Goal: Task Accomplishment & Management: Manage account settings

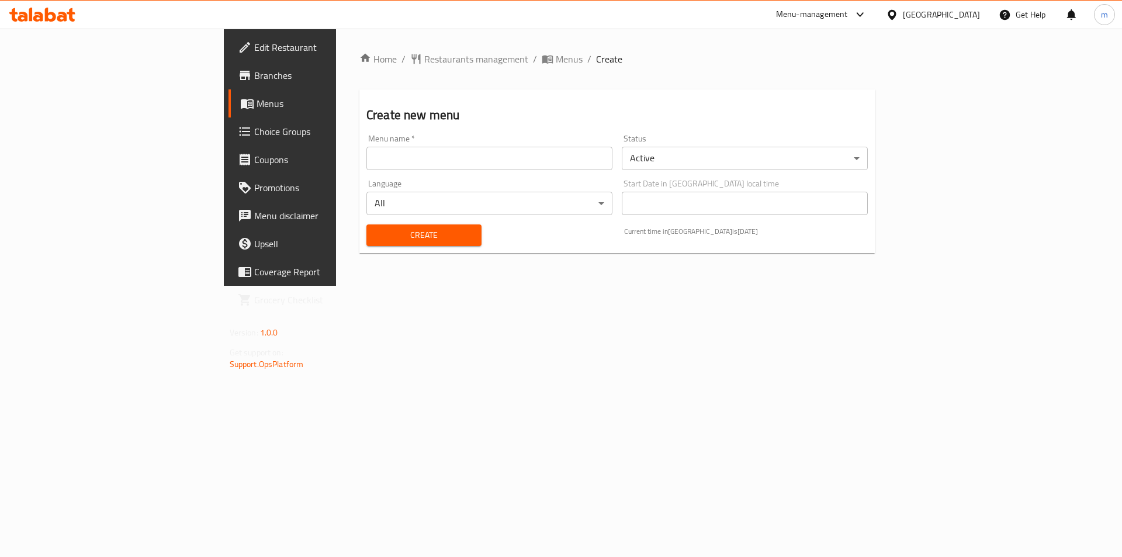
click at [401, 162] on input "text" at bounding box center [490, 158] width 246 height 23
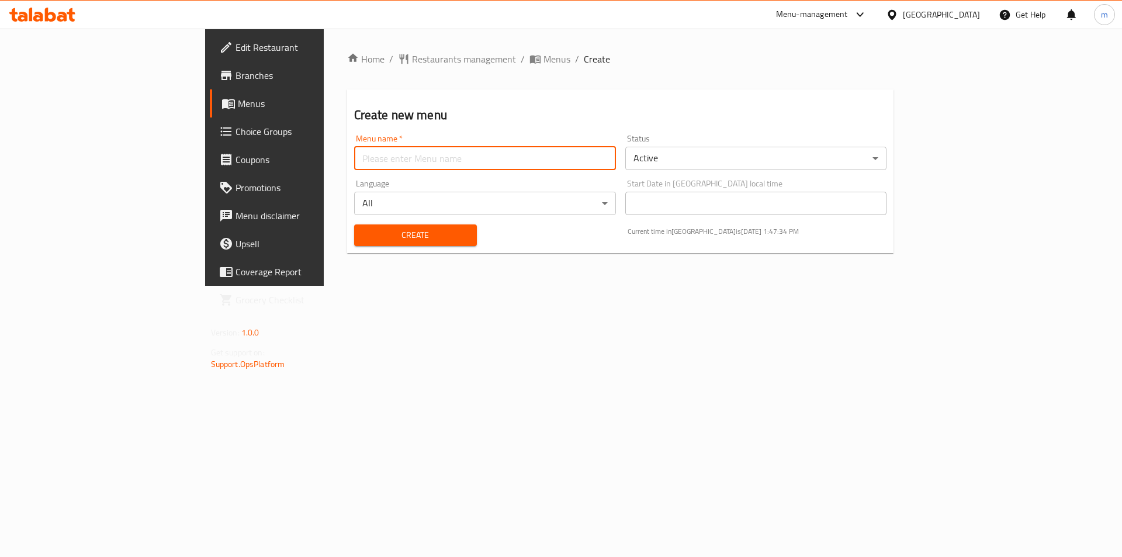
type input "m.mohamed.8039"
click at [364, 234] on span "Create" at bounding box center [416, 235] width 104 height 15
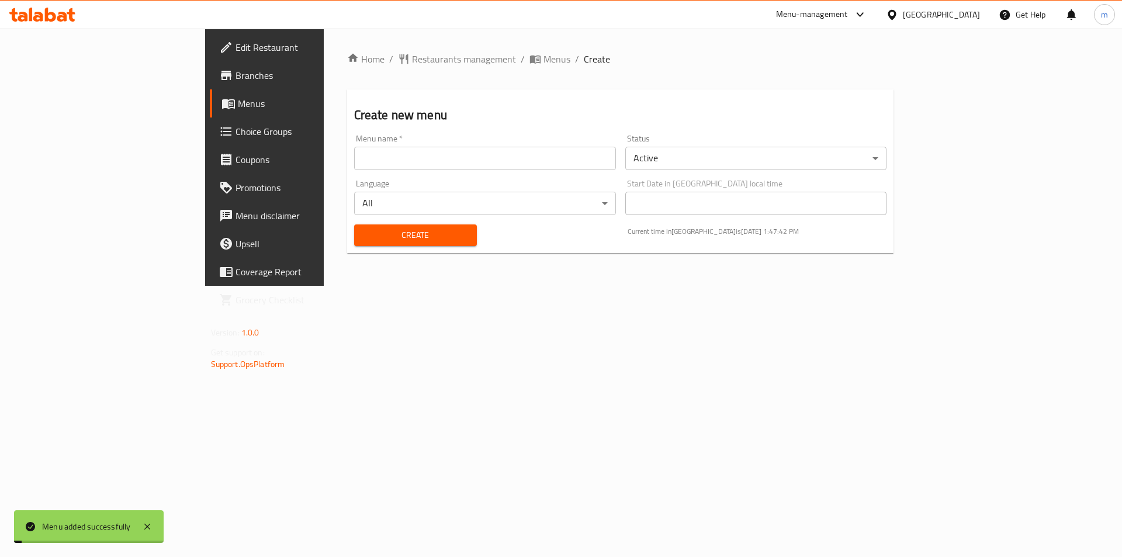
click at [222, 108] on icon at bounding box center [228, 104] width 13 height 10
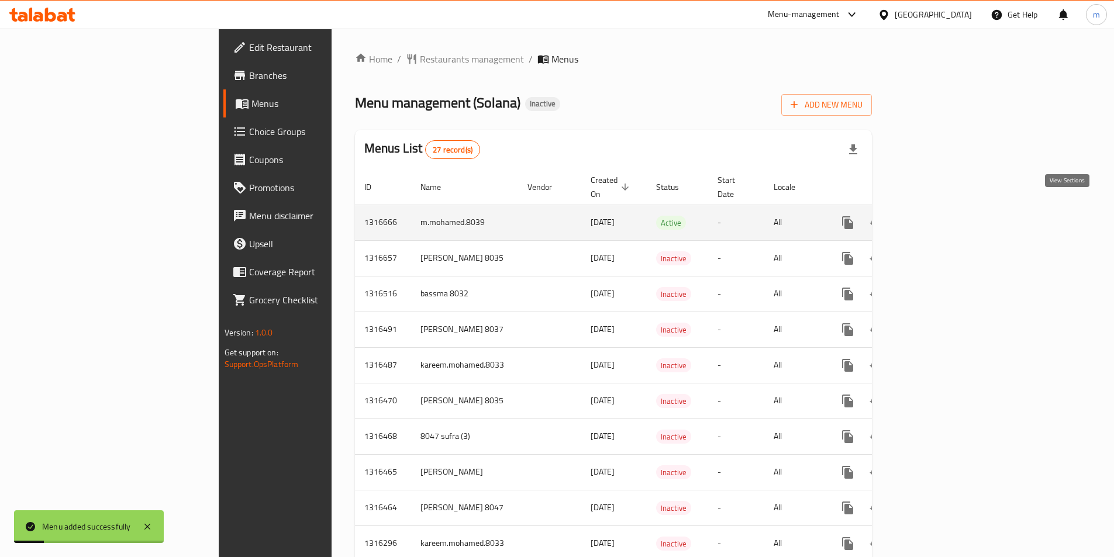
click at [937, 217] on icon "enhanced table" at bounding box center [932, 222] width 11 height 11
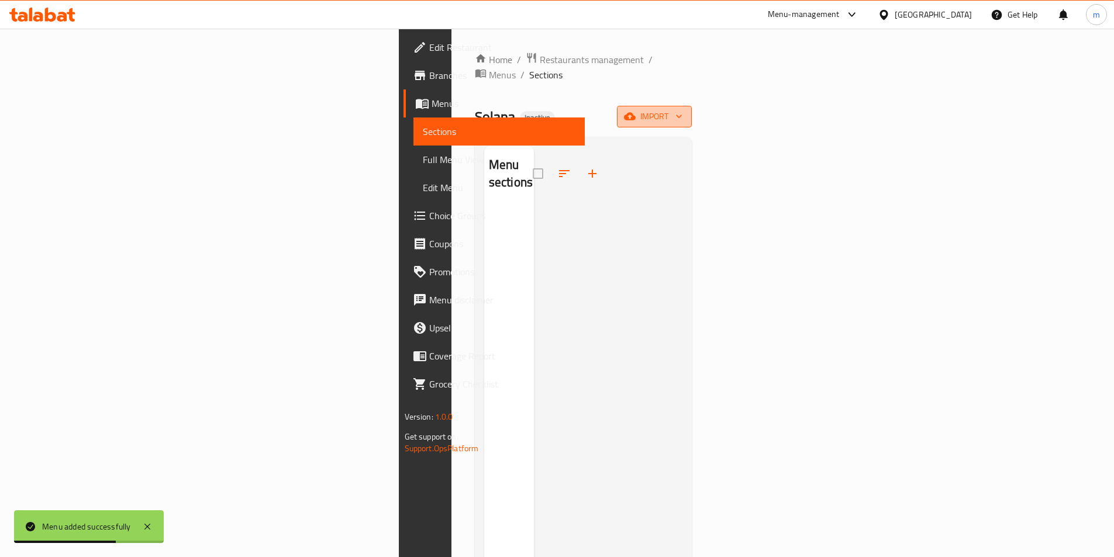
click at [682, 109] on span "import" at bounding box center [654, 116] width 56 height 15
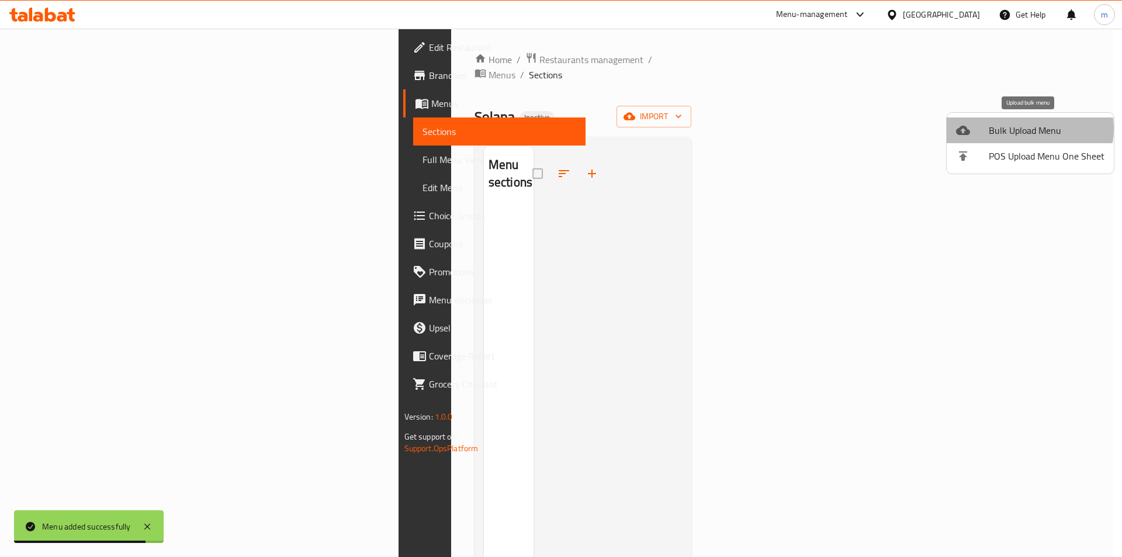
click at [1029, 129] on span "Bulk Upload Menu" at bounding box center [1047, 130] width 116 height 14
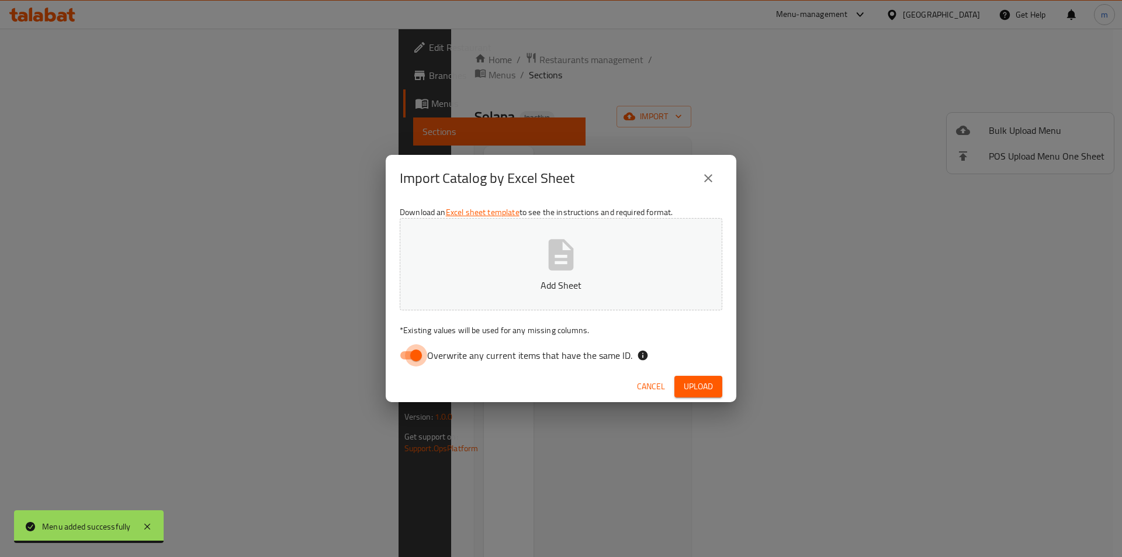
click at [414, 355] on input "Overwrite any current items that have the same ID." at bounding box center [416, 355] width 67 height 22
checkbox input "false"
click at [530, 293] on button "Add Sheet" at bounding box center [561, 264] width 323 height 92
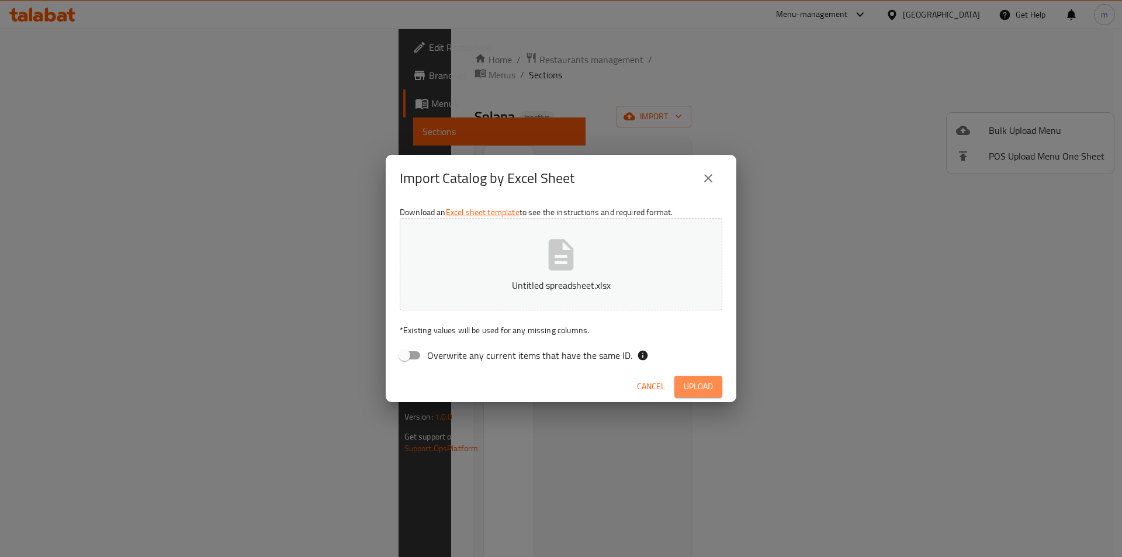
click at [681, 379] on button "Upload" at bounding box center [699, 387] width 48 height 22
click at [693, 392] on span "Upload" at bounding box center [698, 386] width 29 height 15
click at [699, 386] on span "Upload" at bounding box center [698, 386] width 29 height 15
click at [711, 385] on span "Upload" at bounding box center [698, 386] width 29 height 15
click at [718, 379] on button "Upload" at bounding box center [699, 387] width 48 height 22
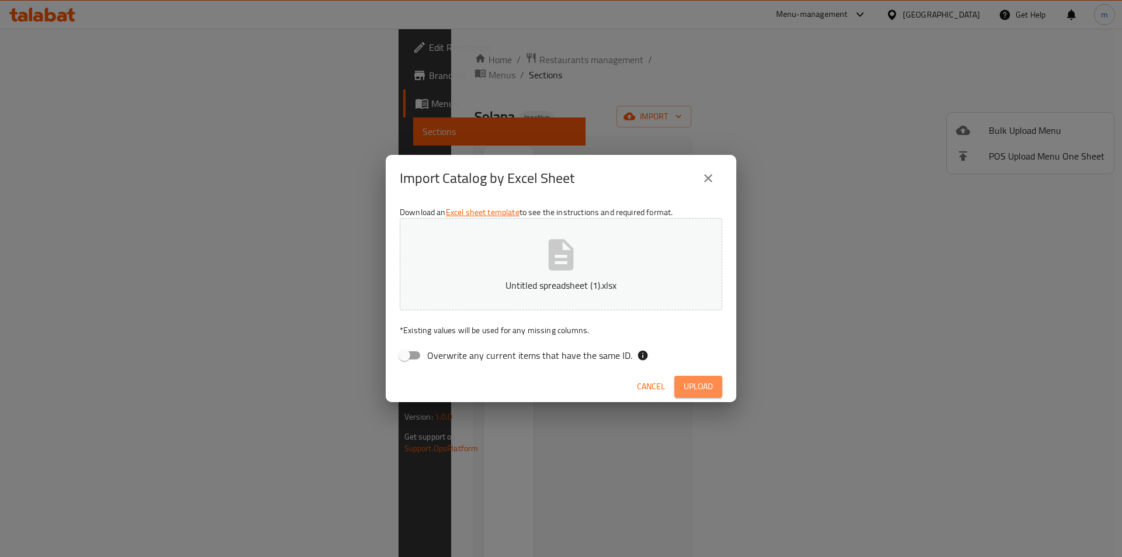
click at [699, 381] on span "Upload" at bounding box center [698, 386] width 29 height 15
click at [703, 393] on span "Upload" at bounding box center [698, 386] width 29 height 15
click at [706, 382] on span "Upload" at bounding box center [698, 386] width 29 height 15
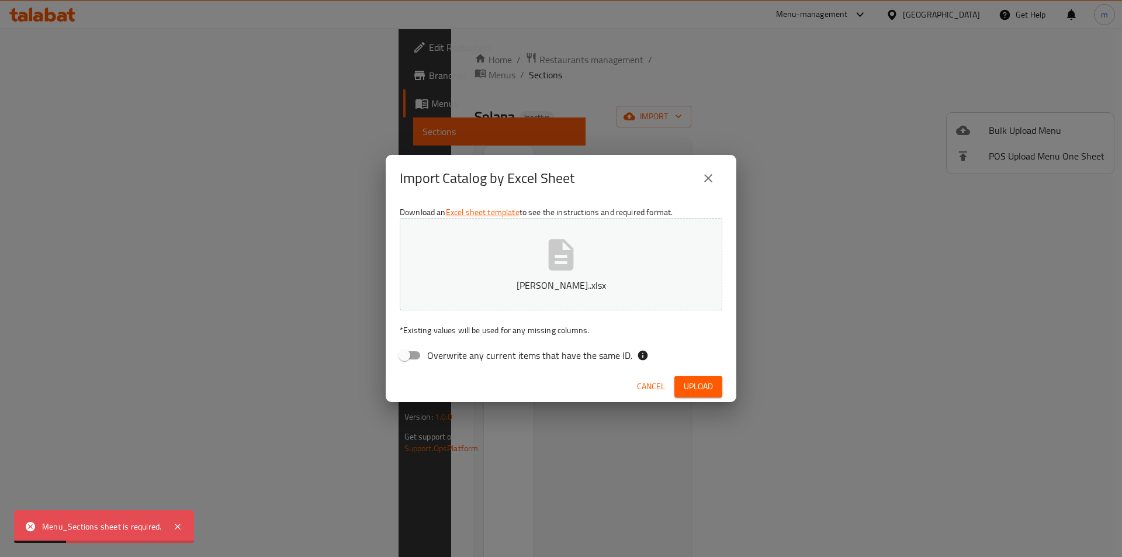
click at [710, 386] on span "Upload" at bounding box center [698, 386] width 29 height 15
click at [713, 389] on span "Upload" at bounding box center [698, 386] width 29 height 15
click at [697, 376] on button "Upload" at bounding box center [699, 387] width 48 height 22
click at [644, 390] on span "Cancel" at bounding box center [651, 386] width 28 height 15
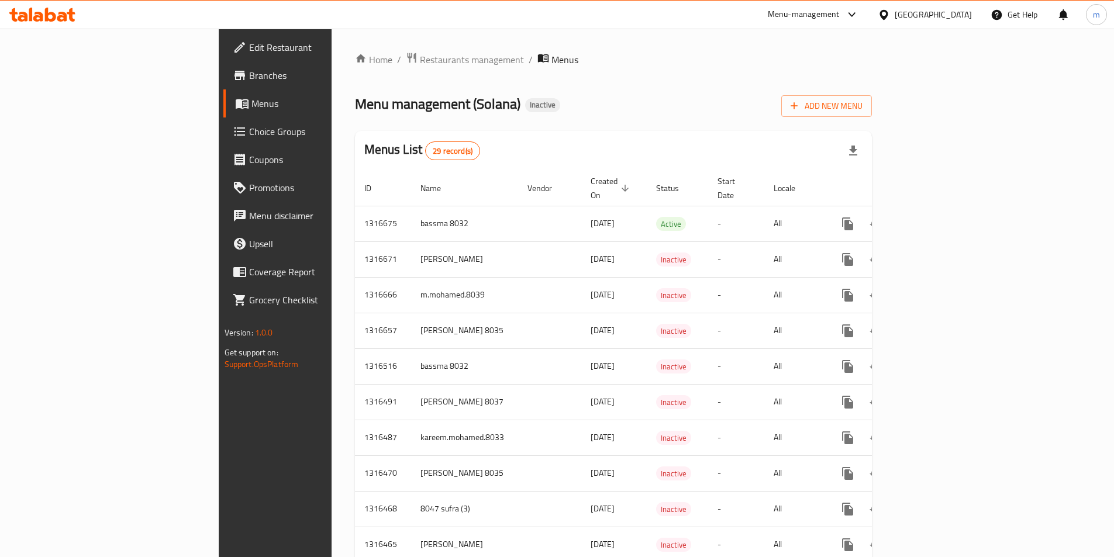
click at [600, 101] on div "Menu management ( Solana ) Inactive Add New Menu" at bounding box center [613, 104] width 517 height 26
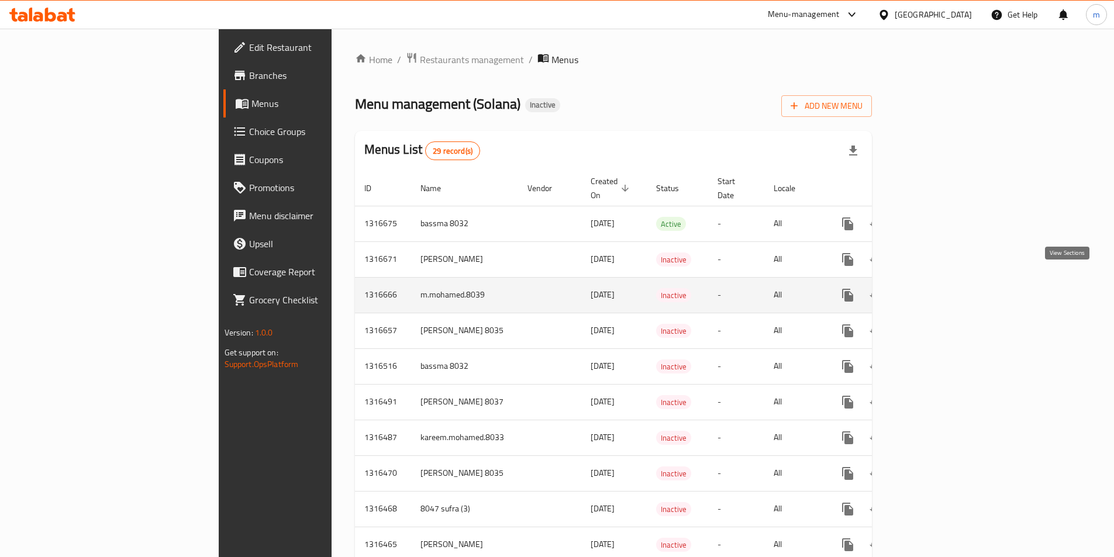
click at [939, 288] on icon "enhanced table" at bounding box center [932, 295] width 14 height 14
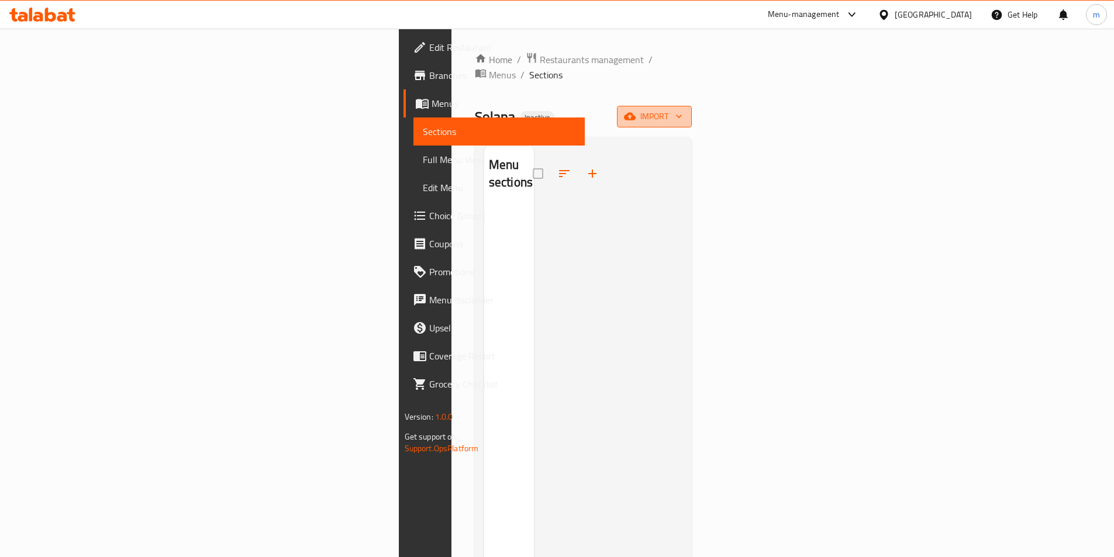
click at [682, 109] on span "import" at bounding box center [654, 116] width 56 height 15
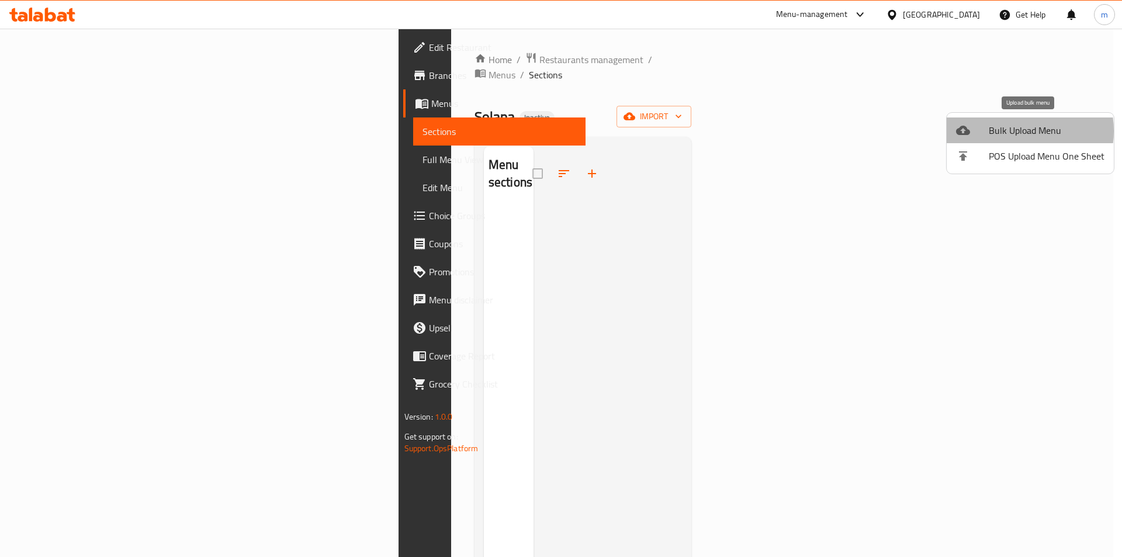
click at [1013, 131] on span "Bulk Upload Menu" at bounding box center [1047, 130] width 116 height 14
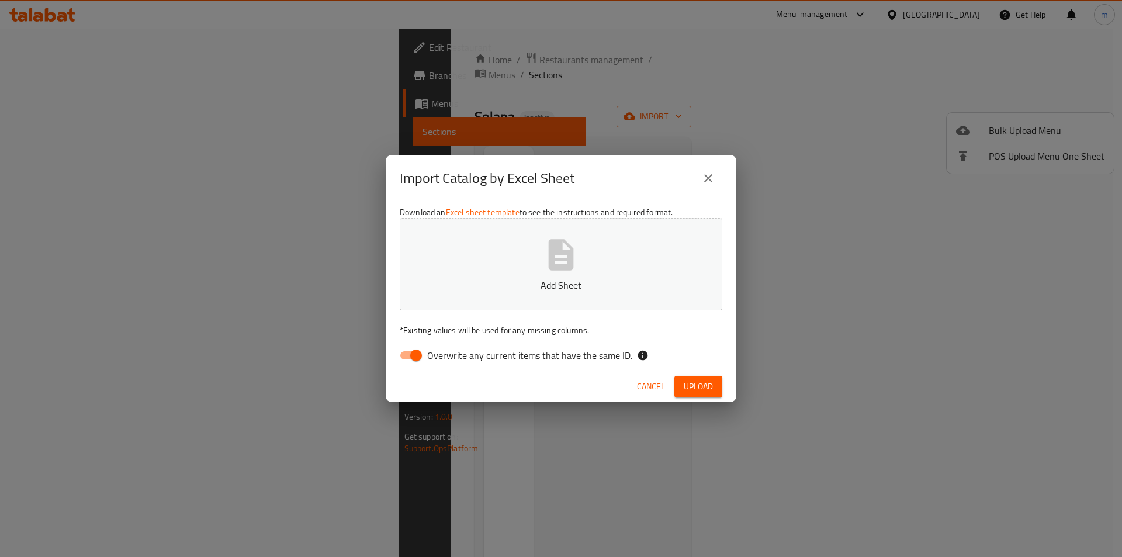
click at [401, 357] on input "Overwrite any current items that have the same ID." at bounding box center [416, 355] width 67 height 22
checkbox input "false"
drag, startPoint x: 697, startPoint y: 385, endPoint x: 685, endPoint y: 377, distance: 14.8
click at [697, 385] on span "Upload" at bounding box center [698, 386] width 29 height 15
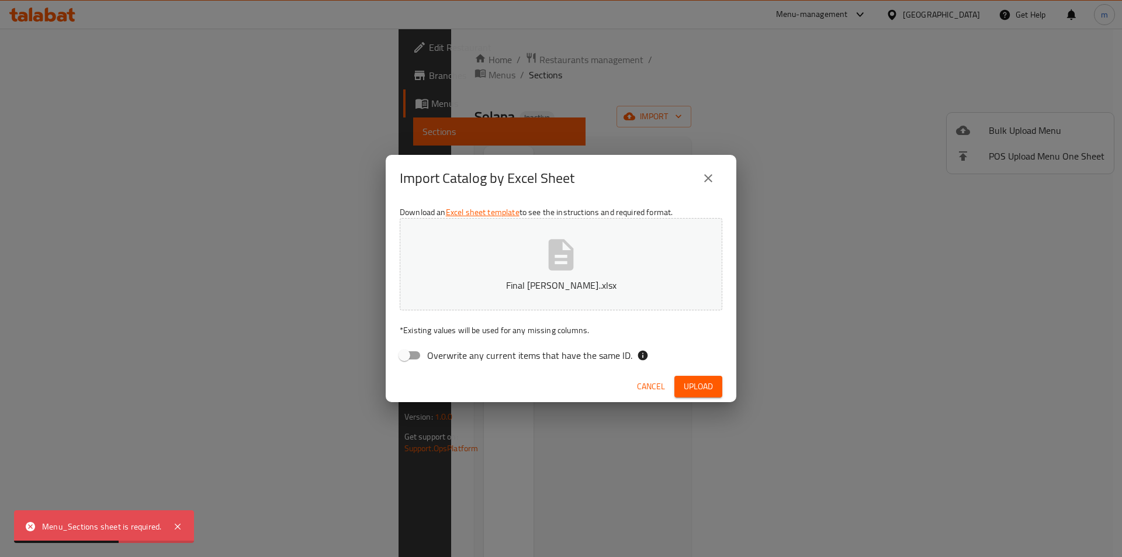
click at [476, 210] on link "Excel sheet template" at bounding box center [483, 212] width 74 height 15
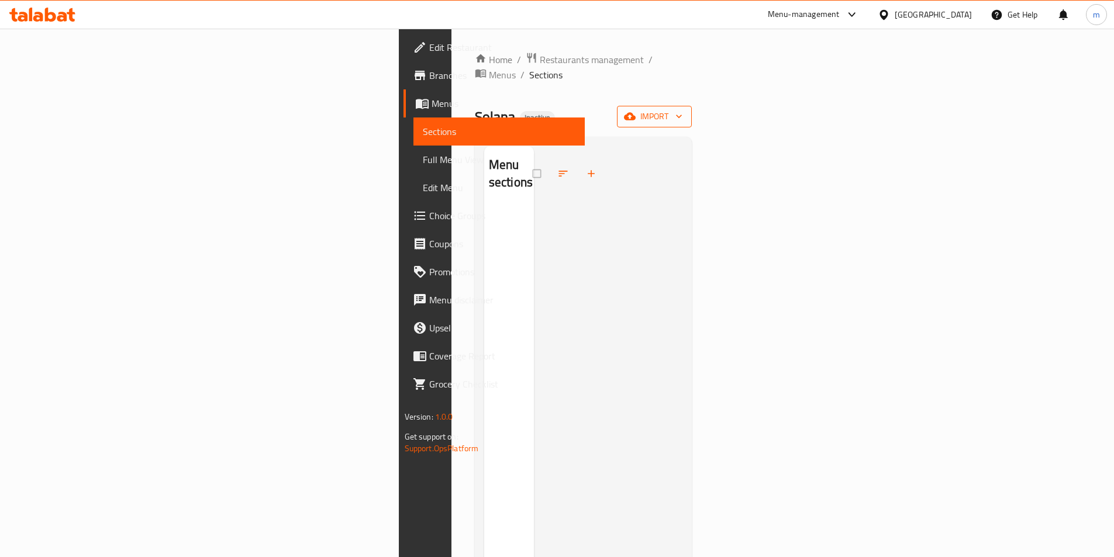
click at [682, 109] on span "import" at bounding box center [654, 116] width 56 height 15
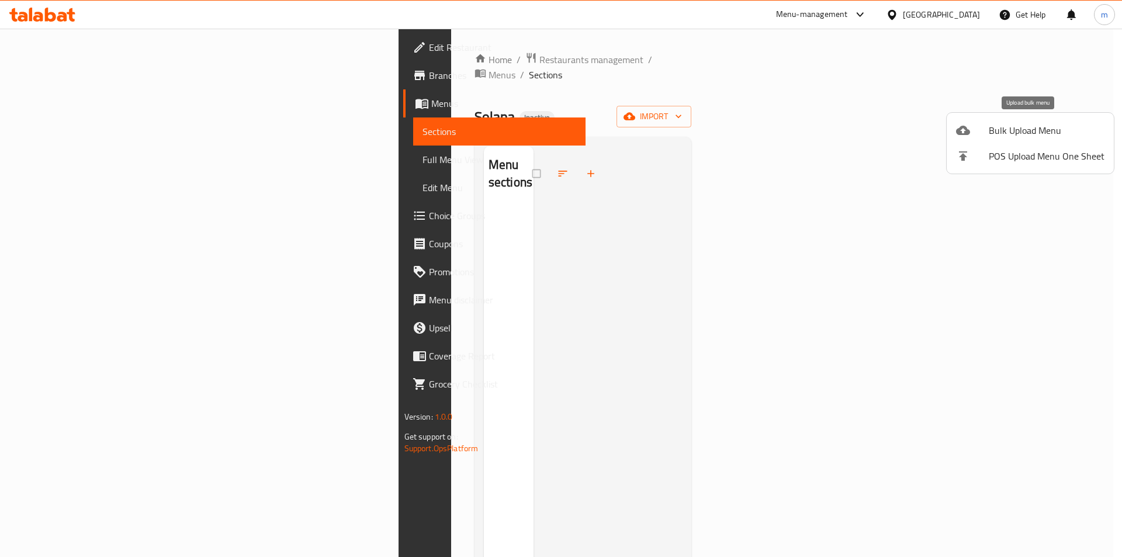
click at [994, 132] on span "Bulk Upload Menu" at bounding box center [1047, 130] width 116 height 14
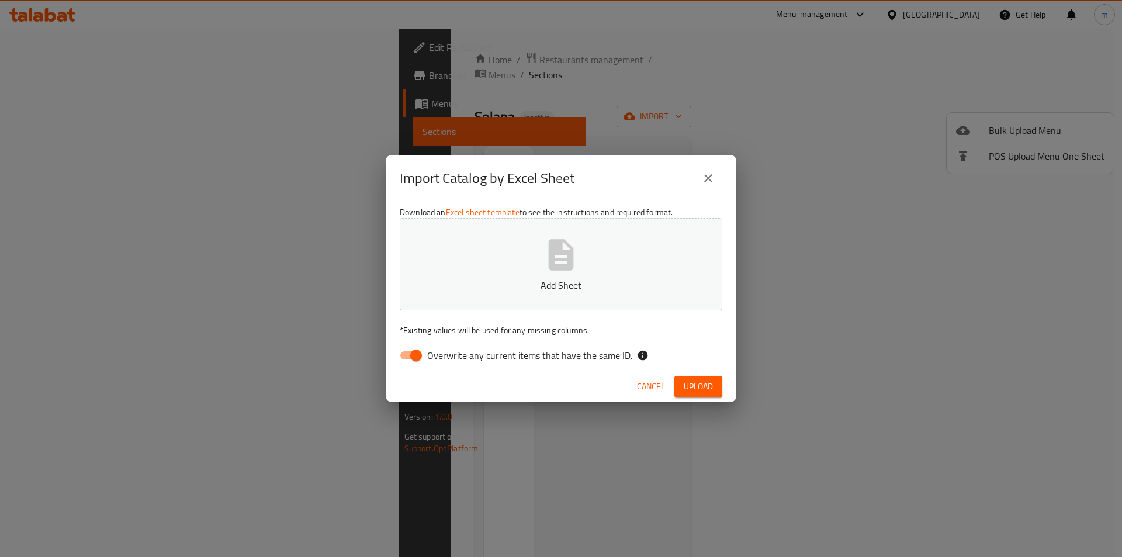
click at [416, 354] on input "Overwrite any current items that have the same ID." at bounding box center [416, 355] width 67 height 22
checkbox input "false"
click at [695, 389] on span "Upload" at bounding box center [698, 386] width 29 height 15
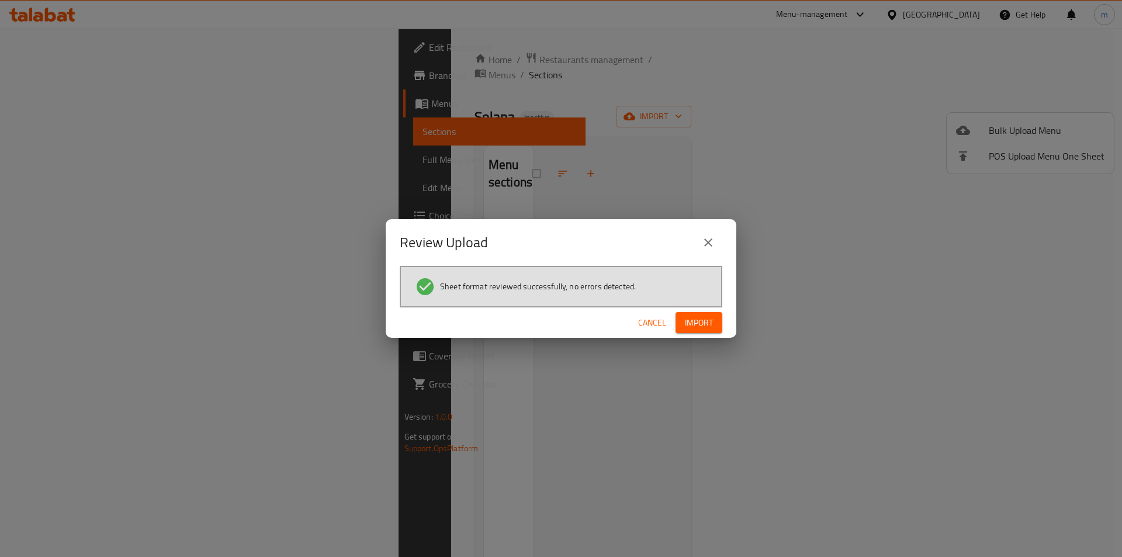
click at [704, 325] on span "Import" at bounding box center [699, 323] width 28 height 15
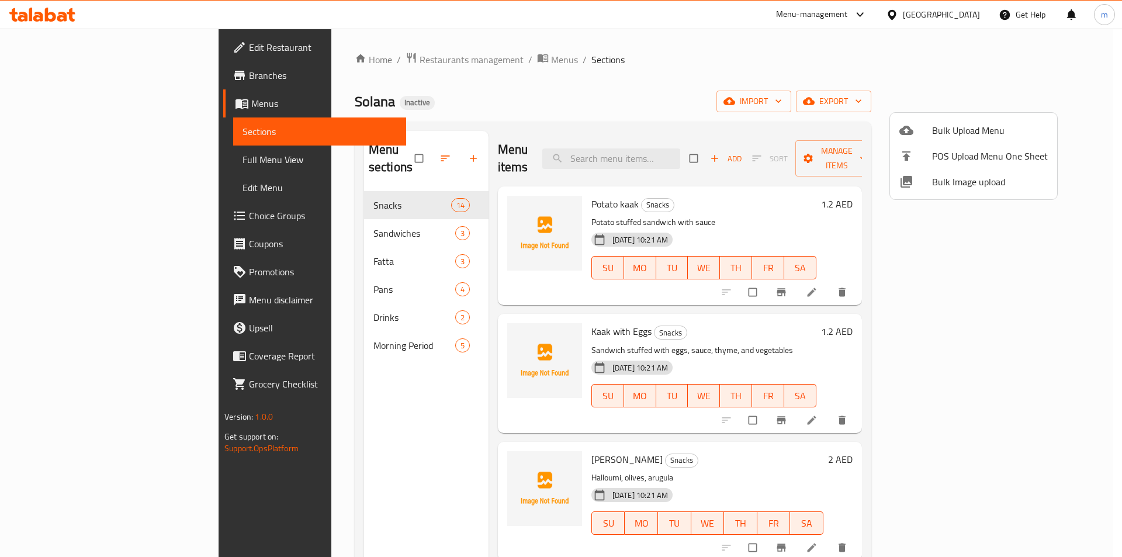
click at [80, 163] on div at bounding box center [561, 278] width 1122 height 557
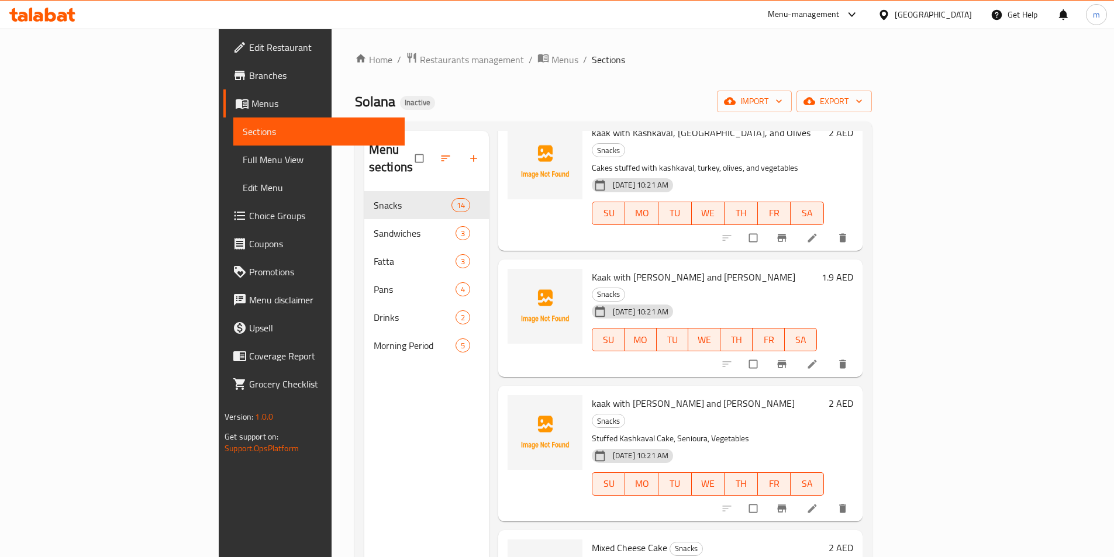
scroll to position [1243, 0]
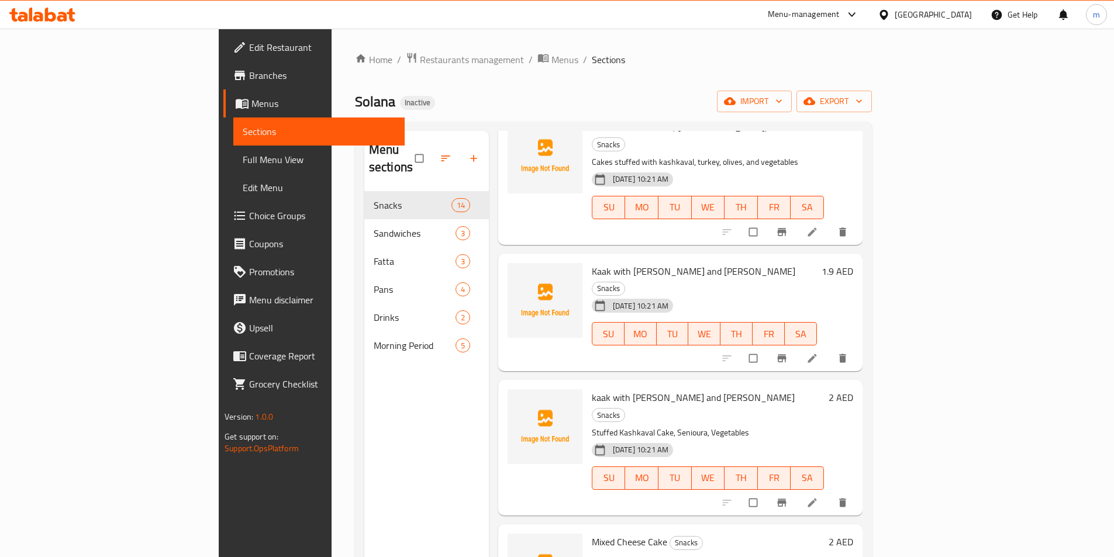
click at [243, 153] on span "Full Menu View" at bounding box center [319, 160] width 153 height 14
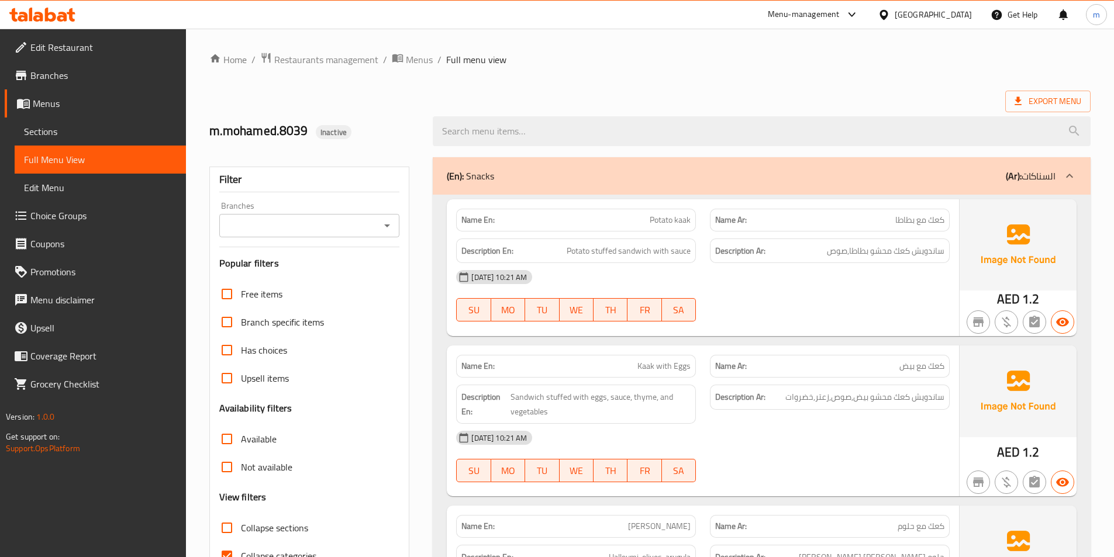
click at [57, 125] on span "Sections" at bounding box center [100, 132] width 153 height 14
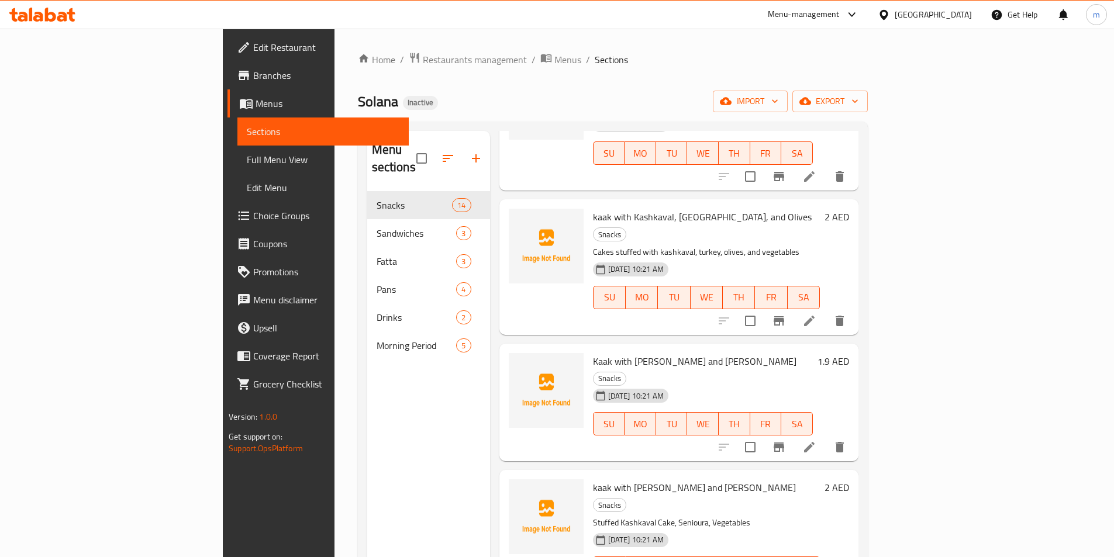
scroll to position [1243, 0]
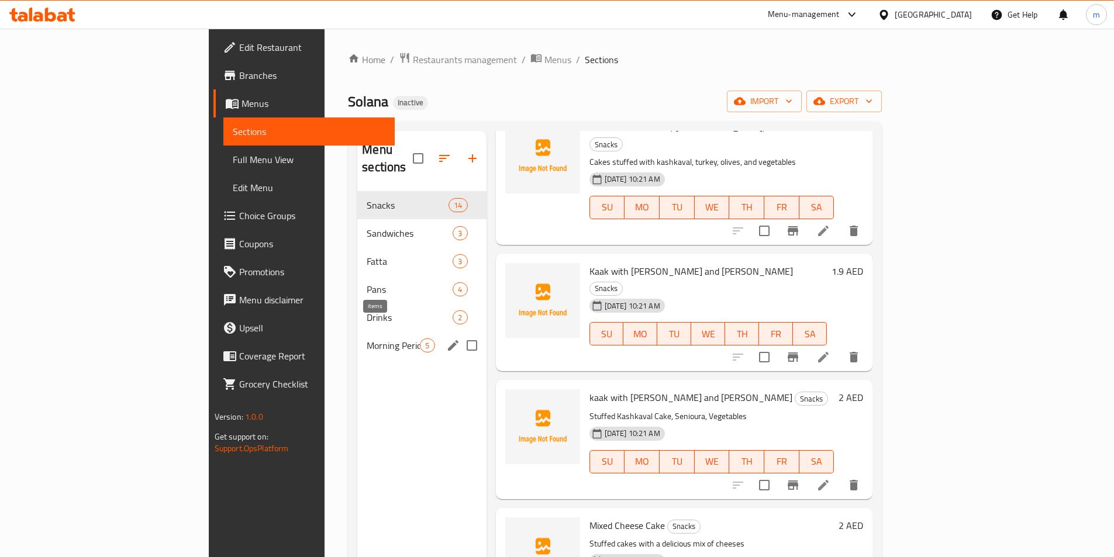
click at [420, 340] on span "5" at bounding box center [426, 345] width 13 height 11
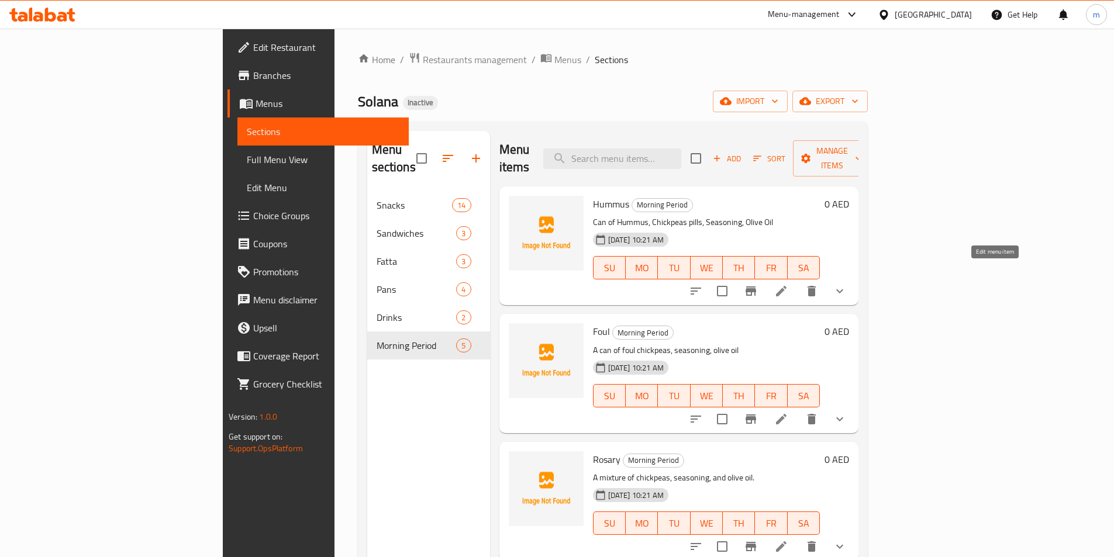
click at [786, 286] on icon at bounding box center [781, 291] width 11 height 11
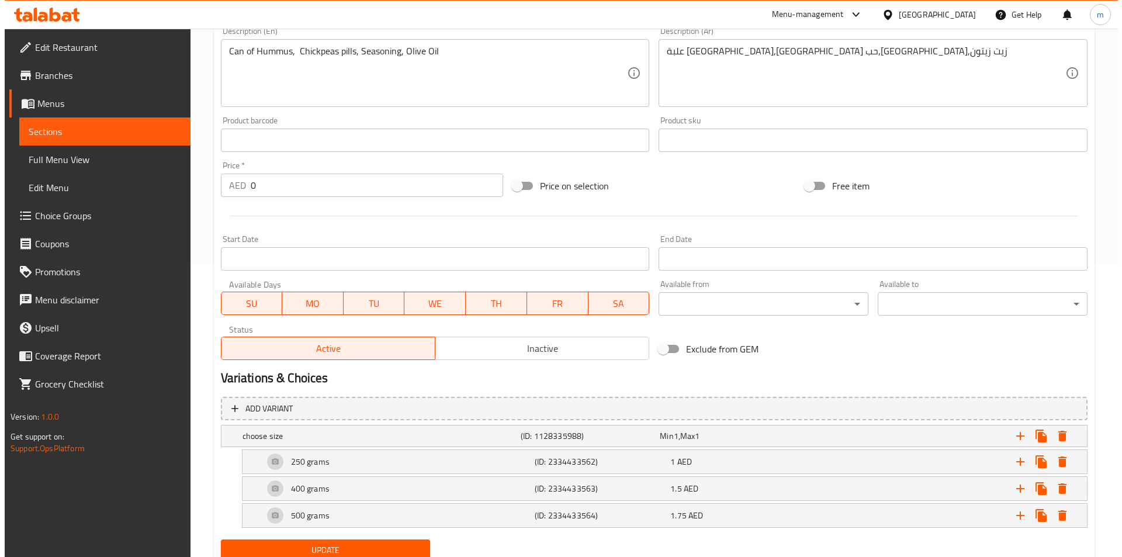
scroll to position [336, 0]
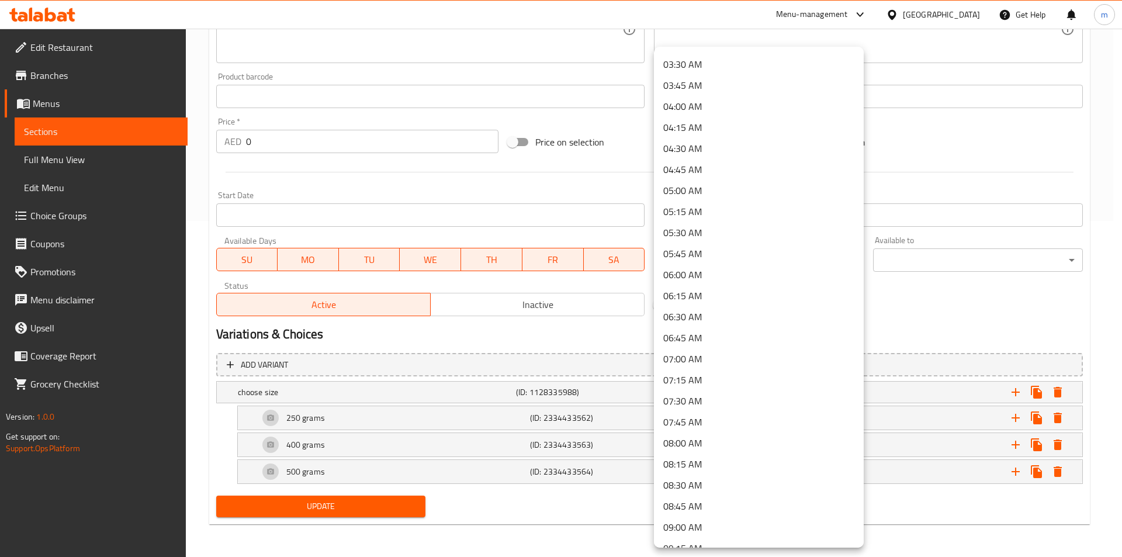
scroll to position [468, 0]
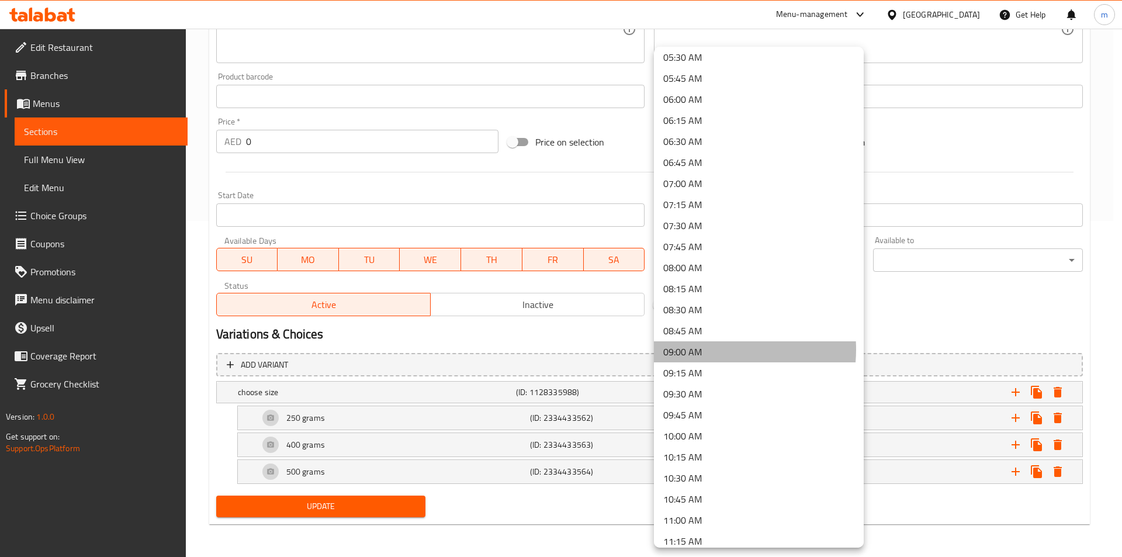
click at [701, 350] on li "09:00 AM" at bounding box center [759, 351] width 210 height 21
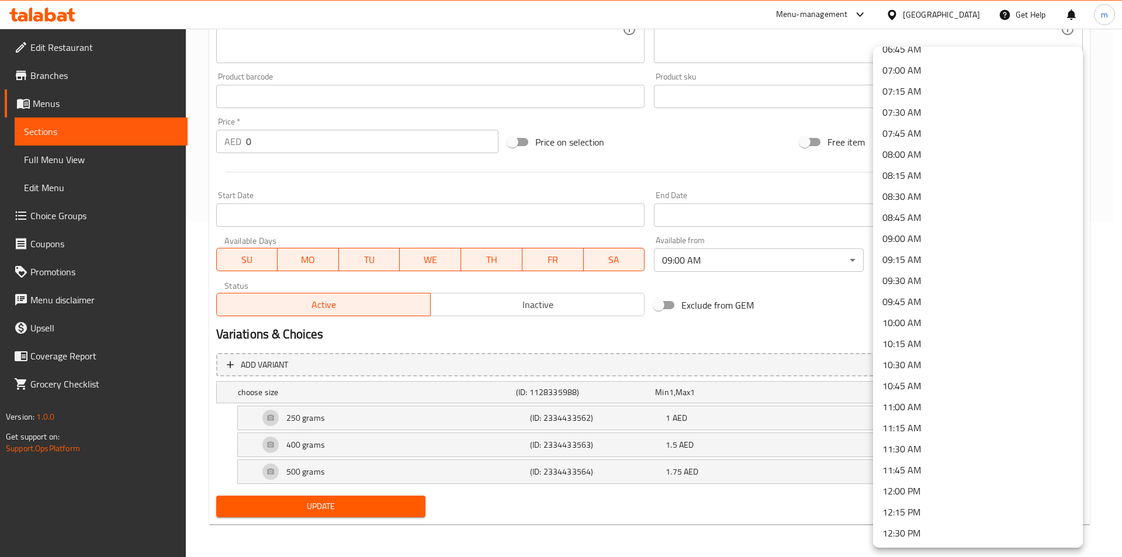
scroll to position [585, 0]
click at [911, 387] on li "10:45 AM" at bounding box center [978, 382] width 210 height 21
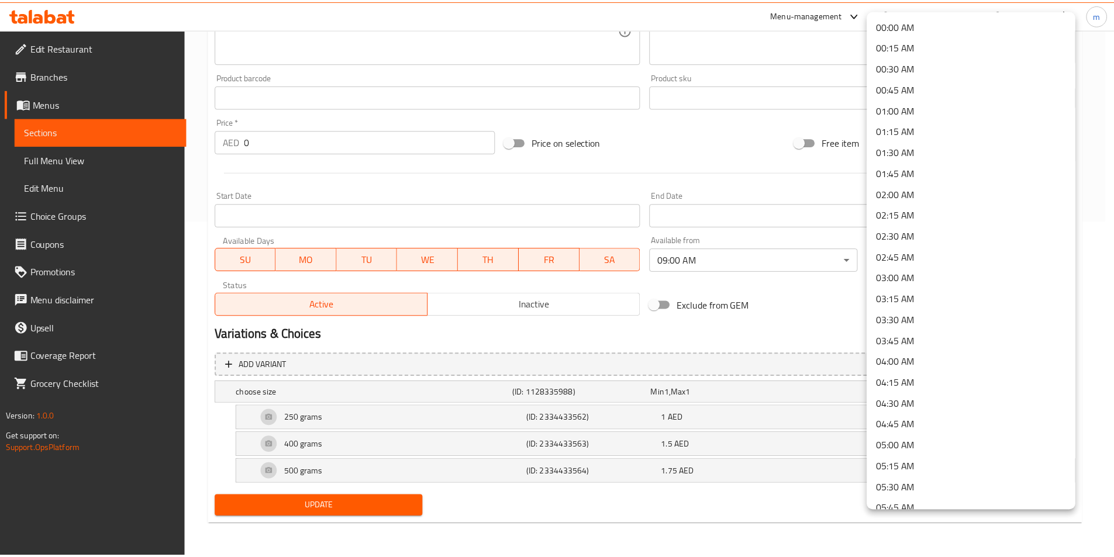
scroll to position [670, 0]
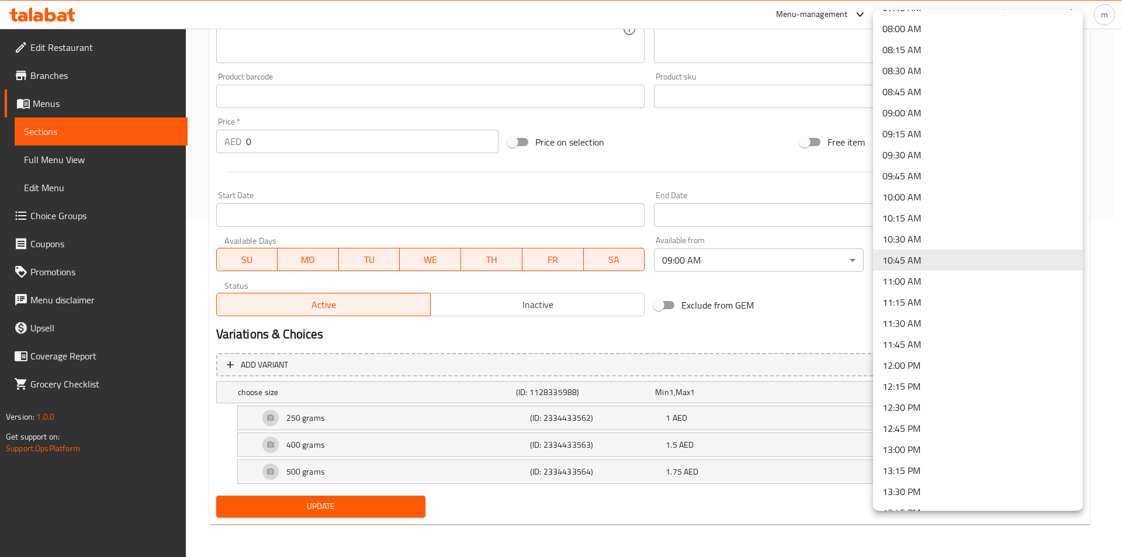
click at [911, 275] on li "11:00 AM" at bounding box center [978, 281] width 210 height 21
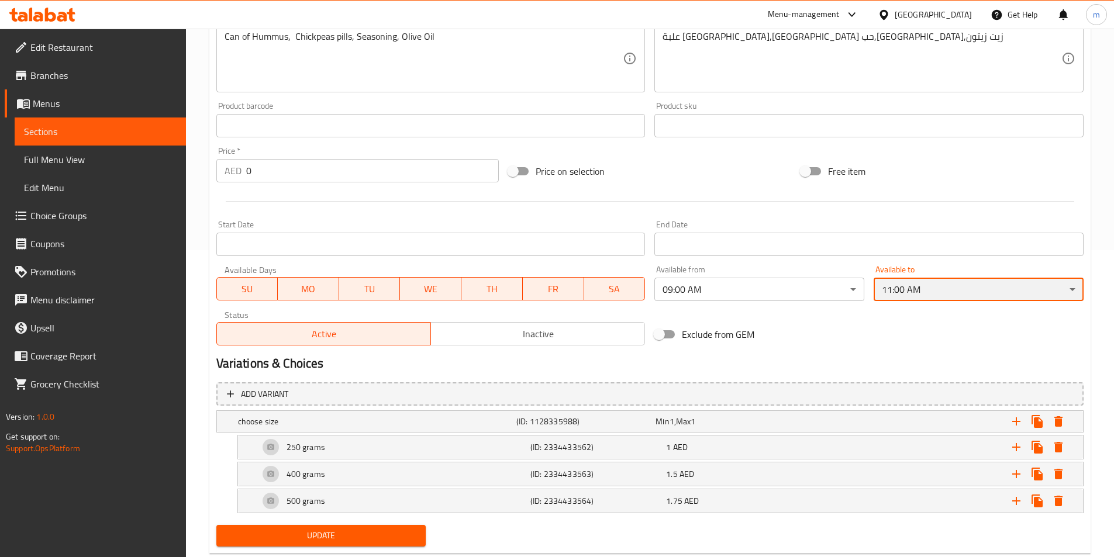
scroll to position [336, 0]
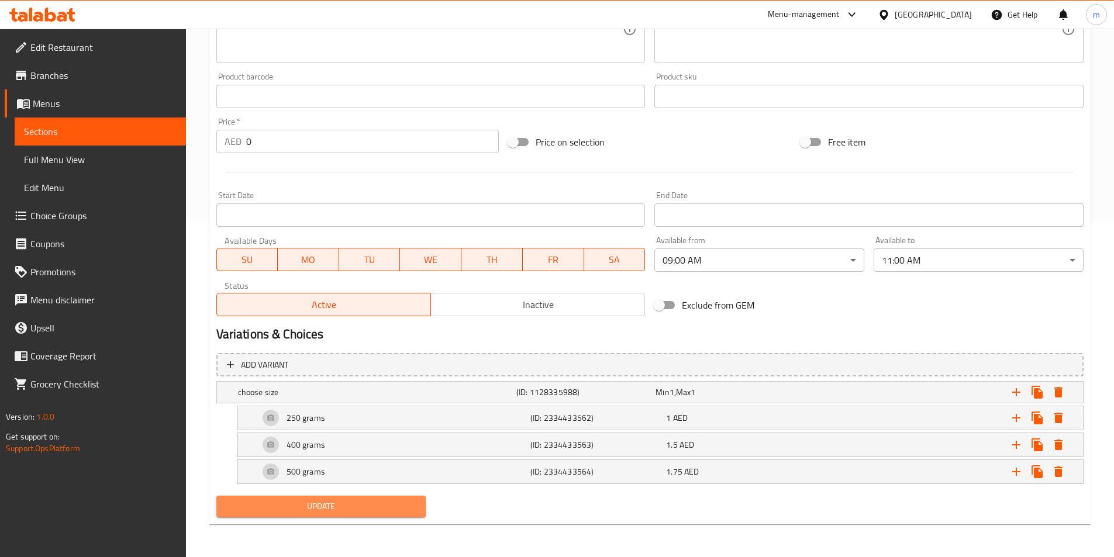
click at [331, 502] on span "Update" at bounding box center [321, 506] width 191 height 15
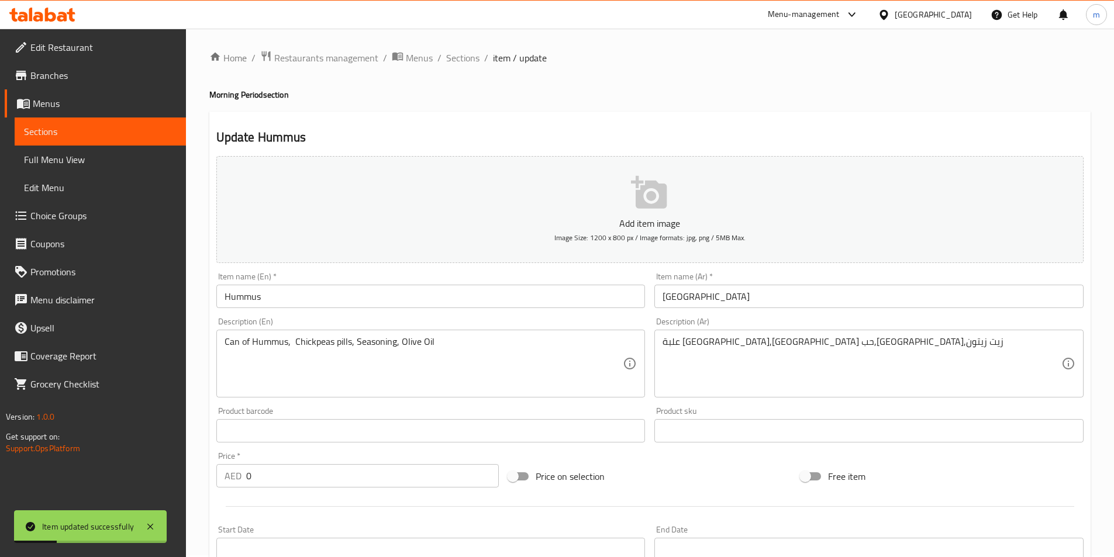
scroll to position [0, 0]
click at [79, 126] on span "Sections" at bounding box center [100, 132] width 153 height 14
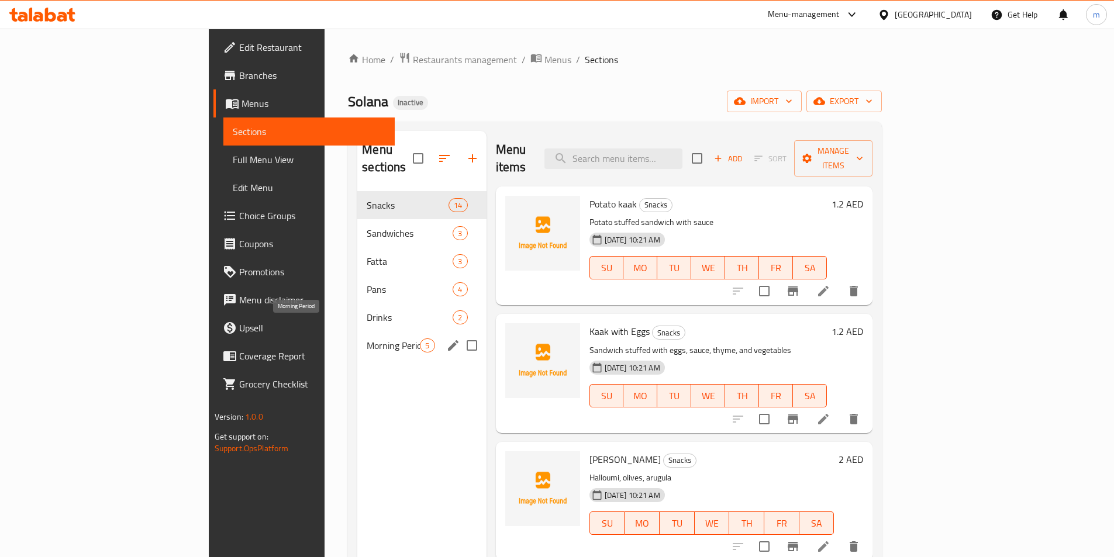
click at [367, 338] on span "Morning Period" at bounding box center [393, 345] width 53 height 14
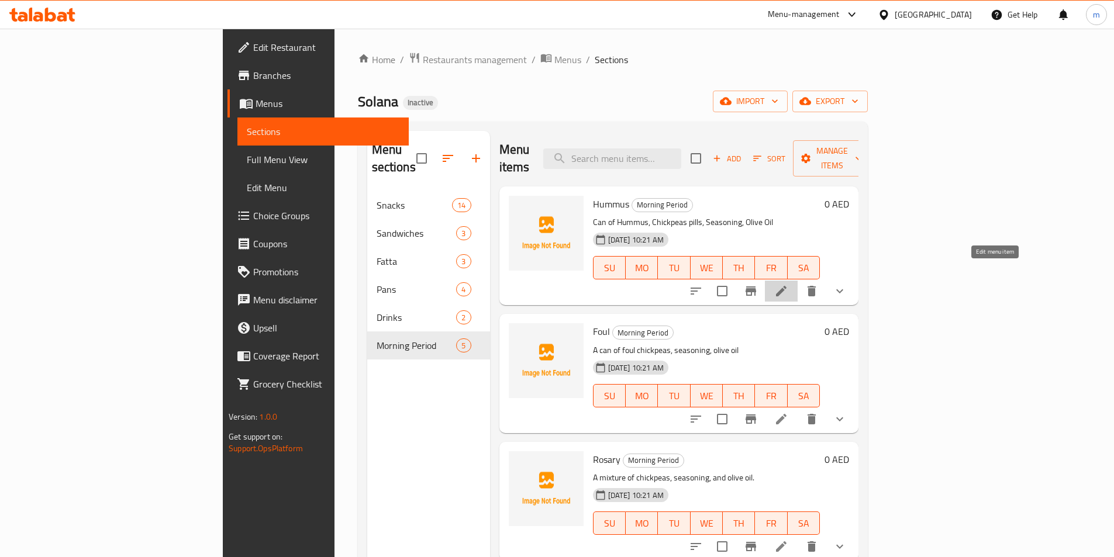
click at [788, 284] on icon at bounding box center [781, 291] width 14 height 14
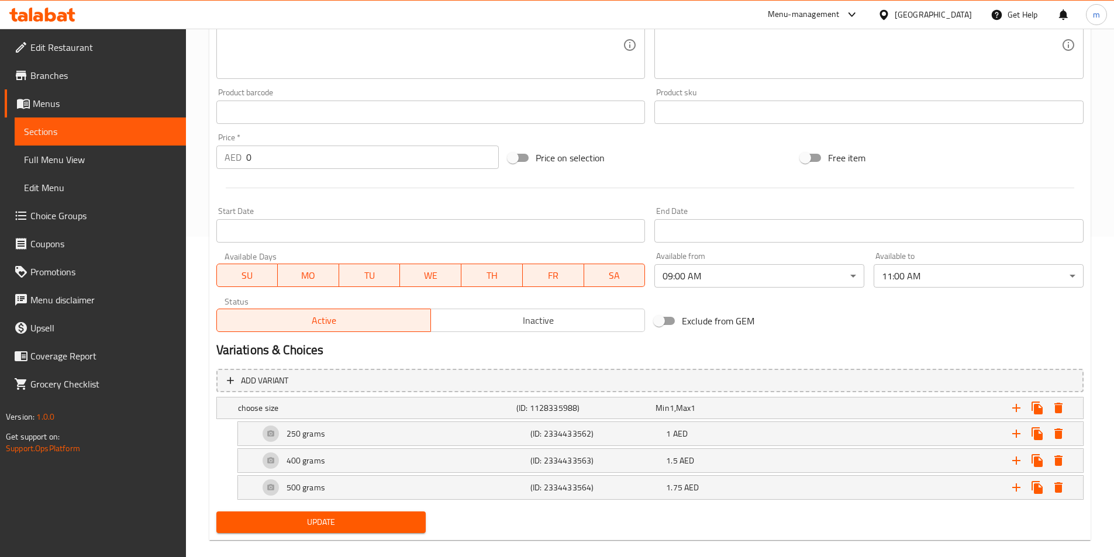
scroll to position [336, 0]
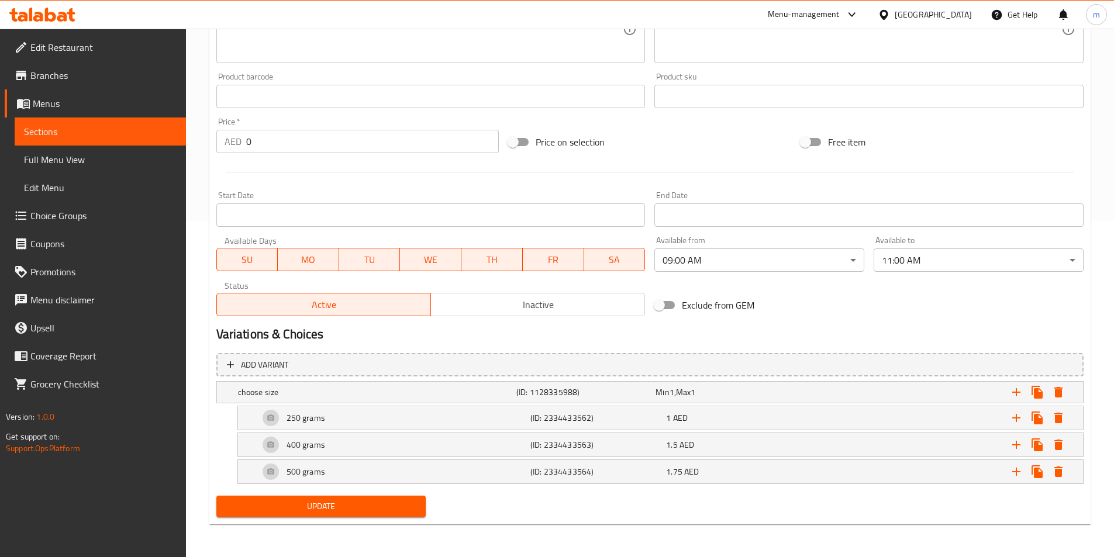
click at [333, 215] on input "Start Date" at bounding box center [430, 214] width 429 height 23
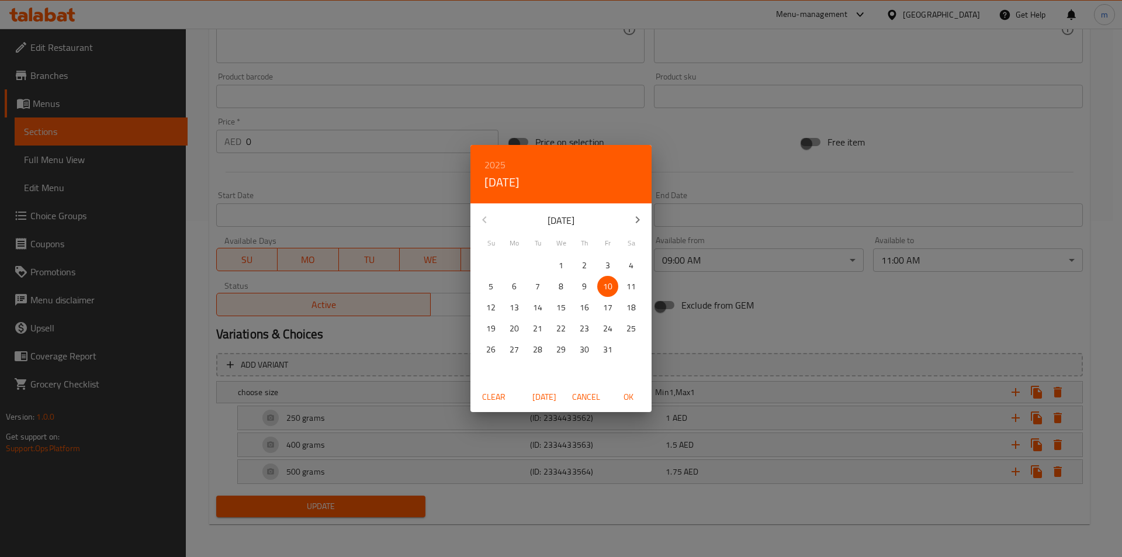
click at [333, 215] on div "2025 Fri, Oct 10 October 2025 Su Mo Tu We Th Fr Sa 28 29 30 1 2 3 4 5 6 7 8 9 1…" at bounding box center [561, 278] width 1122 height 557
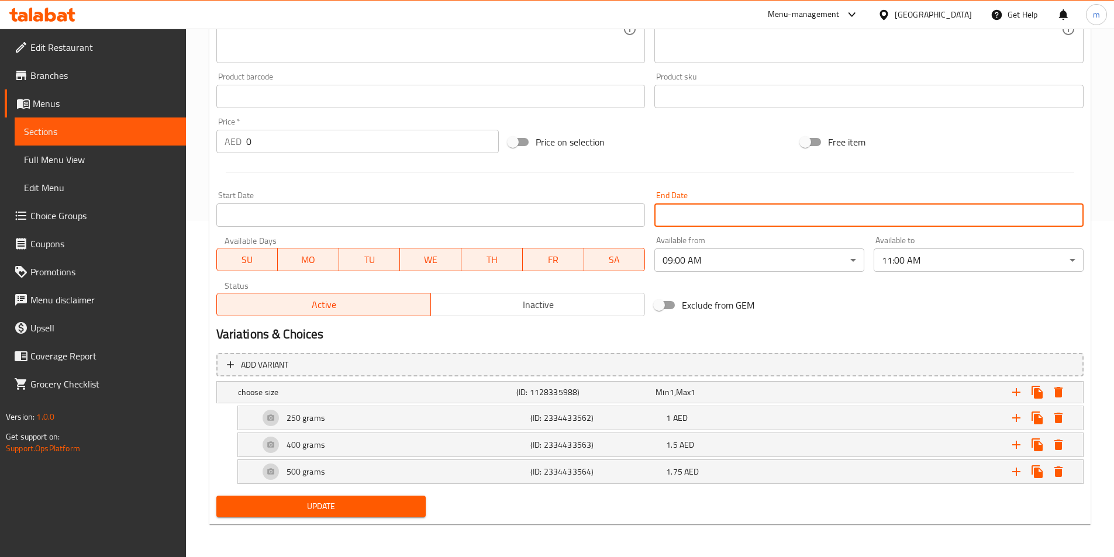
click at [769, 215] on input "Start Date" at bounding box center [868, 214] width 429 height 23
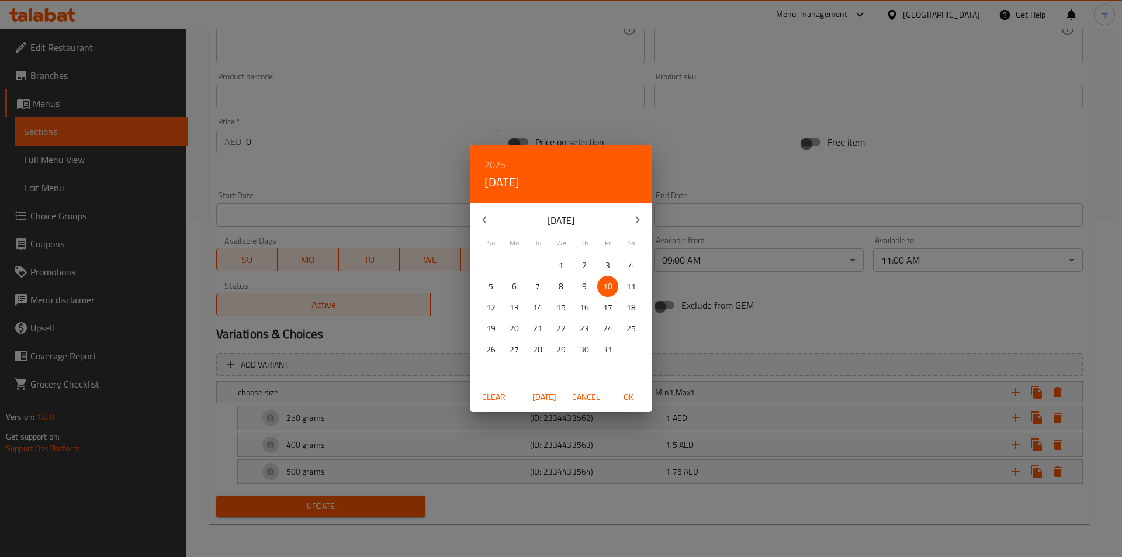
click at [769, 215] on div "2025 Fri, Oct 10 October 2025 Su Mo Tu We Th Fr Sa 28 29 30 1 2 3 4 5 6 7 8 9 1…" at bounding box center [561, 278] width 1122 height 557
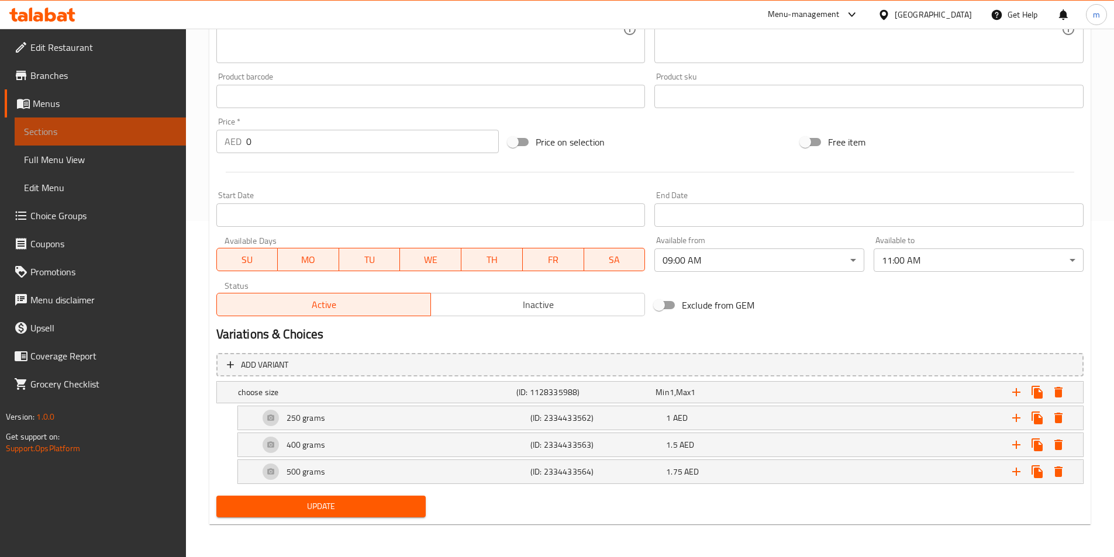
click at [80, 127] on span "Sections" at bounding box center [100, 132] width 153 height 14
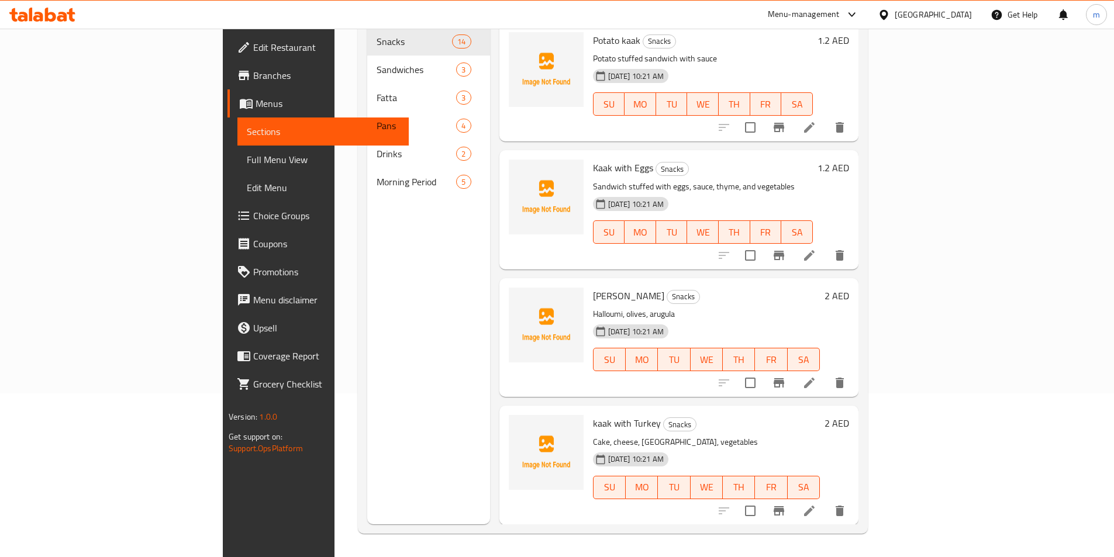
scroll to position [164, 0]
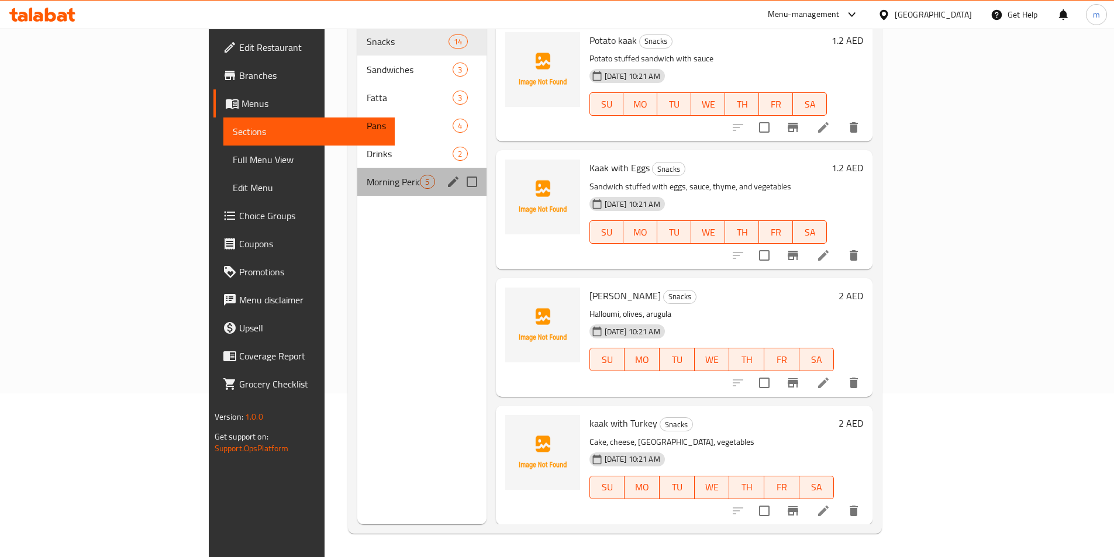
click at [357, 168] on div "Morning Period 5" at bounding box center [421, 182] width 129 height 28
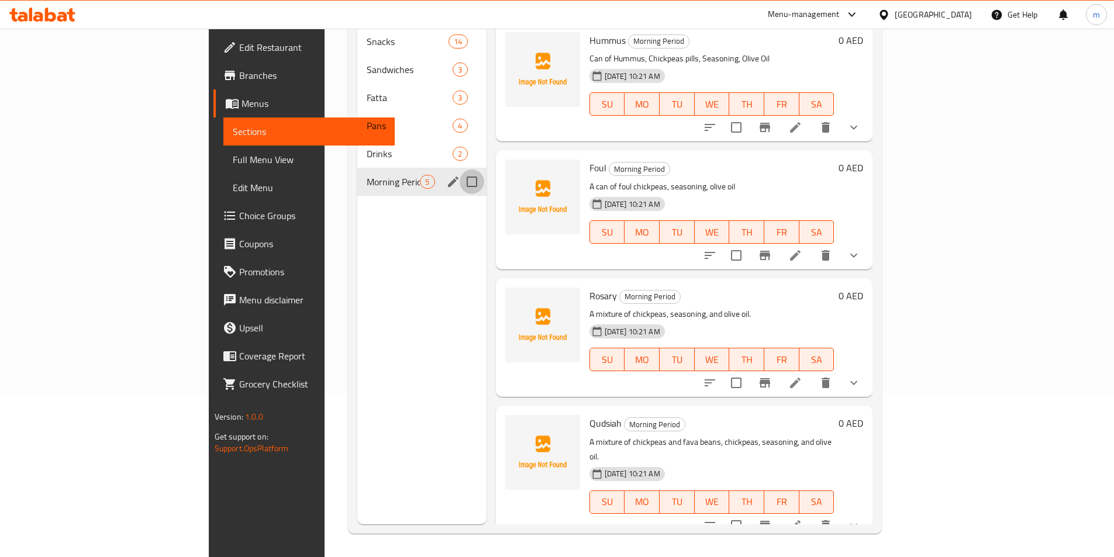
click at [459, 170] on input "Menu sections" at bounding box center [471, 182] width 25 height 25
click at [448, 177] on icon "edit" at bounding box center [453, 182] width 11 height 11
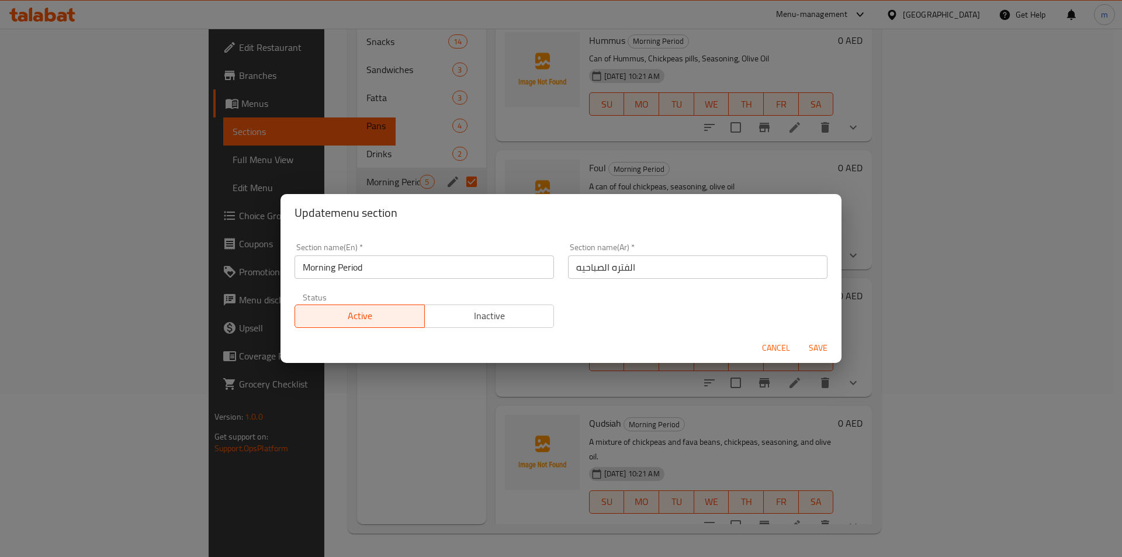
click at [402, 162] on div "Update menu section Section name(En)   * Morning Period Section name(En) * Sect…" at bounding box center [561, 278] width 1122 height 557
click at [770, 344] on span "Cancel" at bounding box center [776, 348] width 28 height 15
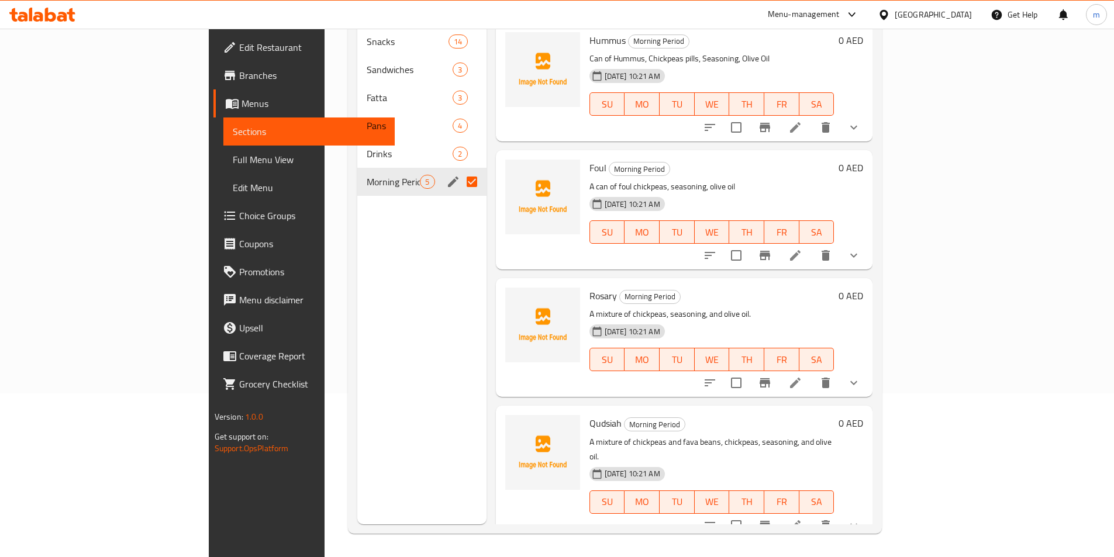
click at [459, 170] on input "Menu sections" at bounding box center [471, 182] width 25 height 25
checkbox input "false"
click at [367, 175] on span "Morning Period" at bounding box center [393, 182] width 53 height 14
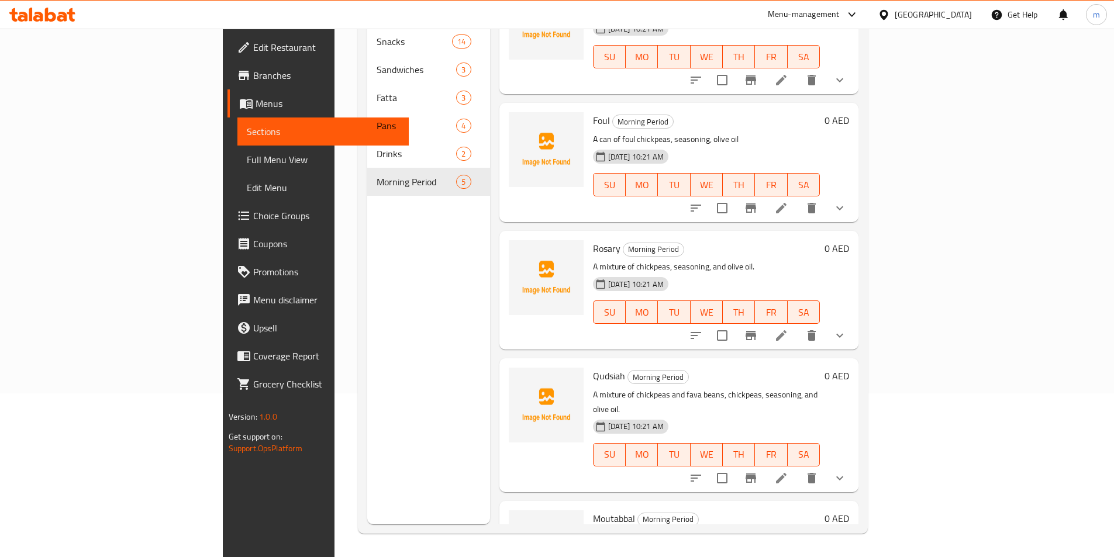
scroll to position [110, 0]
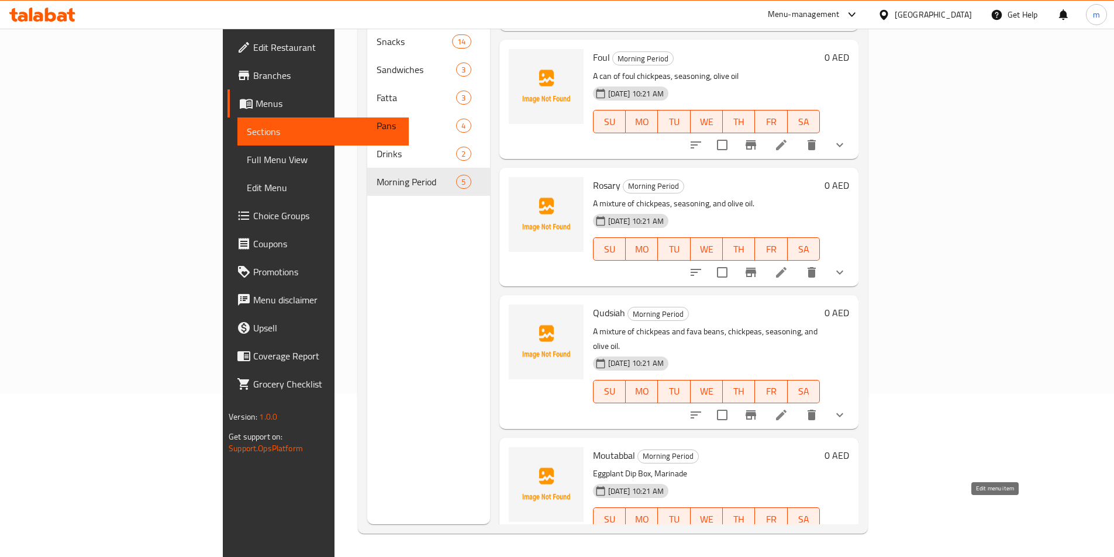
click at [786, 537] on icon at bounding box center [781, 542] width 11 height 11
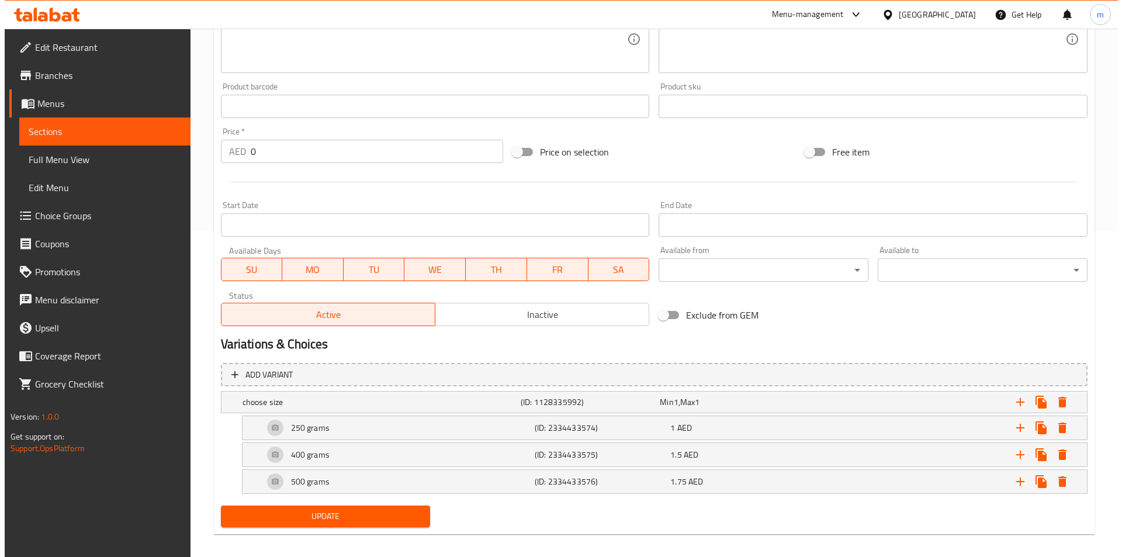
scroll to position [336, 0]
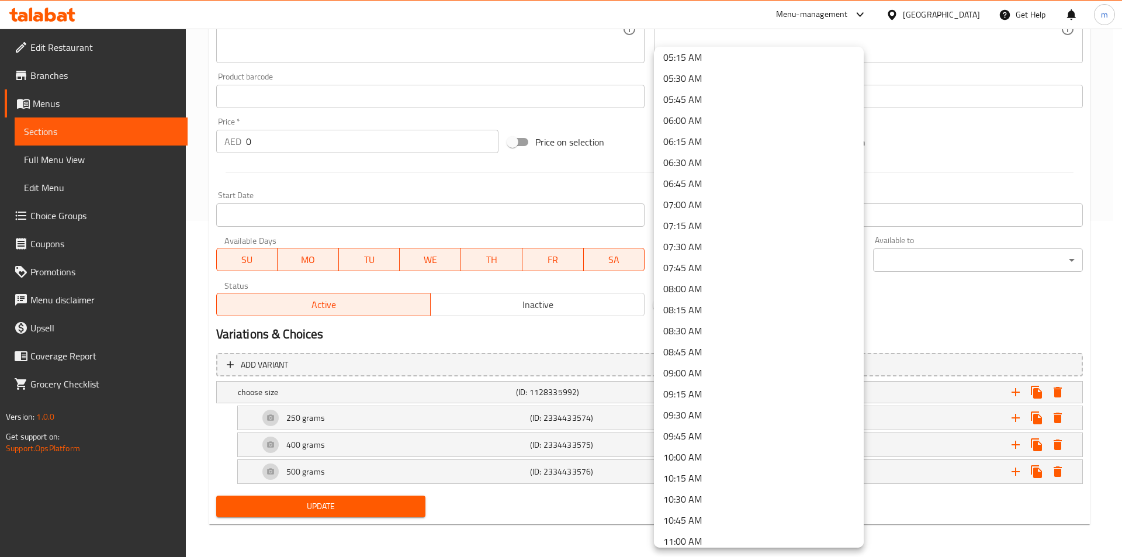
scroll to position [468, 0]
click at [694, 352] on li "09:00 AM" at bounding box center [759, 351] width 210 height 21
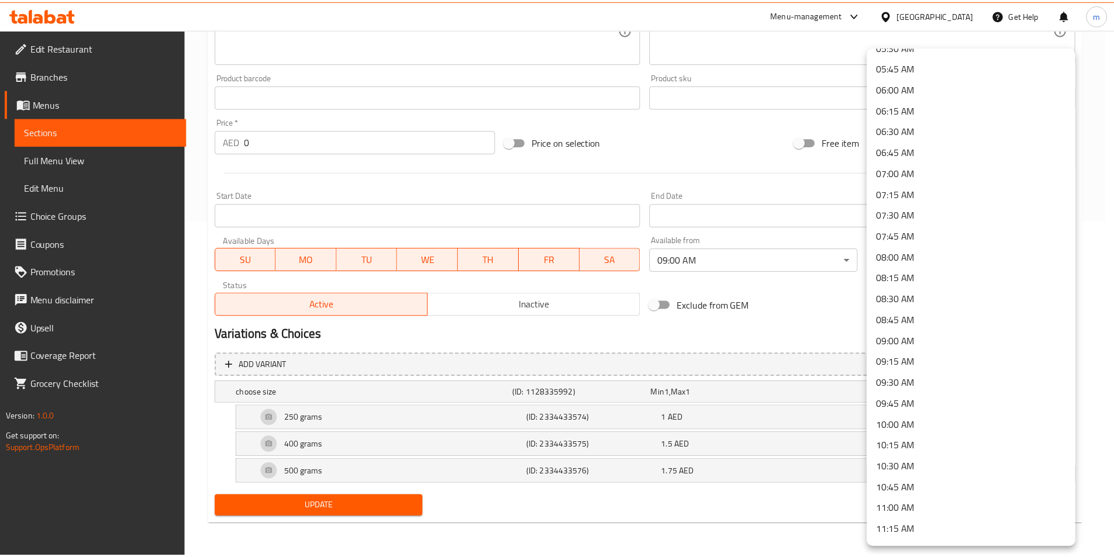
scroll to position [526, 0]
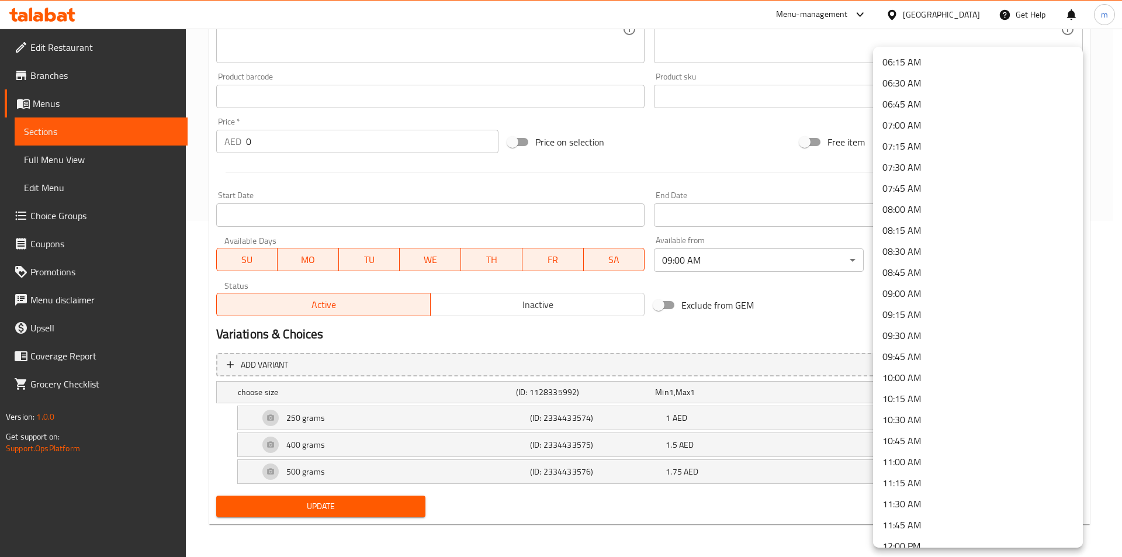
click at [936, 465] on li "11:00 AM" at bounding box center [978, 461] width 210 height 21
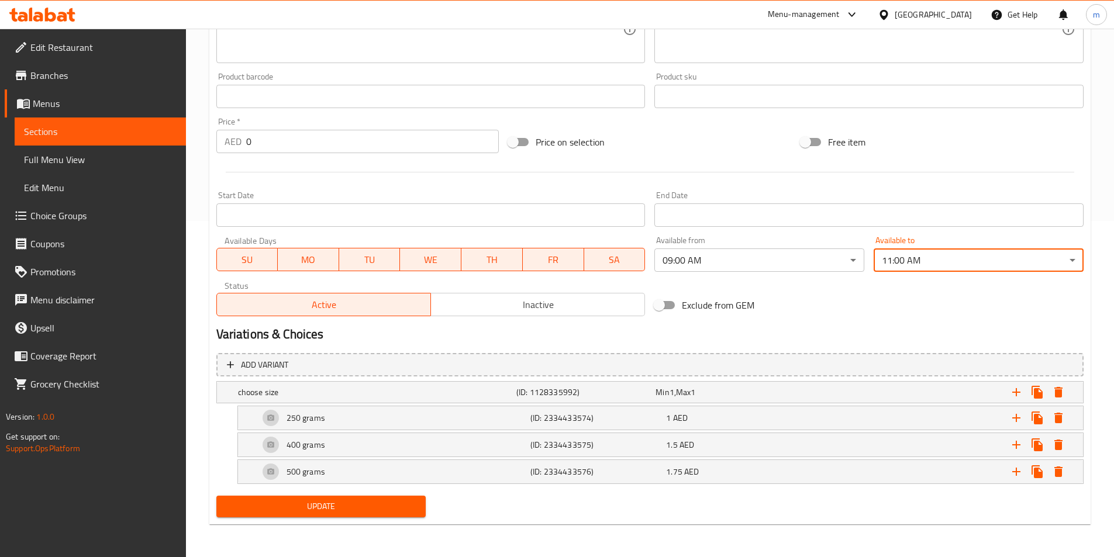
click at [322, 512] on span "Update" at bounding box center [321, 506] width 191 height 15
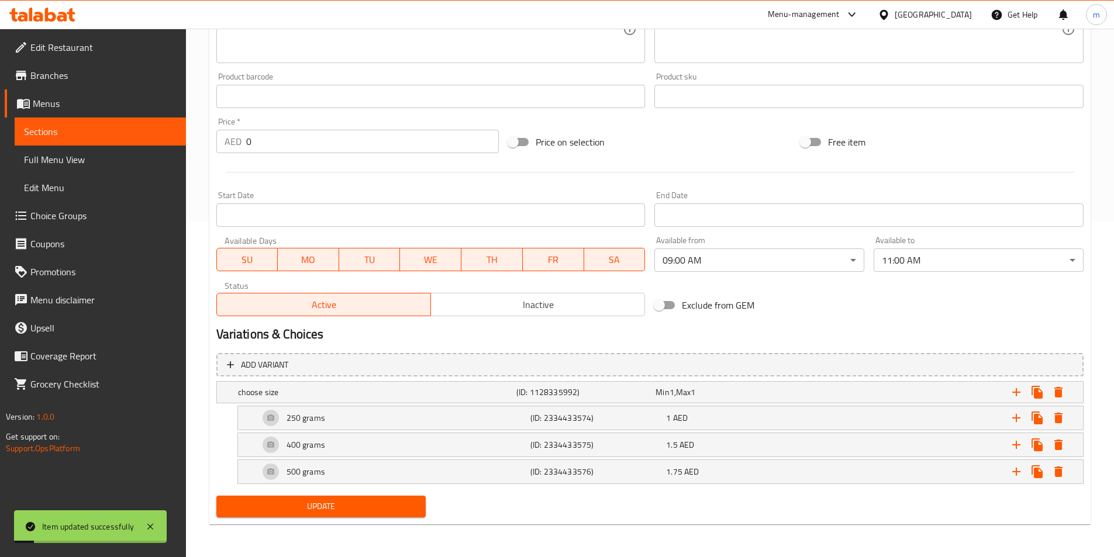
click at [77, 127] on span "Sections" at bounding box center [100, 132] width 153 height 14
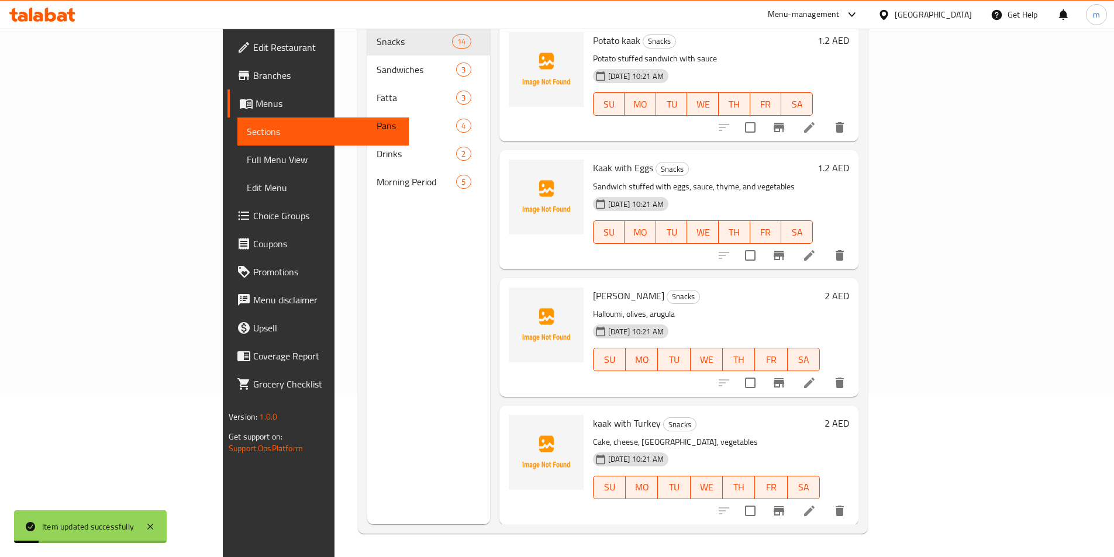
scroll to position [164, 0]
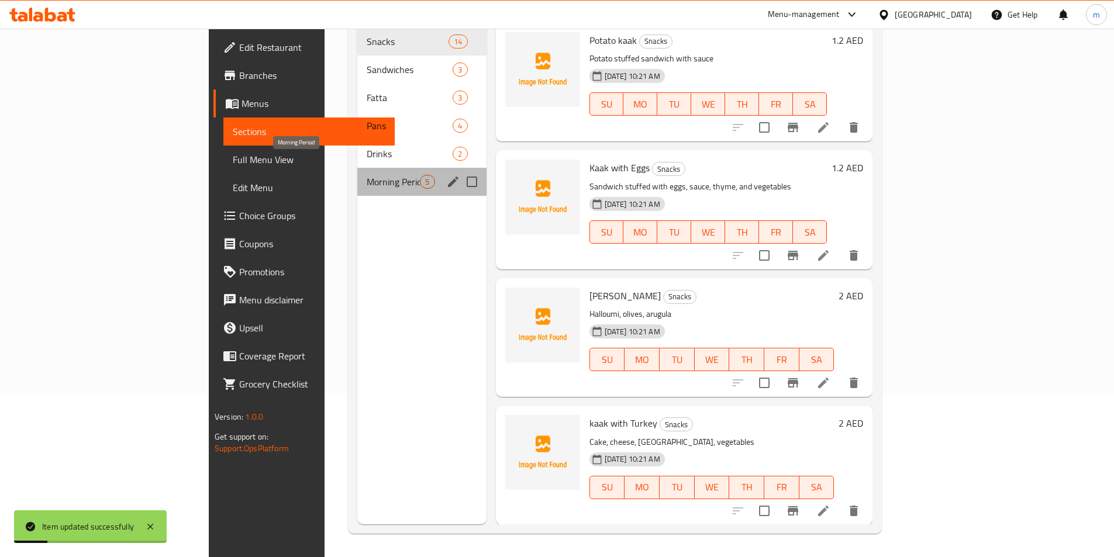
click at [367, 175] on span "Morning Period" at bounding box center [393, 182] width 53 height 14
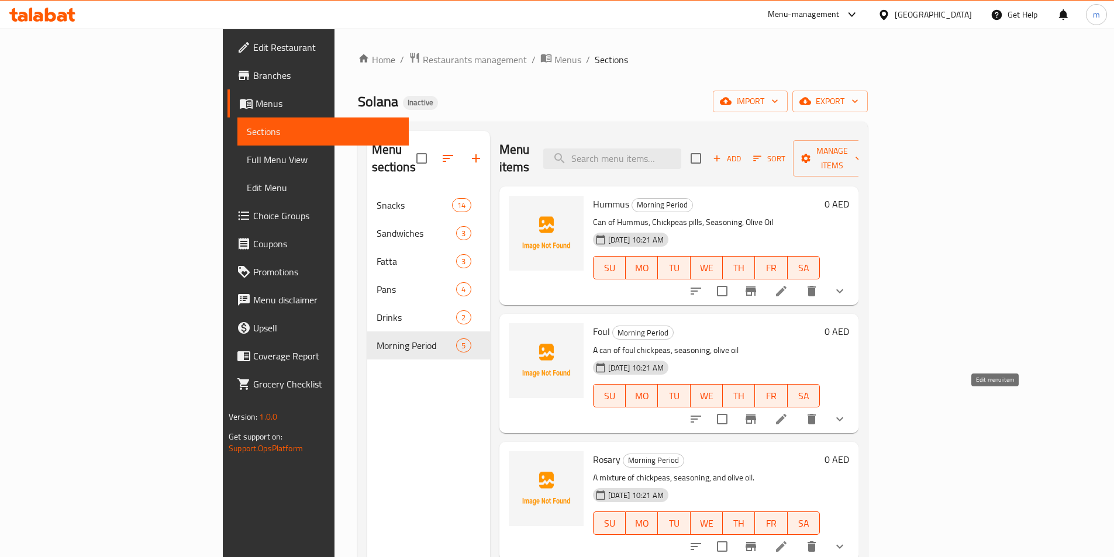
click at [788, 412] on icon at bounding box center [781, 419] width 14 height 14
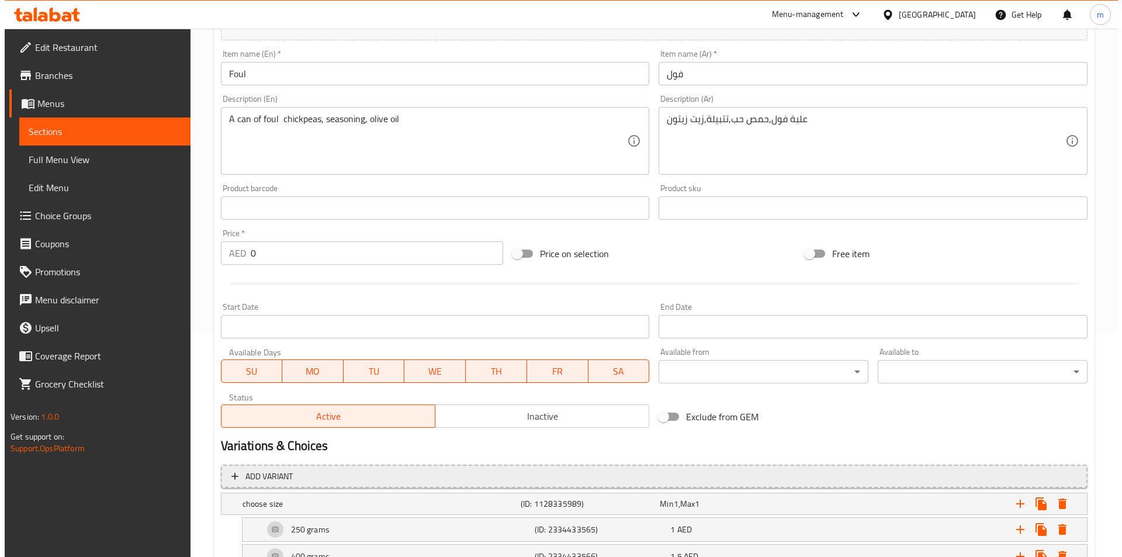
scroll to position [234, 0]
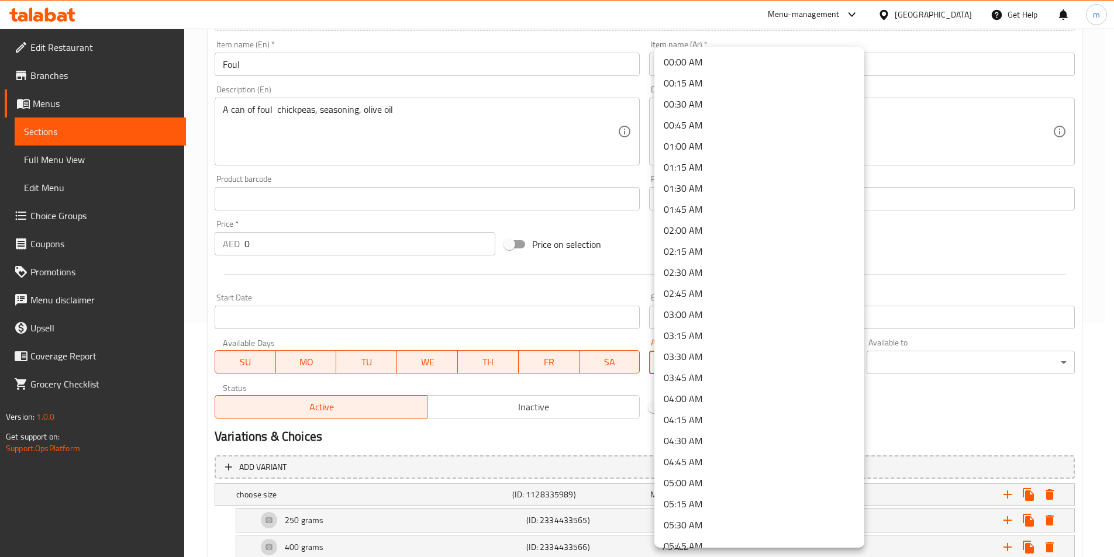
click at [770, 323] on body "​ Menu-management United Arab Emirates Get Help m Edit Restaurant Branches Menu…" at bounding box center [557, 59] width 1114 height 528
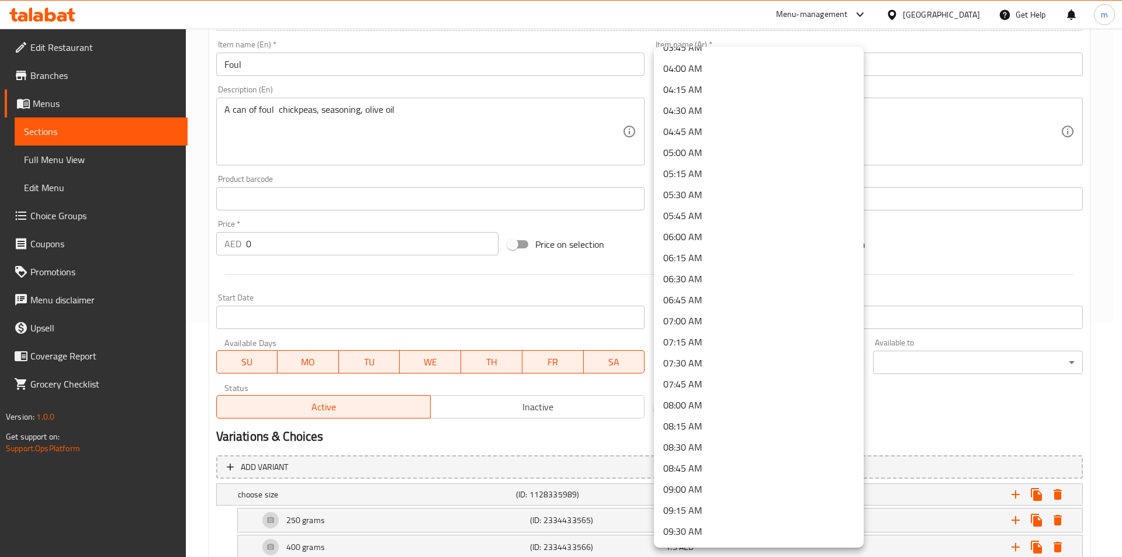
scroll to position [351, 0]
click at [696, 471] on li "09:00 AM" at bounding box center [759, 468] width 210 height 21
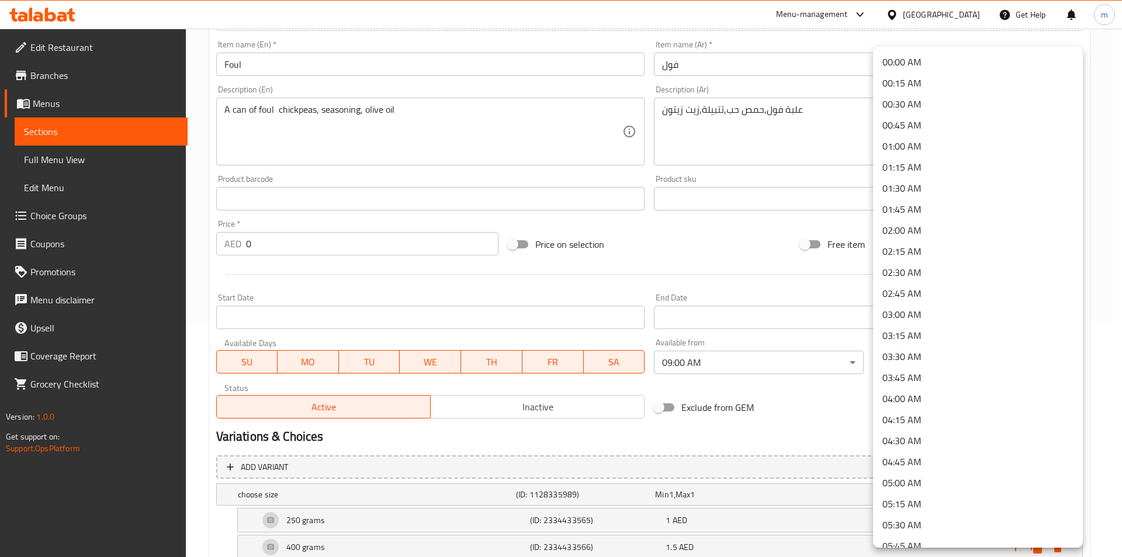
click at [924, 323] on body "​ Menu-management United Arab Emirates Get Help m Edit Restaurant Branches Menu…" at bounding box center [561, 59] width 1122 height 528
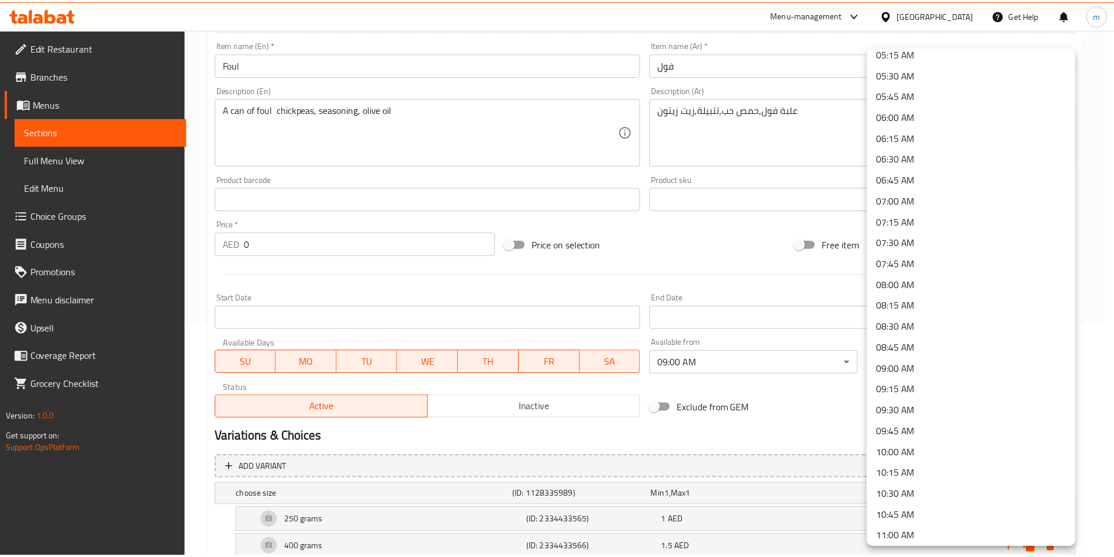
scroll to position [468, 0]
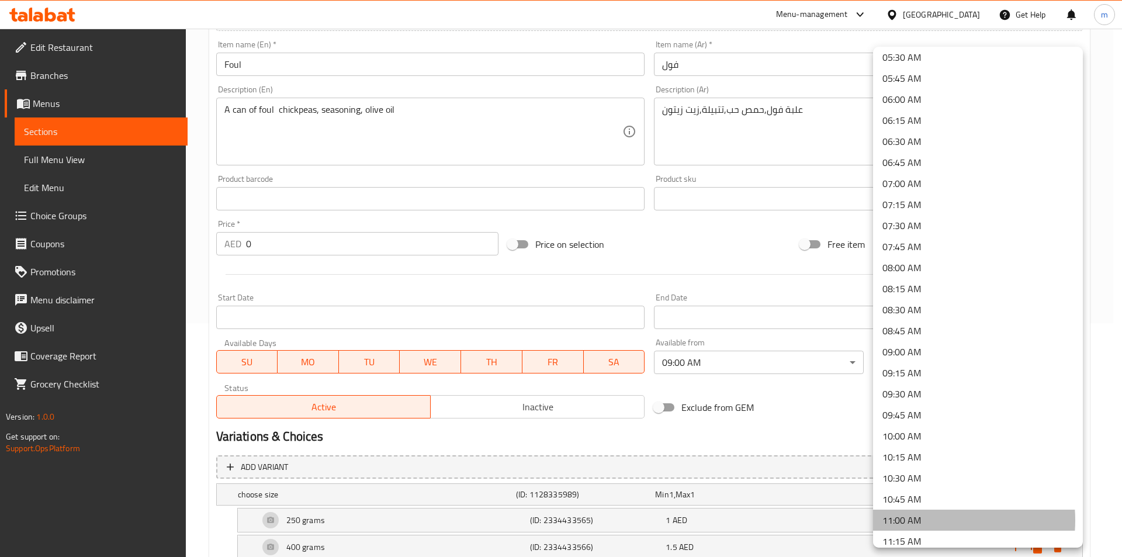
click at [928, 520] on li "11:00 AM" at bounding box center [978, 520] width 210 height 21
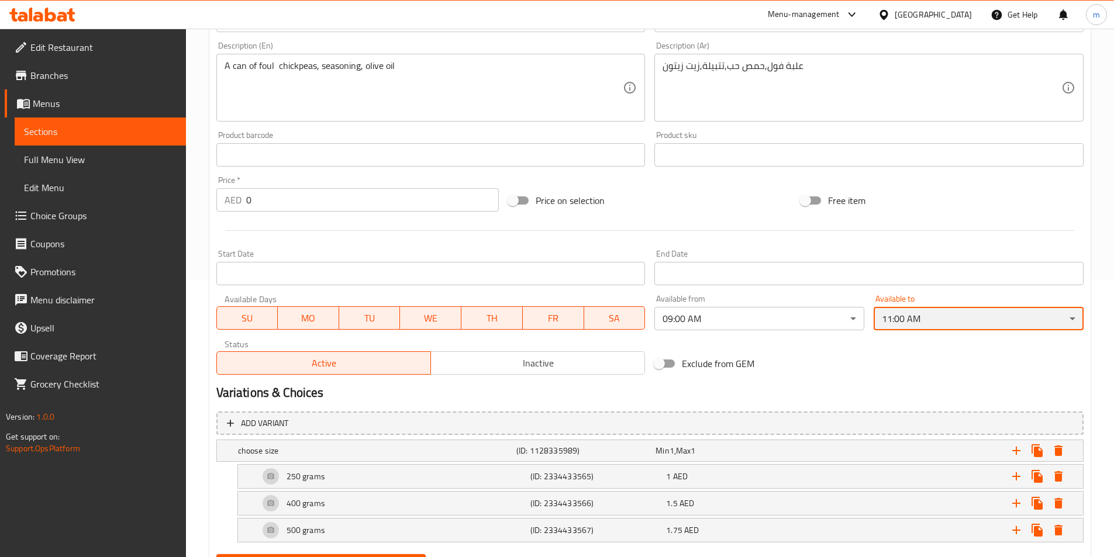
scroll to position [336, 0]
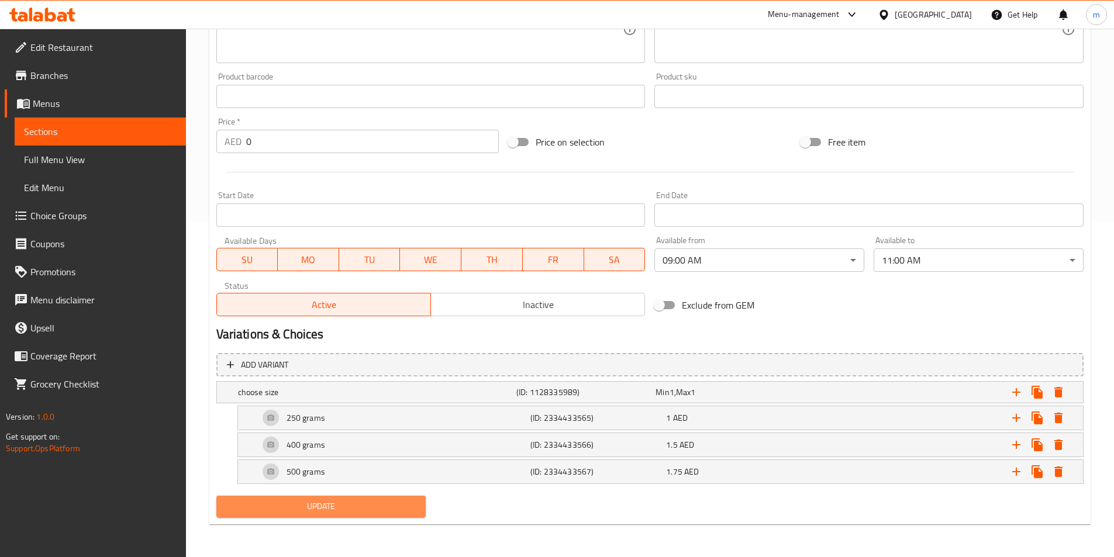
click at [321, 512] on span "Update" at bounding box center [321, 506] width 191 height 15
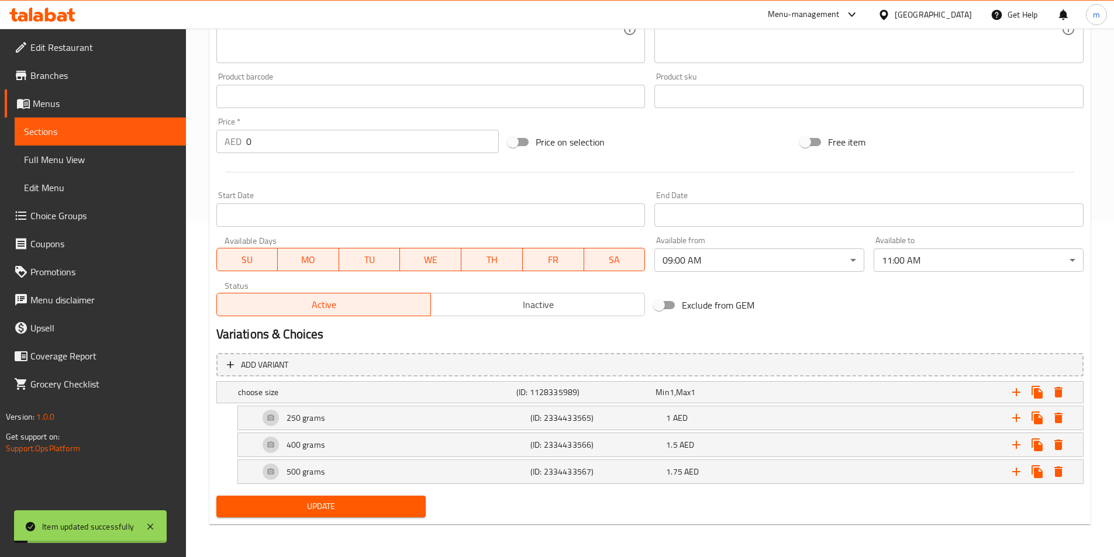
click at [40, 131] on span "Sections" at bounding box center [100, 132] width 153 height 14
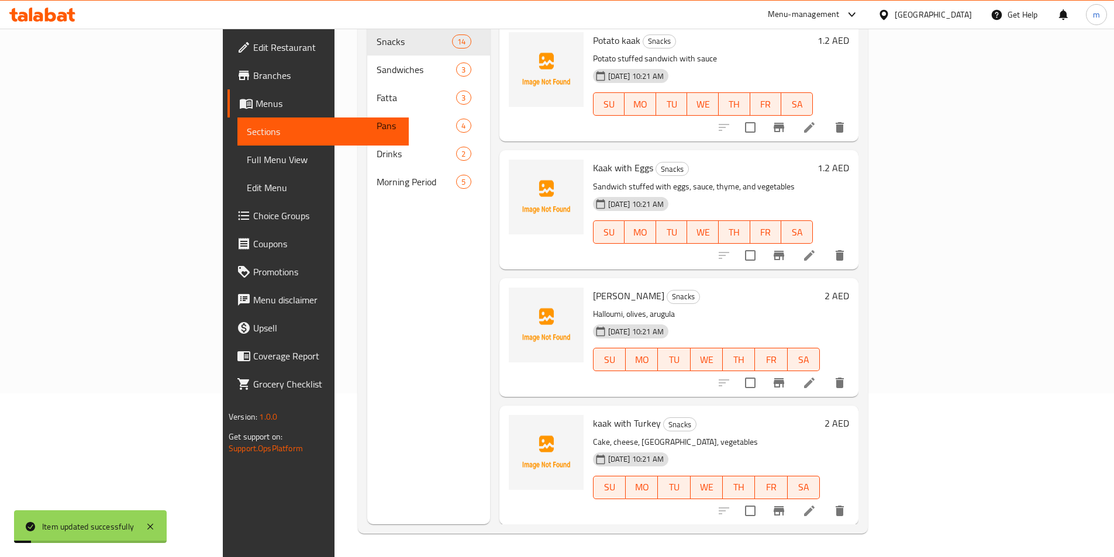
scroll to position [164, 0]
click at [247, 166] on span "Full Menu View" at bounding box center [323, 160] width 153 height 14
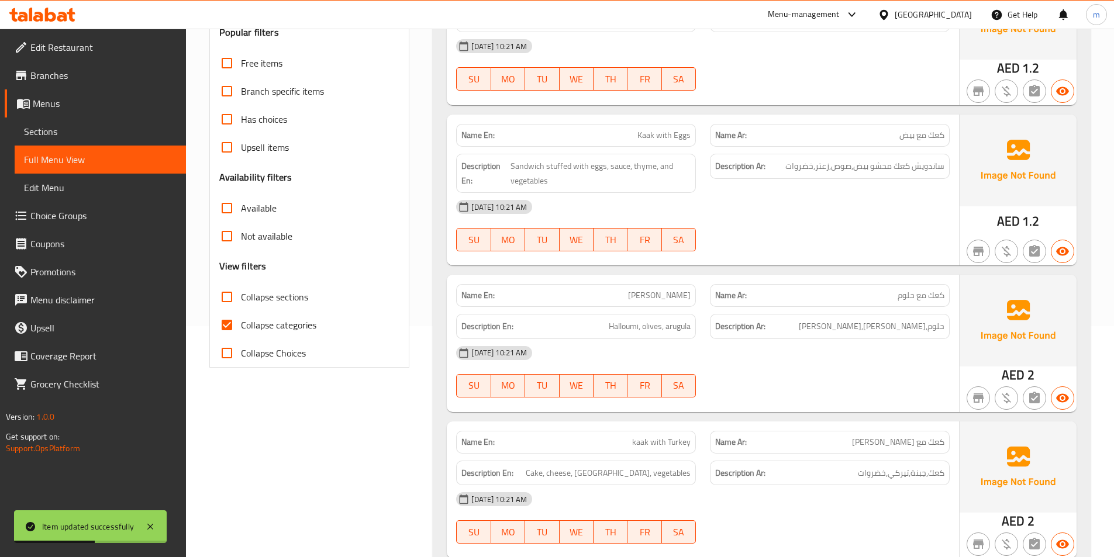
scroll to position [292, 0]
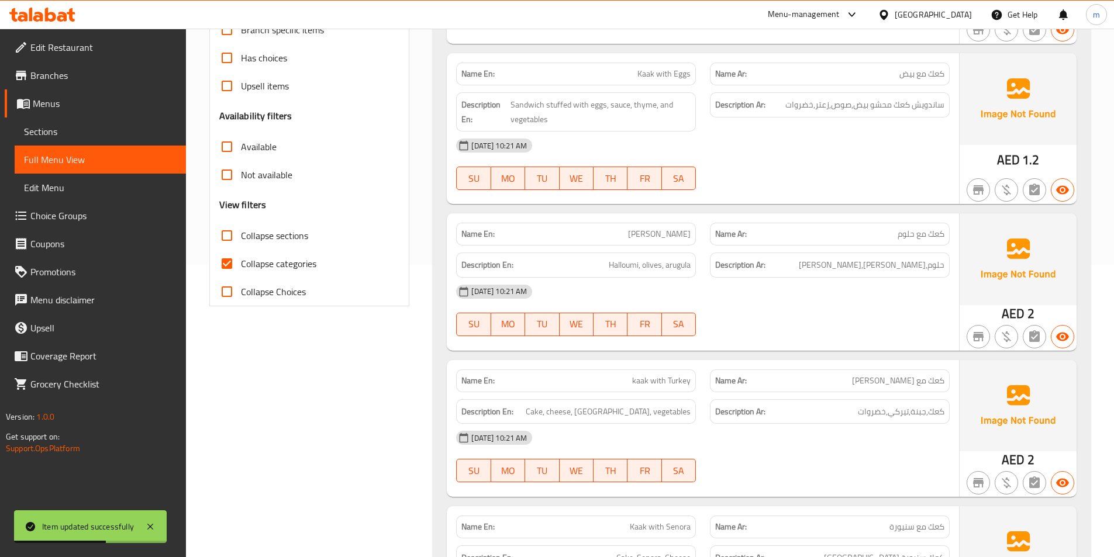
click at [263, 263] on span "Collapse categories" at bounding box center [278, 264] width 75 height 14
click at [241, 263] on input "Collapse categories" at bounding box center [227, 264] width 28 height 28
checkbox input "false"
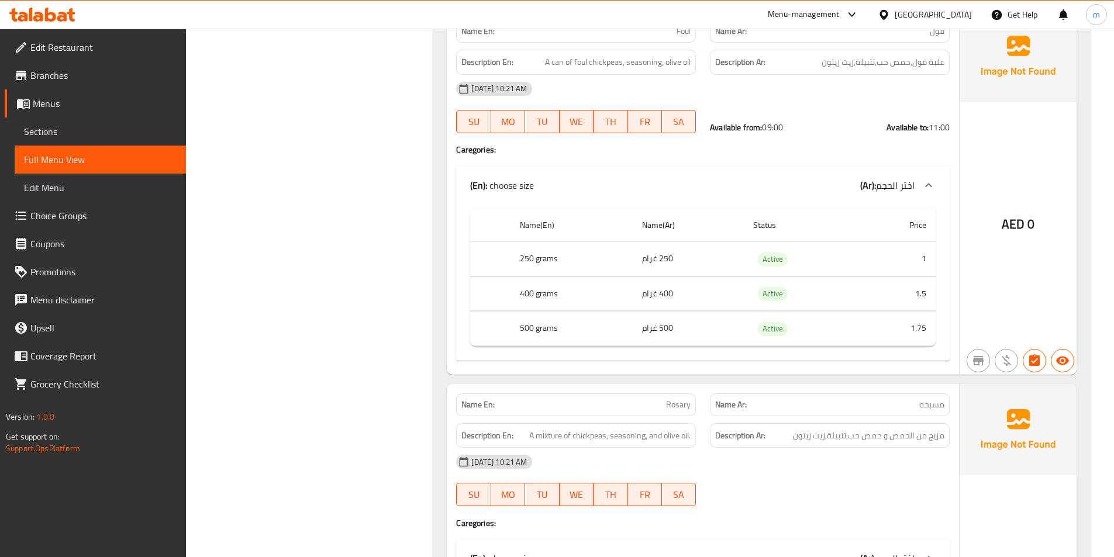
scroll to position [4999, 0]
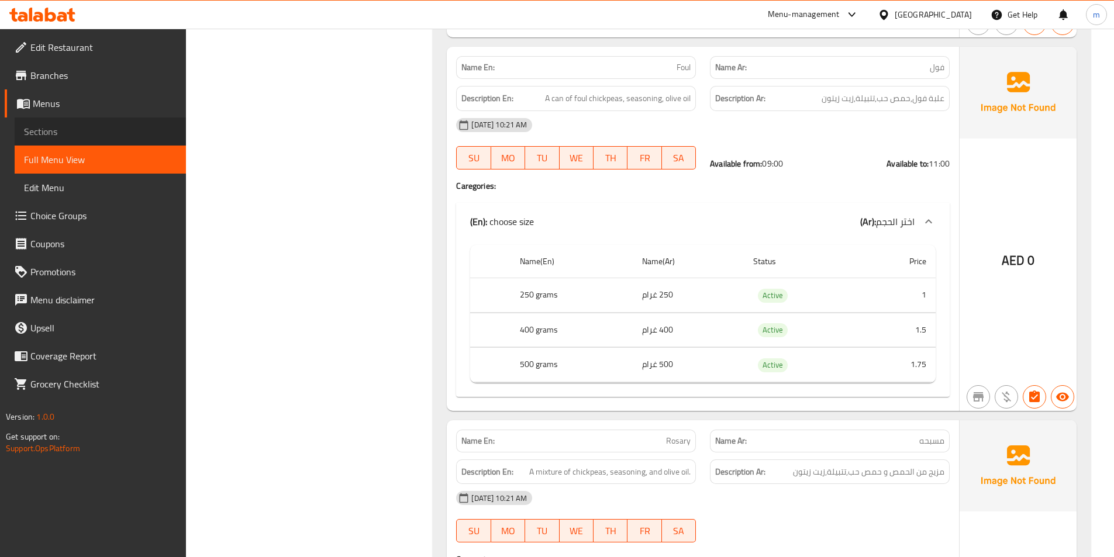
click at [115, 138] on span "Sections" at bounding box center [100, 132] width 153 height 14
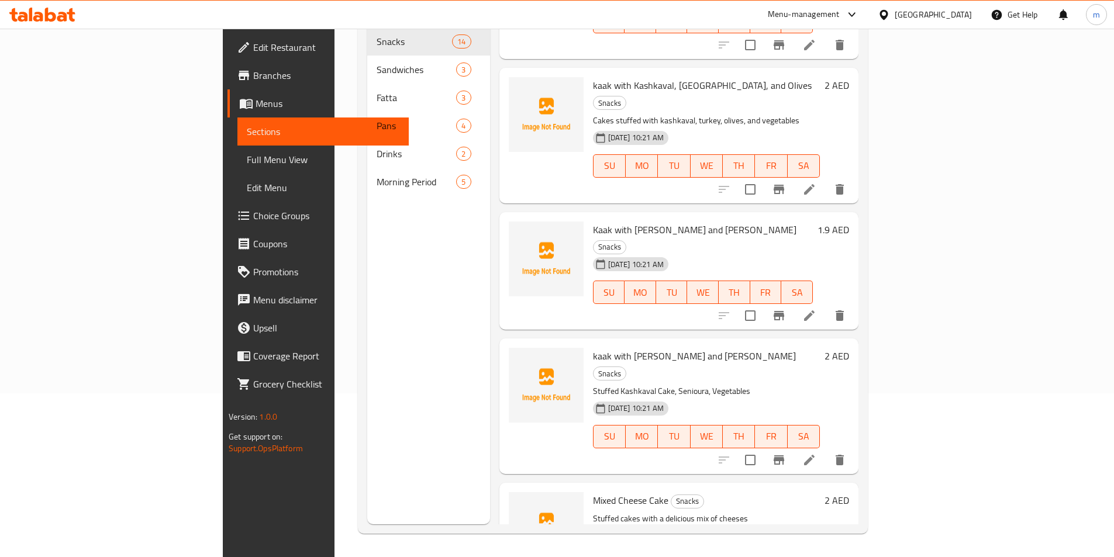
scroll to position [1243, 0]
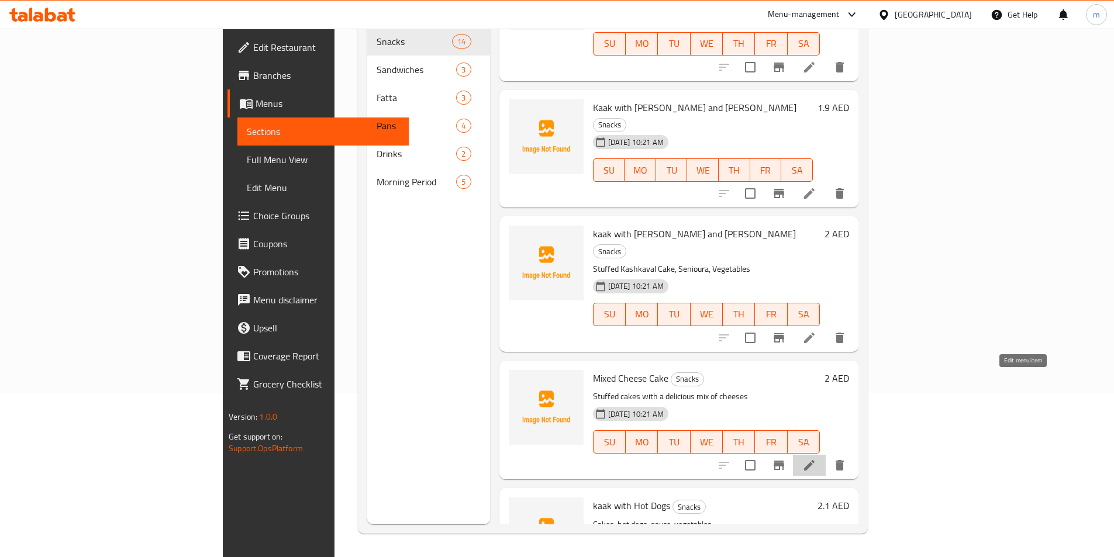
click at [816, 458] on icon at bounding box center [809, 465] width 14 height 14
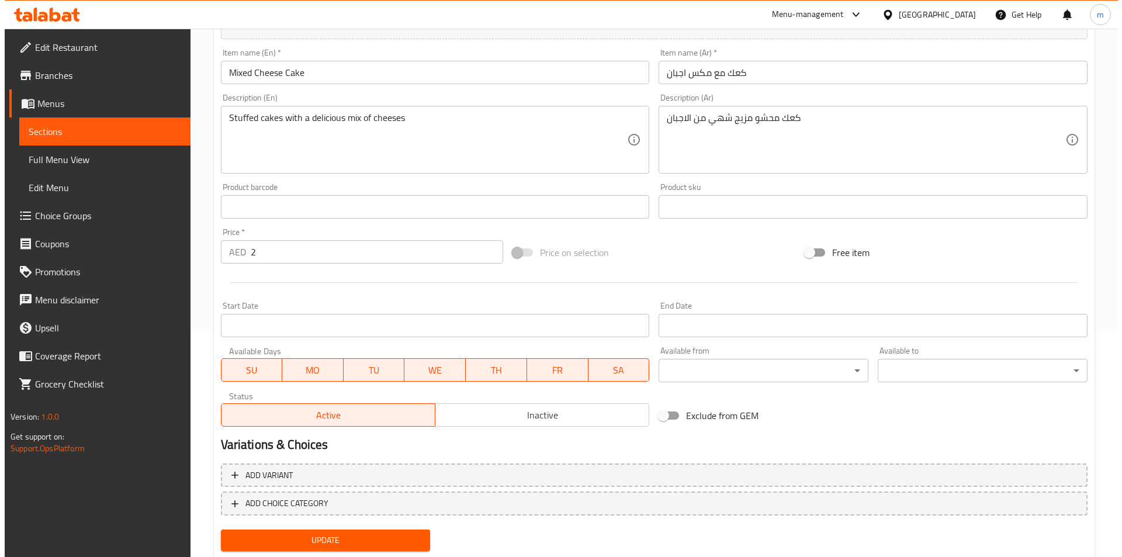
scroll to position [234, 0]
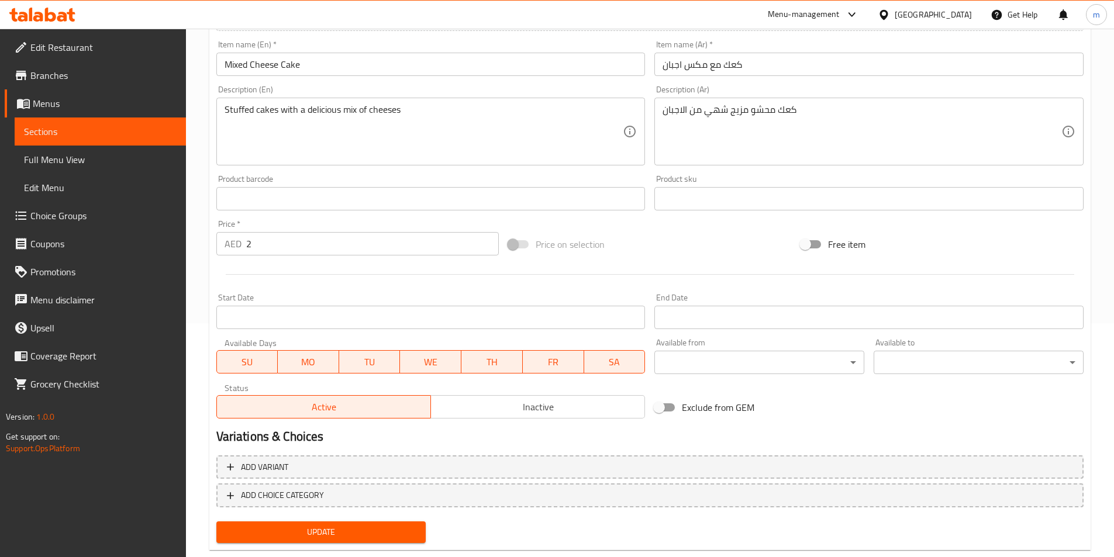
click at [805, 323] on body "​ Menu-management United Arab Emirates Get Help m Edit Restaurant Branches Menu…" at bounding box center [557, 59] width 1114 height 528
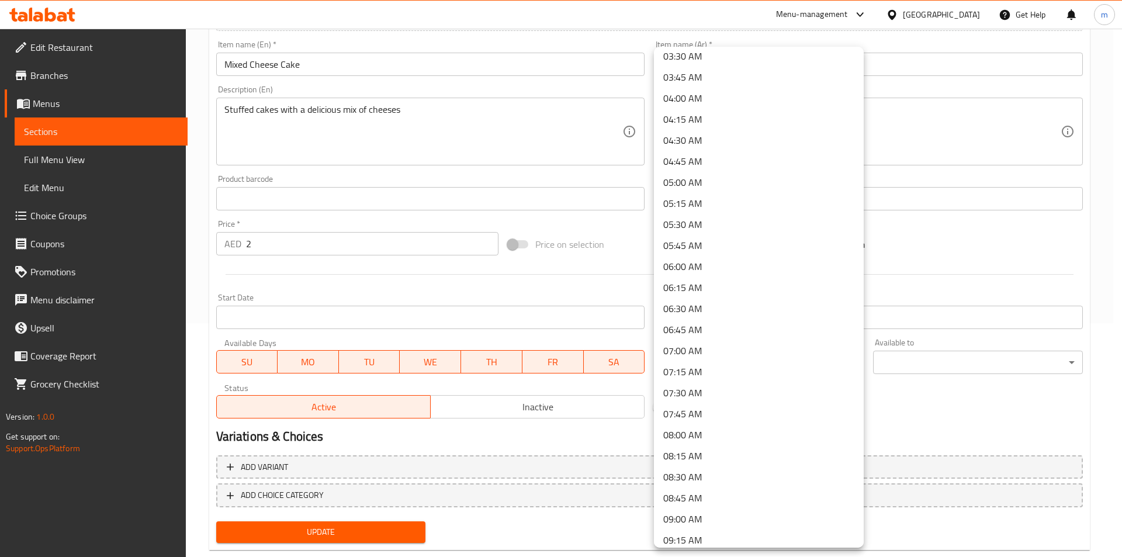
scroll to position [351, 0]
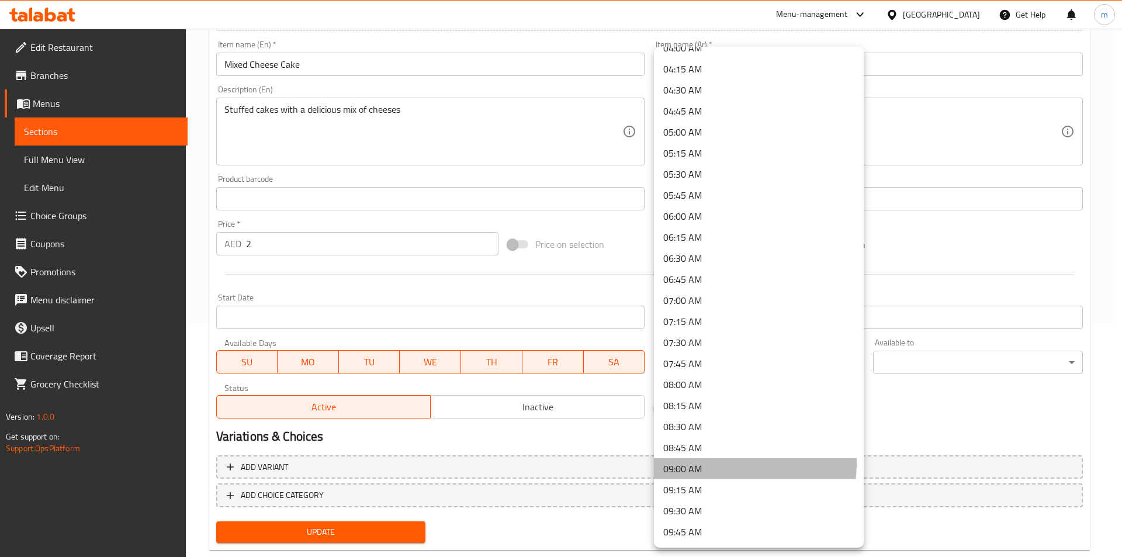
click at [739, 464] on li "09:00 AM" at bounding box center [759, 468] width 210 height 21
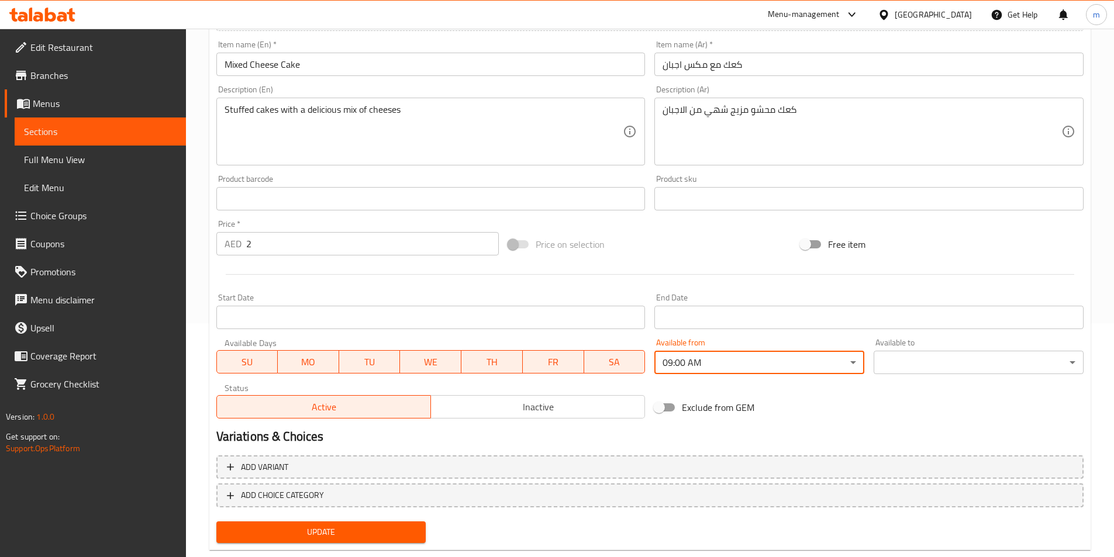
click at [953, 323] on body "​ Menu-management United Arab Emirates Get Help m Edit Restaurant Branches Menu…" at bounding box center [557, 59] width 1114 height 528
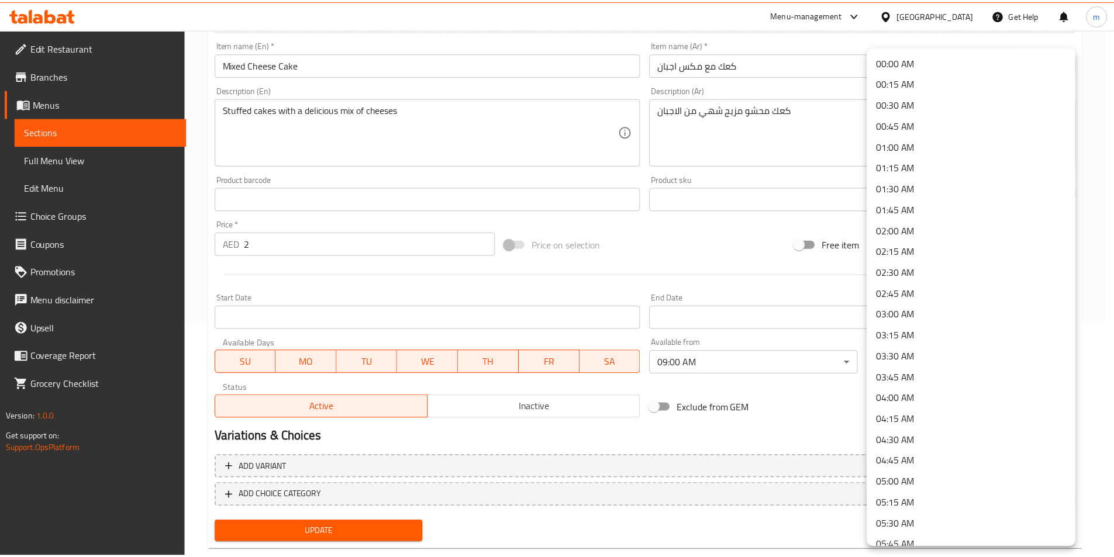
scroll to position [607, 0]
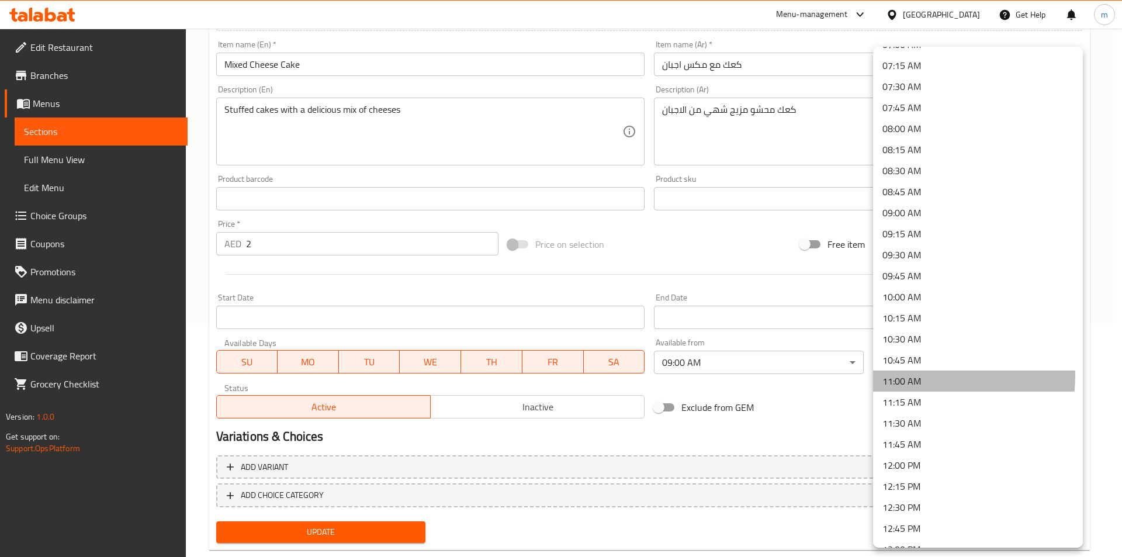
click at [918, 376] on li "11:00 AM" at bounding box center [978, 381] width 210 height 21
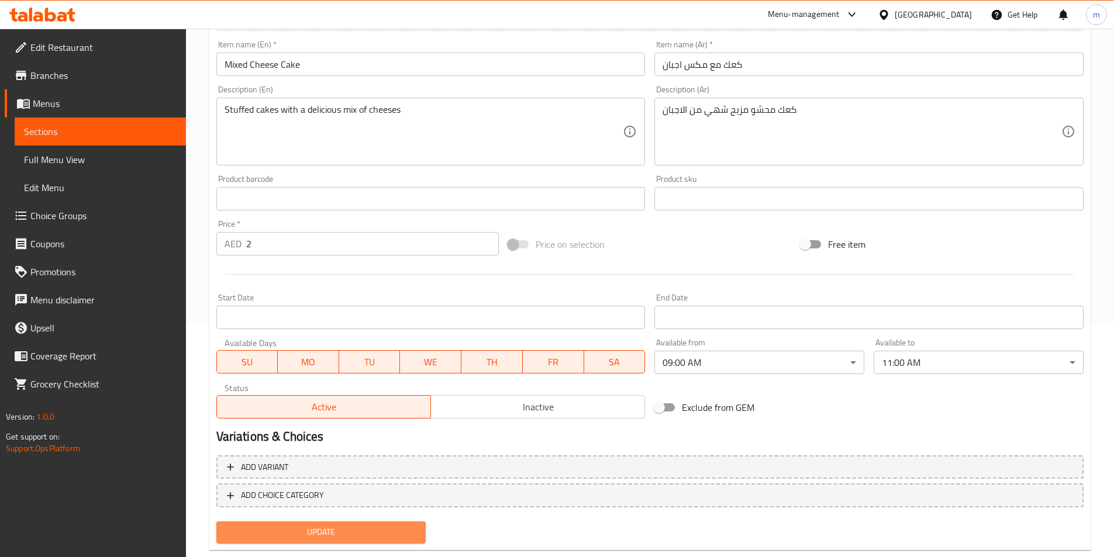
click at [391, 528] on span "Update" at bounding box center [321, 532] width 191 height 15
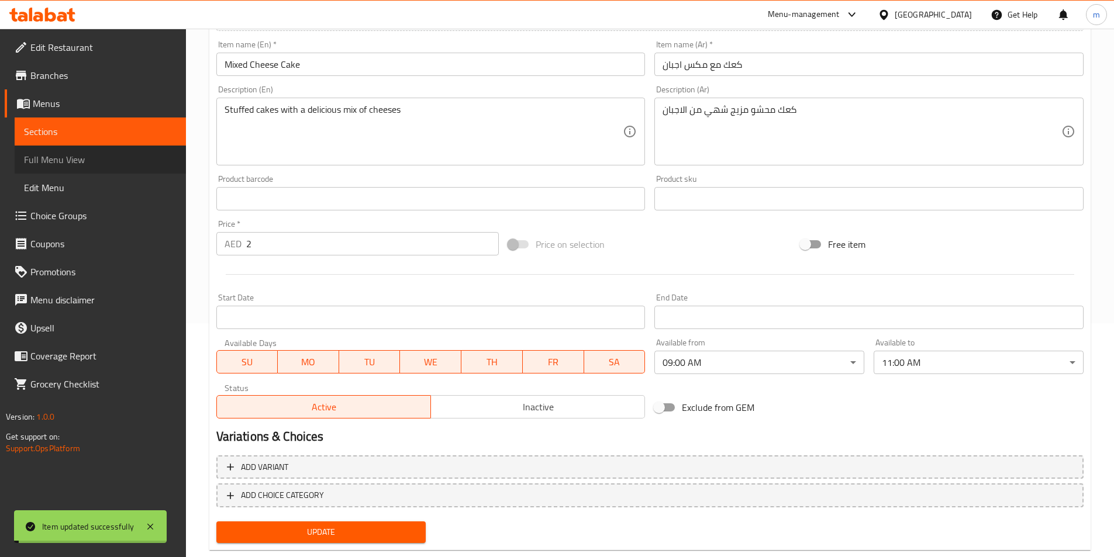
click at [113, 159] on span "Full Menu View" at bounding box center [100, 160] width 153 height 14
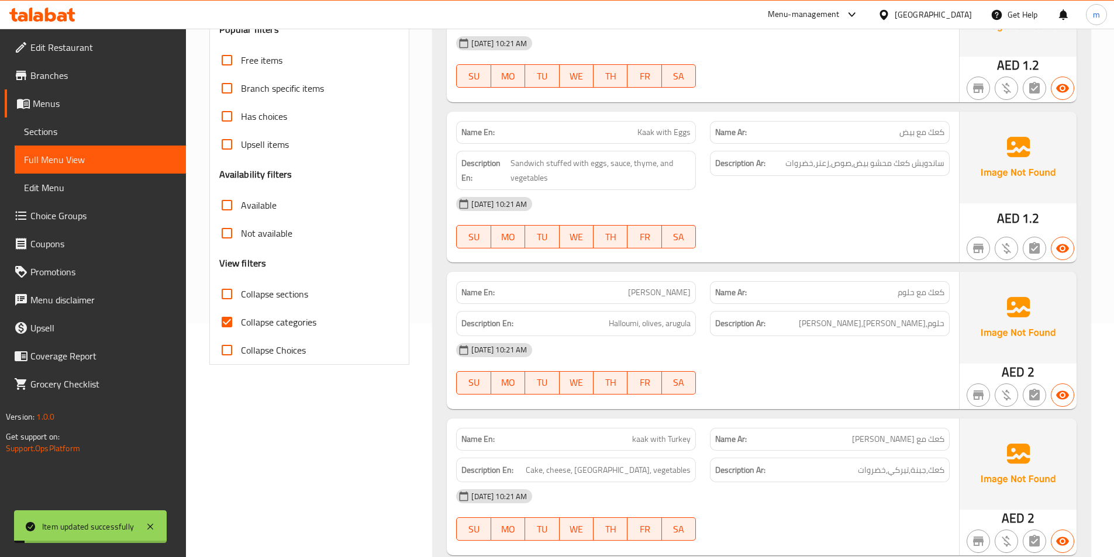
click at [110, 133] on span "Sections" at bounding box center [100, 132] width 153 height 14
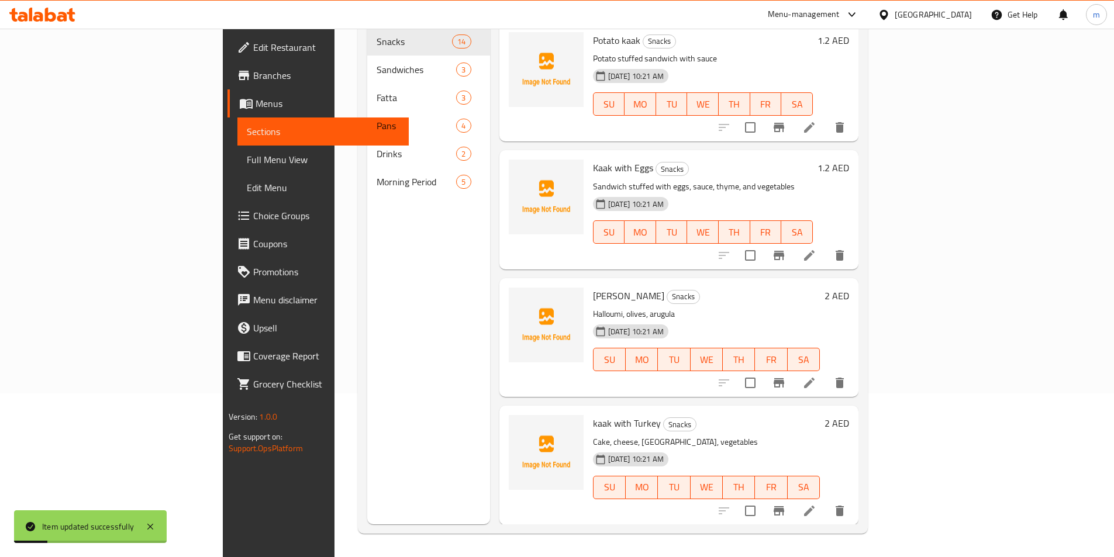
scroll to position [105, 0]
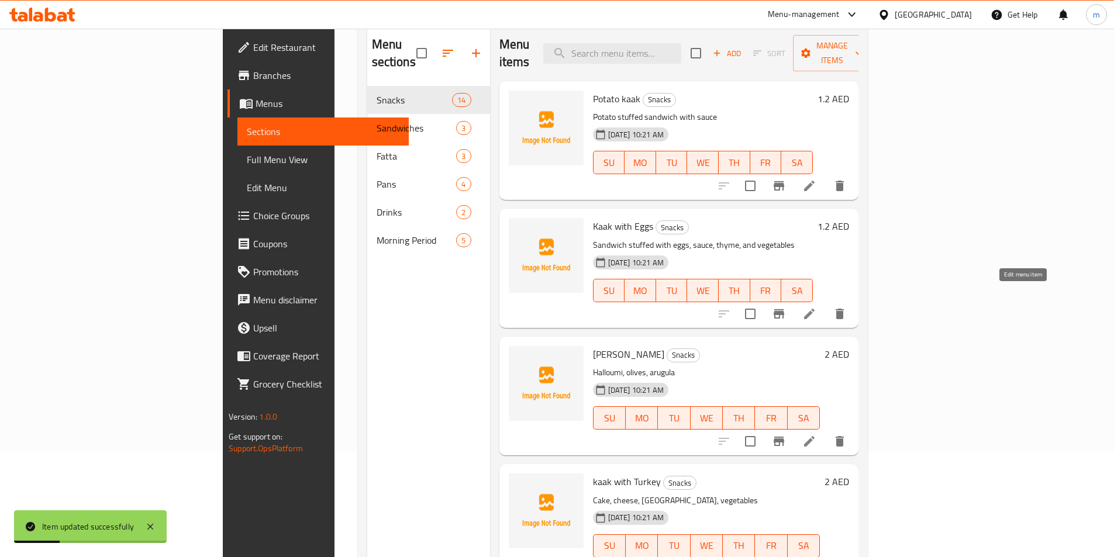
click at [814, 309] on icon at bounding box center [809, 314] width 11 height 11
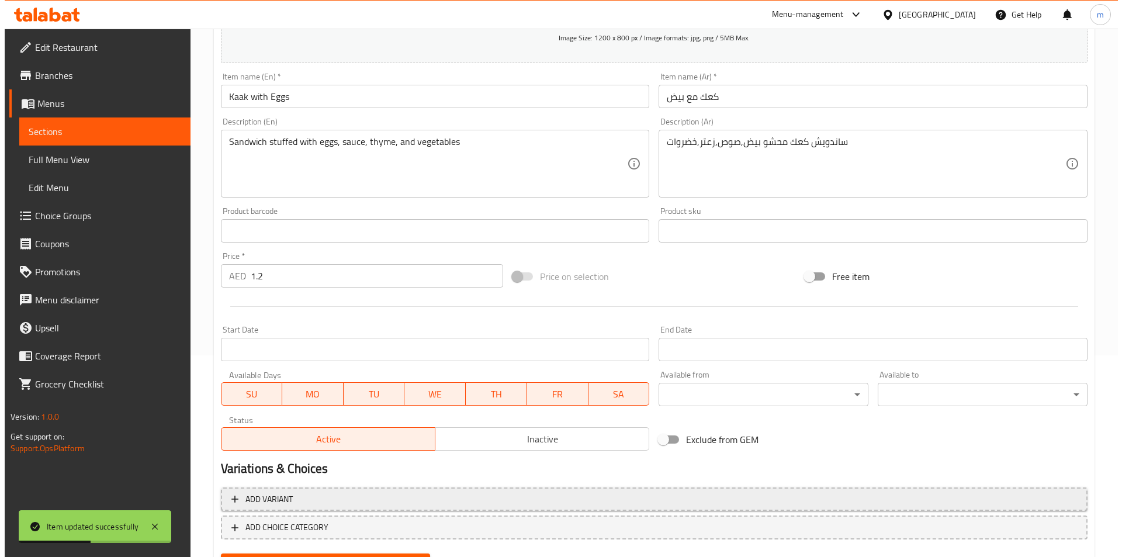
scroll to position [260, 0]
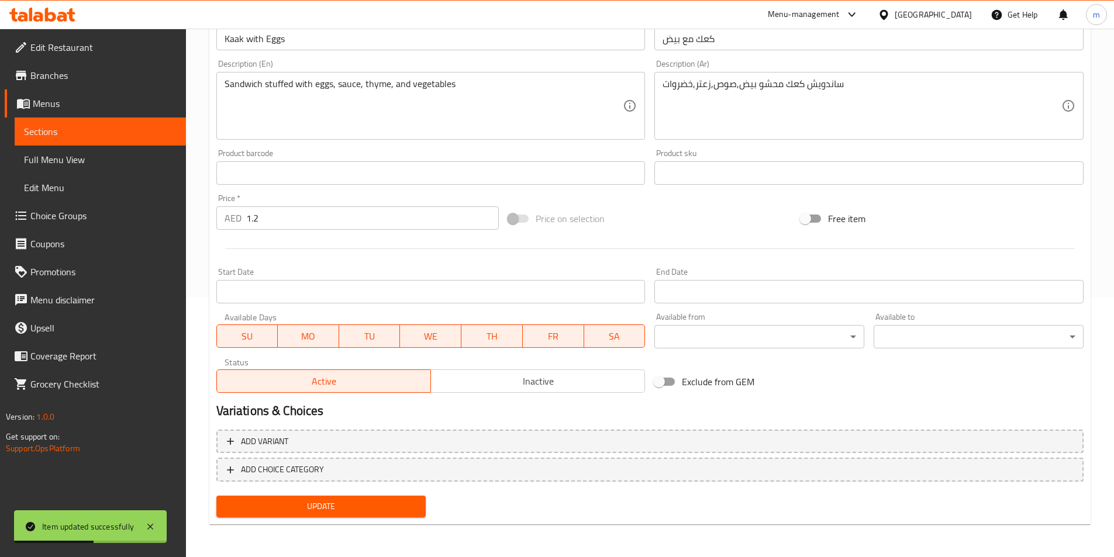
click at [759, 298] on body "Item updated successfully ​ Menu-management United Arab Emirates Get Help m Edi…" at bounding box center [557, 33] width 1114 height 528
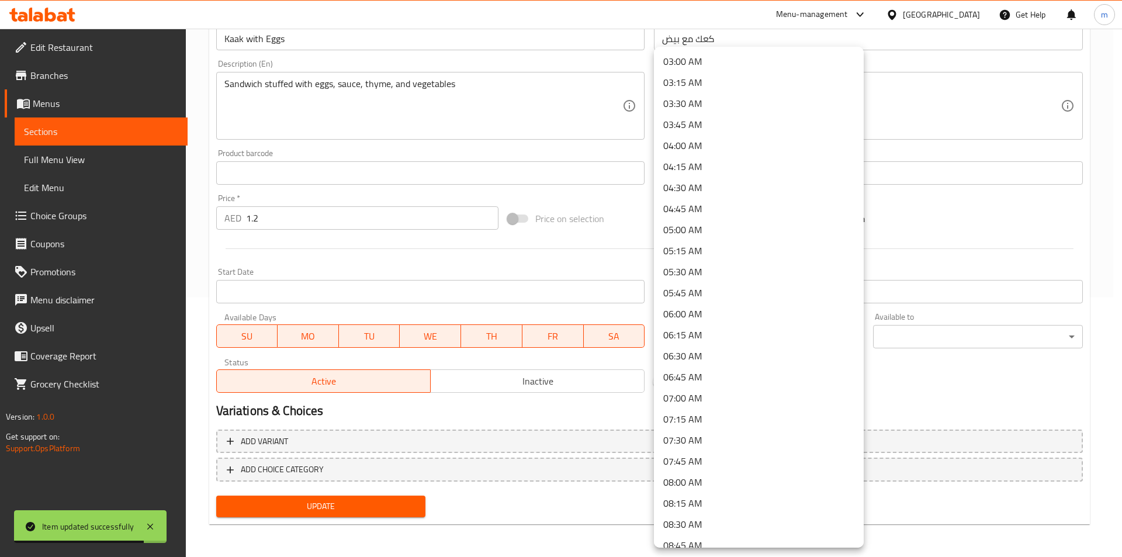
scroll to position [351, 0]
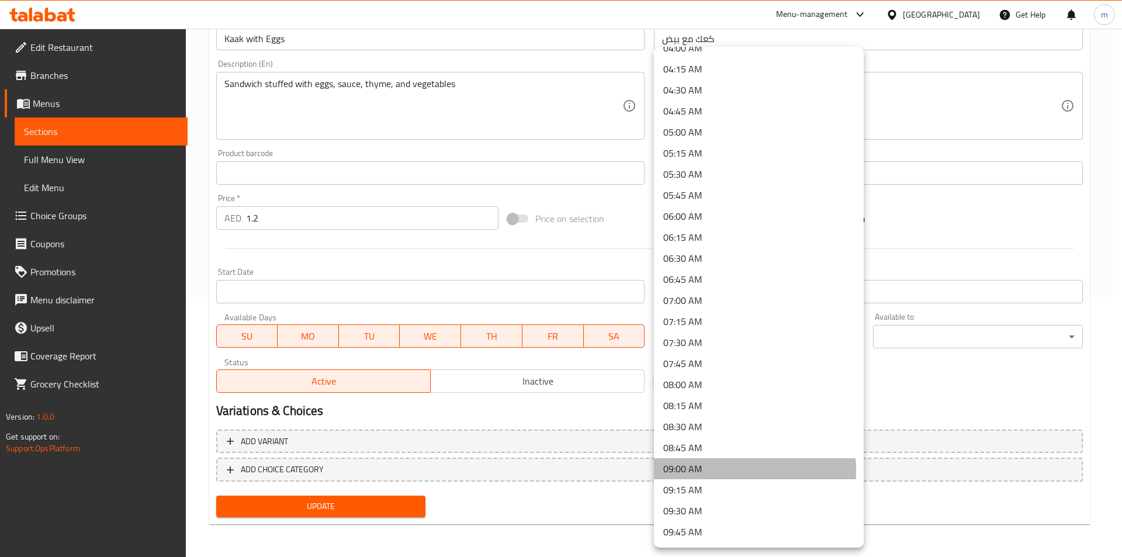
click at [689, 471] on li "09:00 AM" at bounding box center [759, 468] width 210 height 21
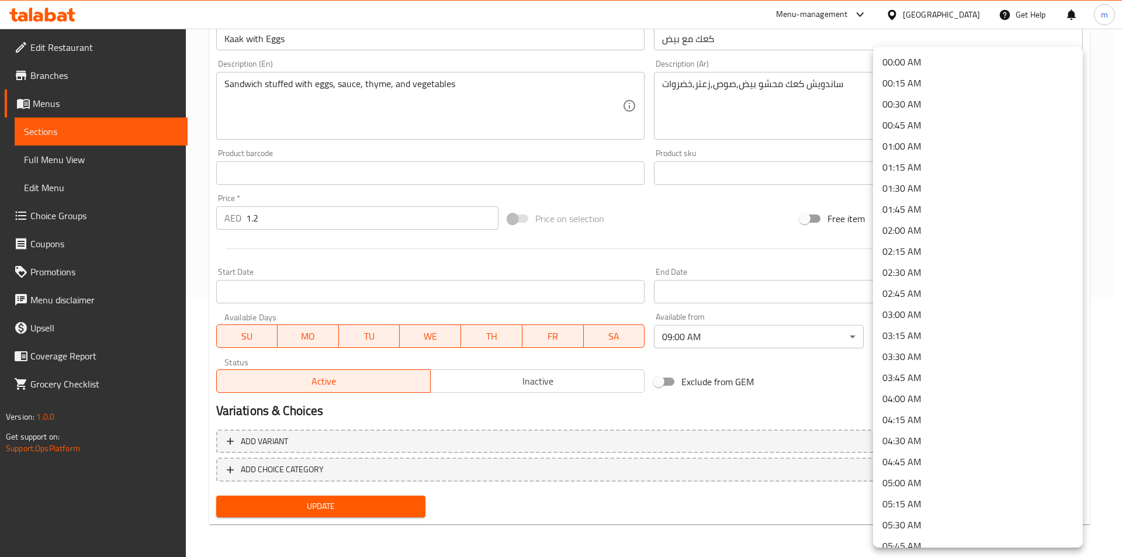
click at [891, 298] on body "​ Menu-management United Arab Emirates Get Help m Edit Restaurant Branches Menu…" at bounding box center [561, 33] width 1122 height 528
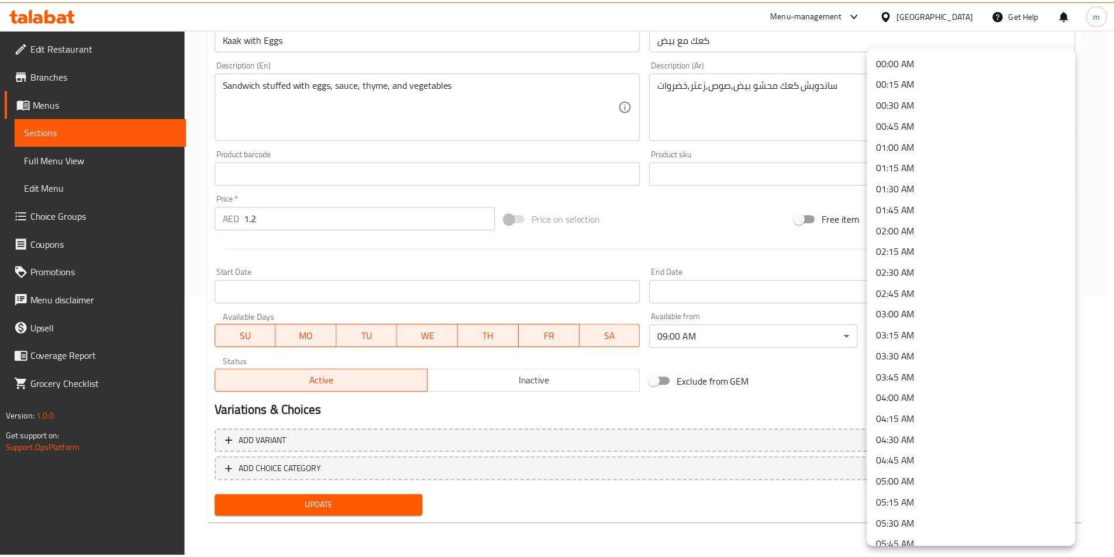
scroll to position [607, 0]
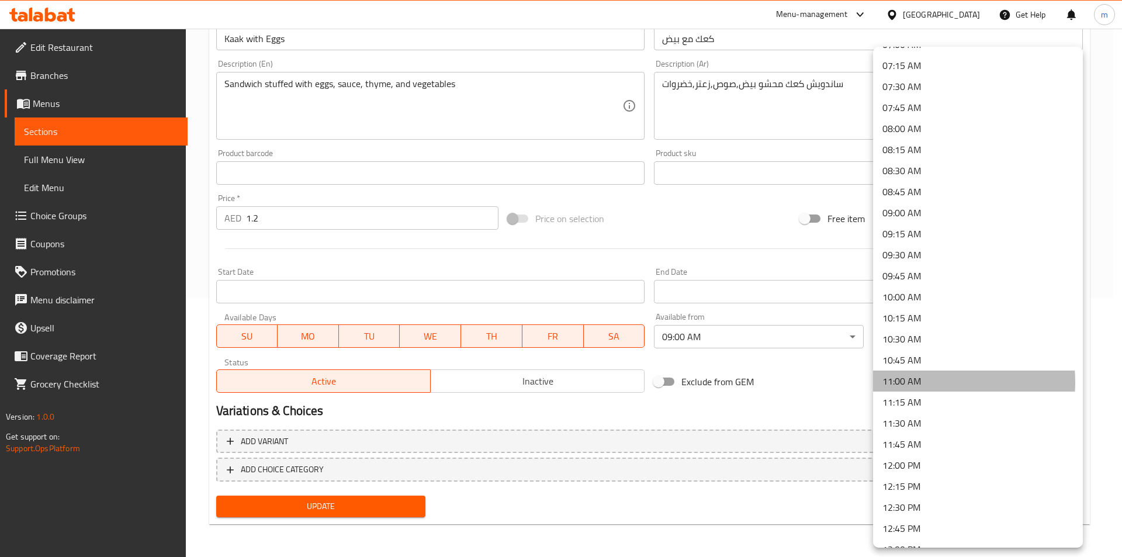
click at [913, 382] on li "11:00 AM" at bounding box center [978, 381] width 210 height 21
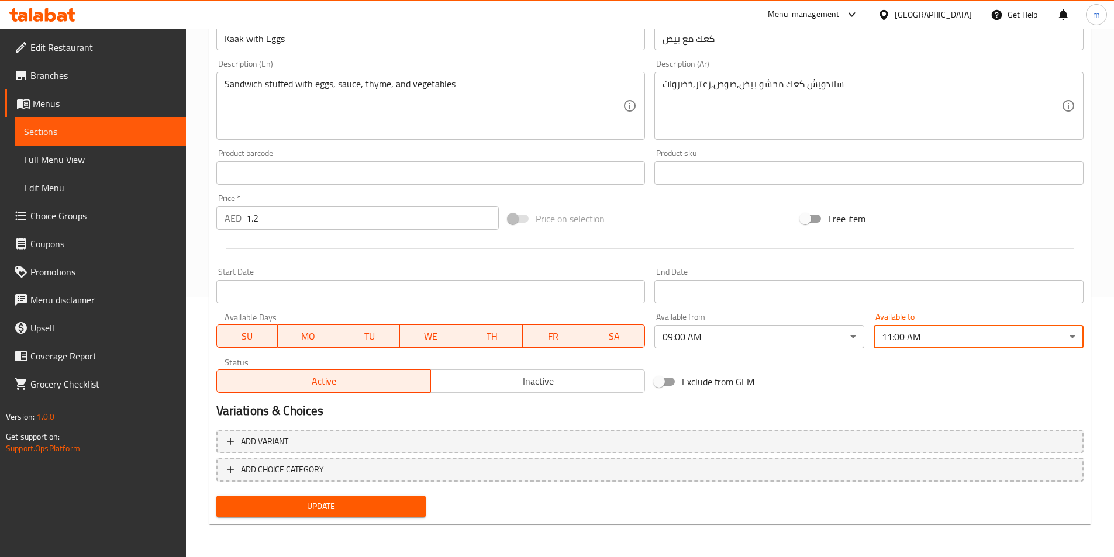
click at [382, 504] on span "Update" at bounding box center [321, 506] width 191 height 15
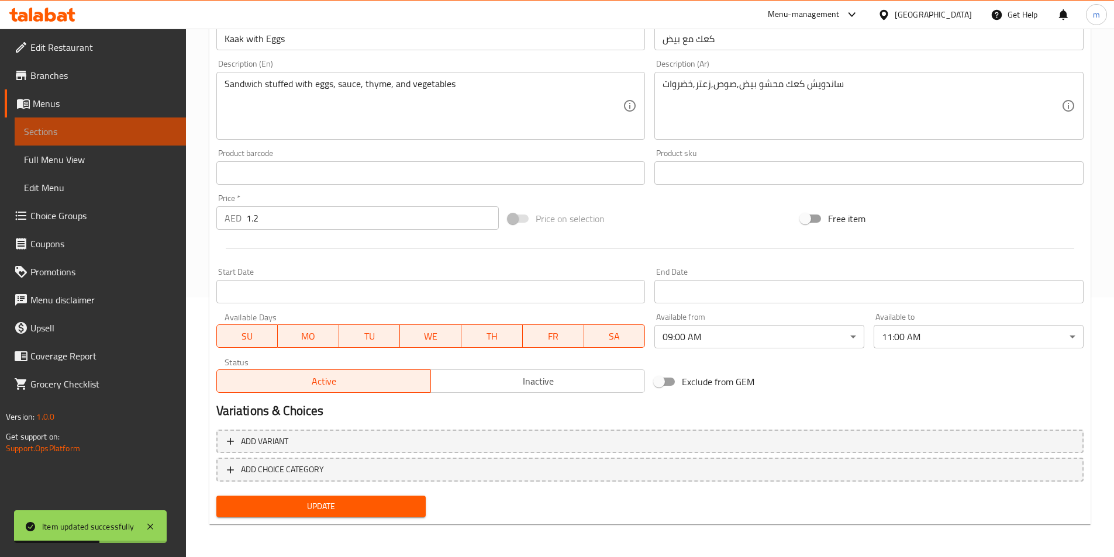
click at [67, 132] on span "Sections" at bounding box center [100, 132] width 153 height 14
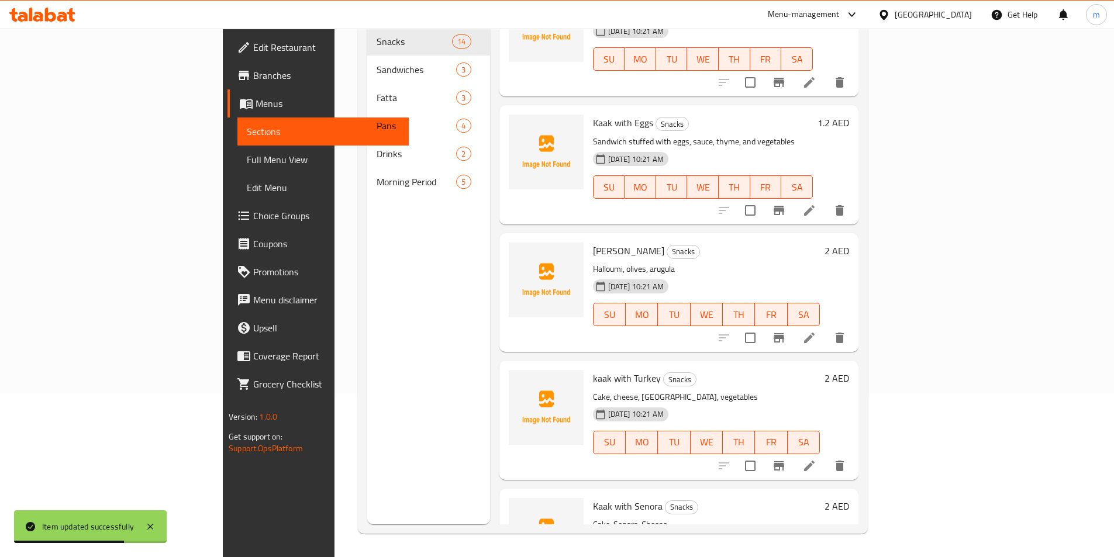
scroll to position [58, 0]
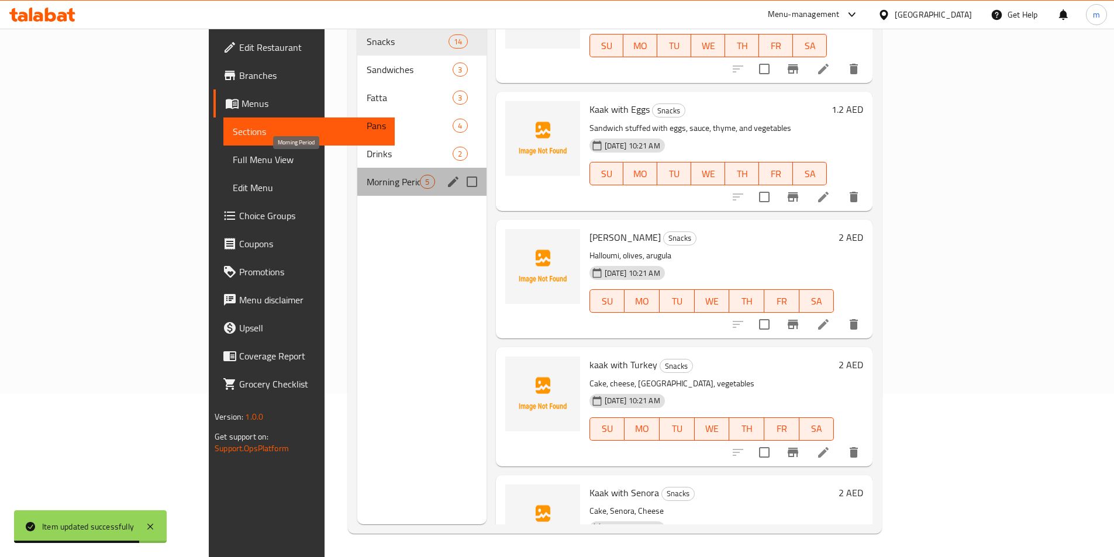
click at [367, 175] on span "Morning Period" at bounding box center [393, 182] width 53 height 14
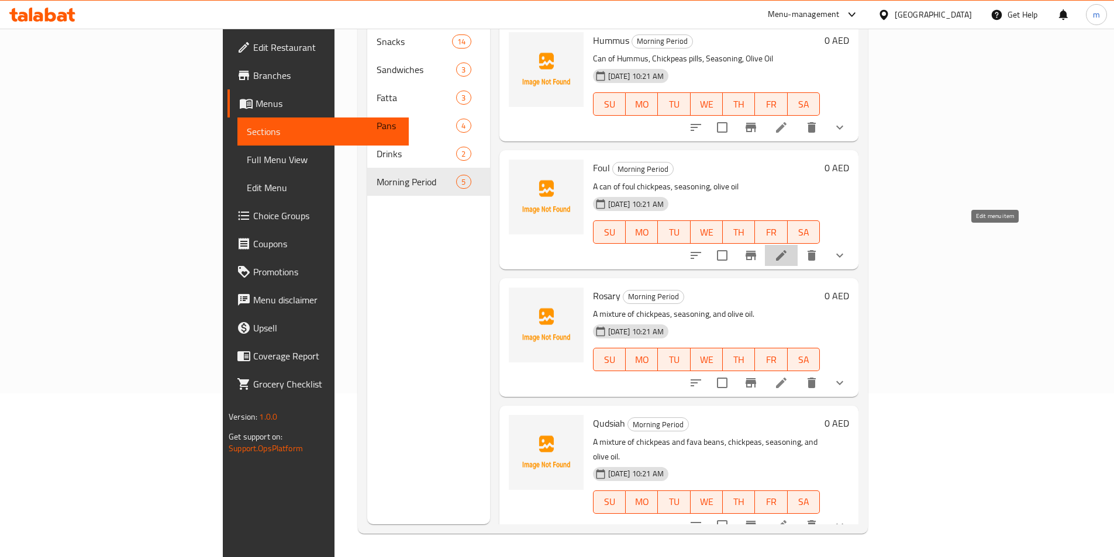
click at [788, 248] on icon at bounding box center [781, 255] width 14 height 14
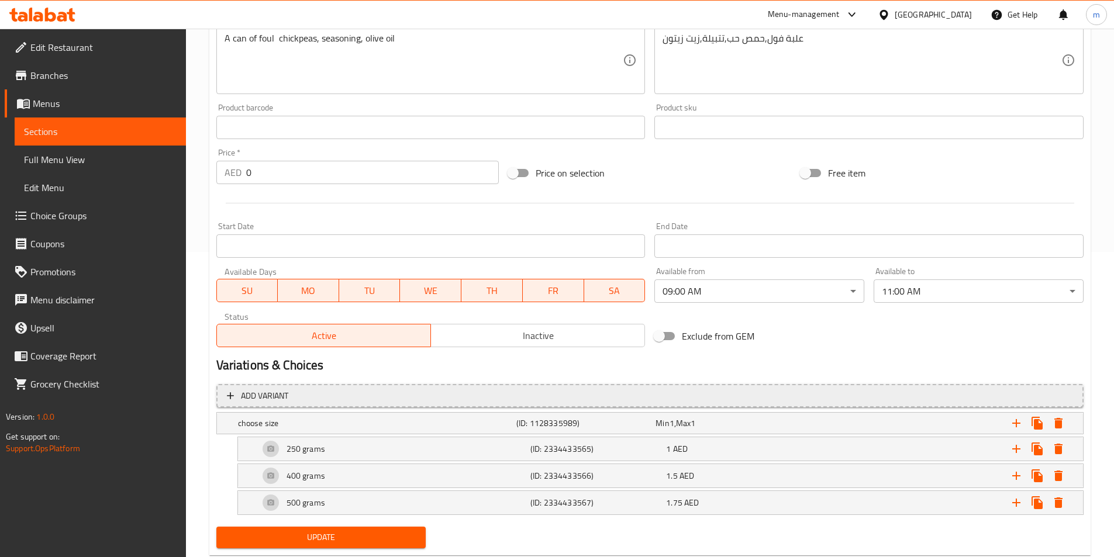
scroll to position [336, 0]
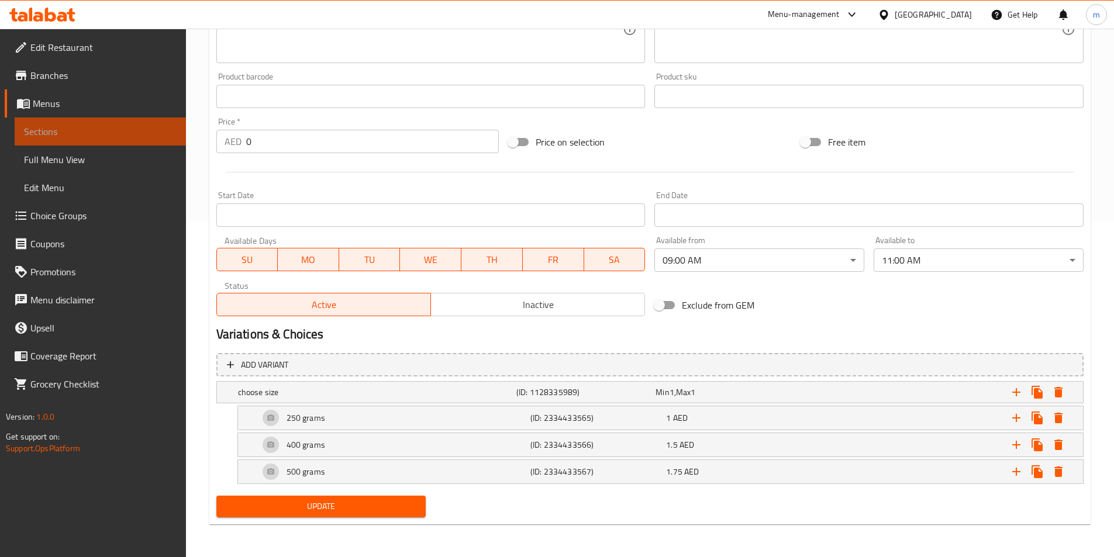
click at [66, 137] on span "Sections" at bounding box center [100, 132] width 153 height 14
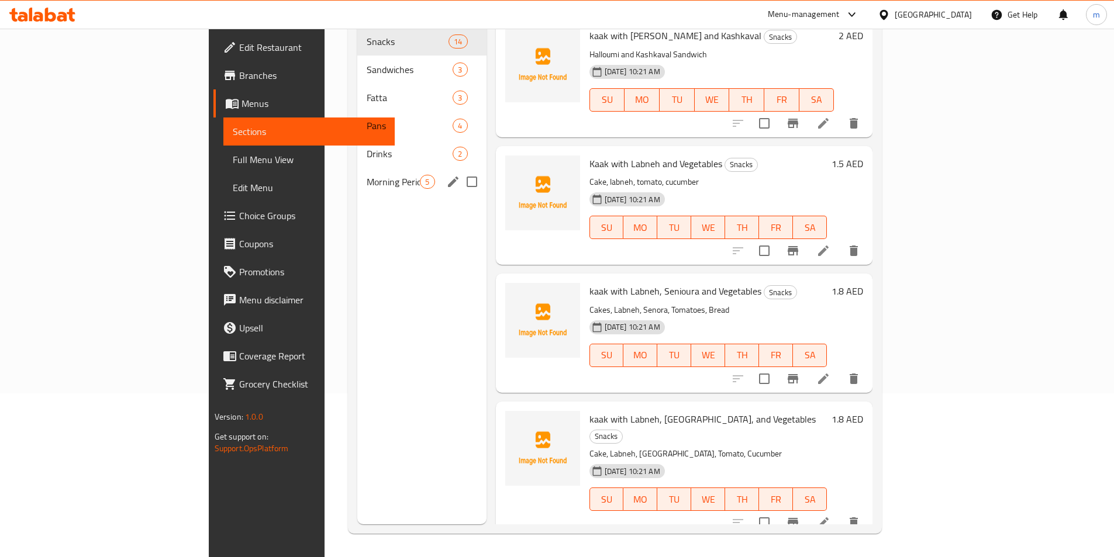
click at [357, 174] on div "Morning Period 5" at bounding box center [421, 182] width 129 height 28
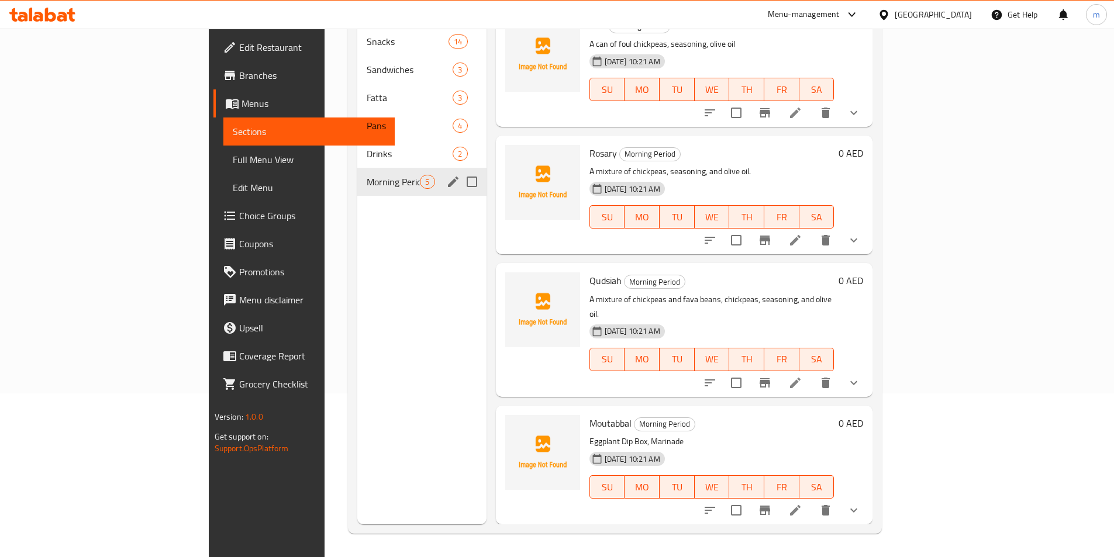
scroll to position [110, 0]
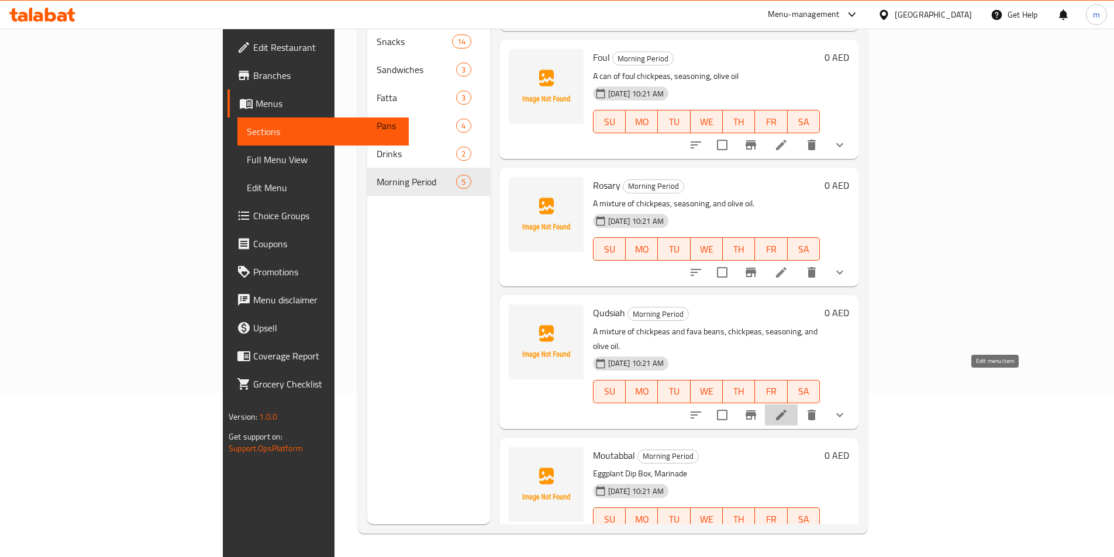
click at [786, 410] on icon at bounding box center [781, 415] width 11 height 11
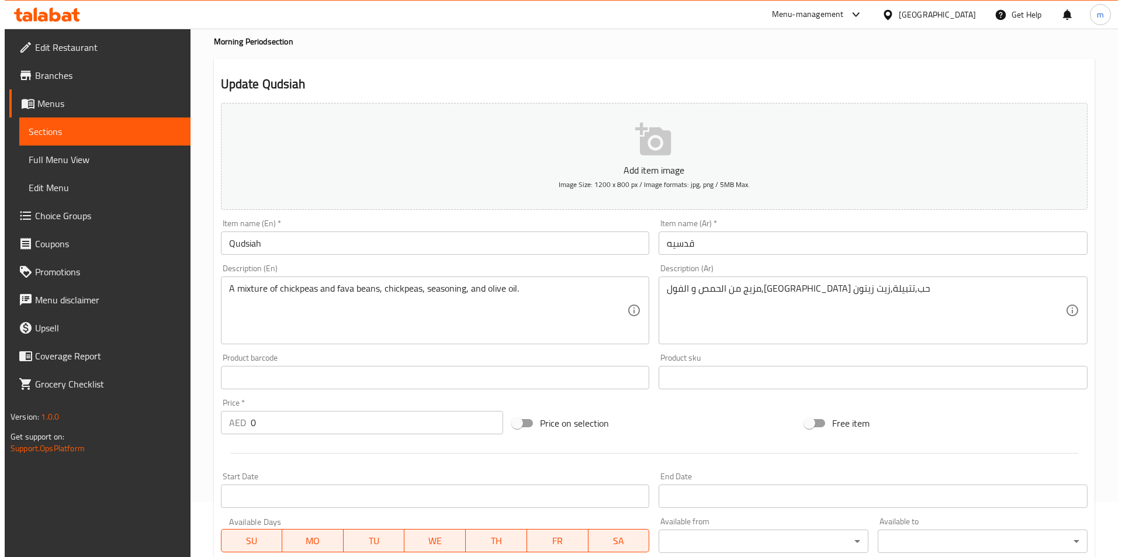
scroll to position [292, 0]
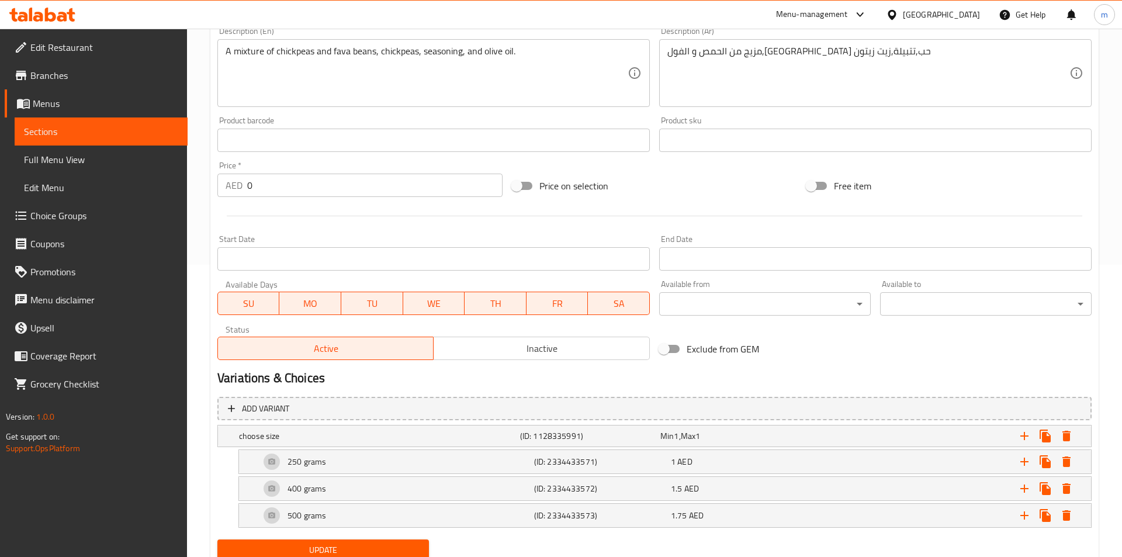
click at [748, 265] on body "​ Menu-management United Arab Emirates Get Help m Edit Restaurant Branches Menu…" at bounding box center [561, 0] width 1122 height 528
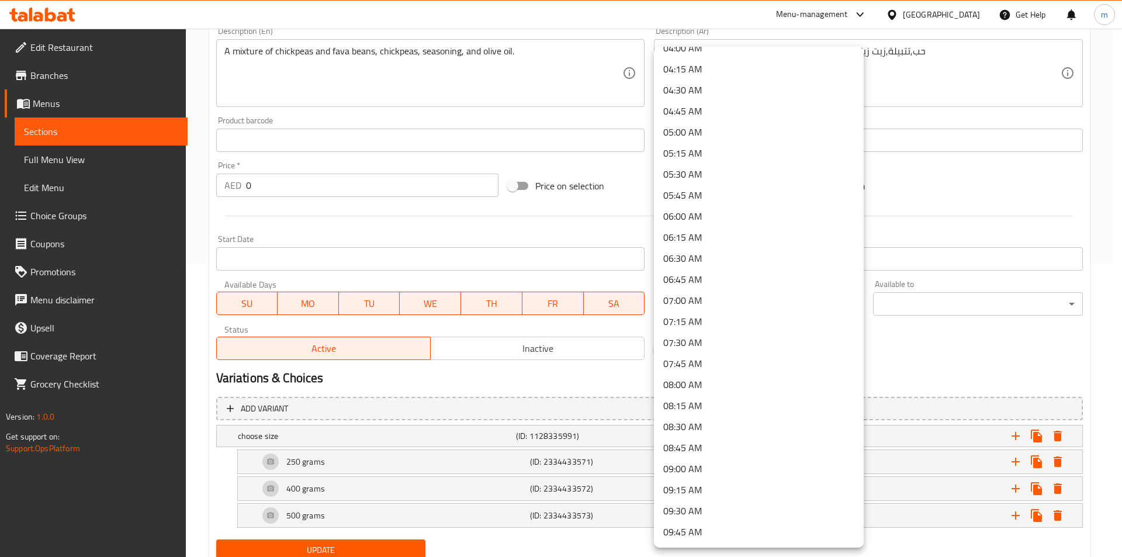
scroll to position [409, 0]
click at [700, 403] on li "09:00 AM" at bounding box center [759, 410] width 210 height 21
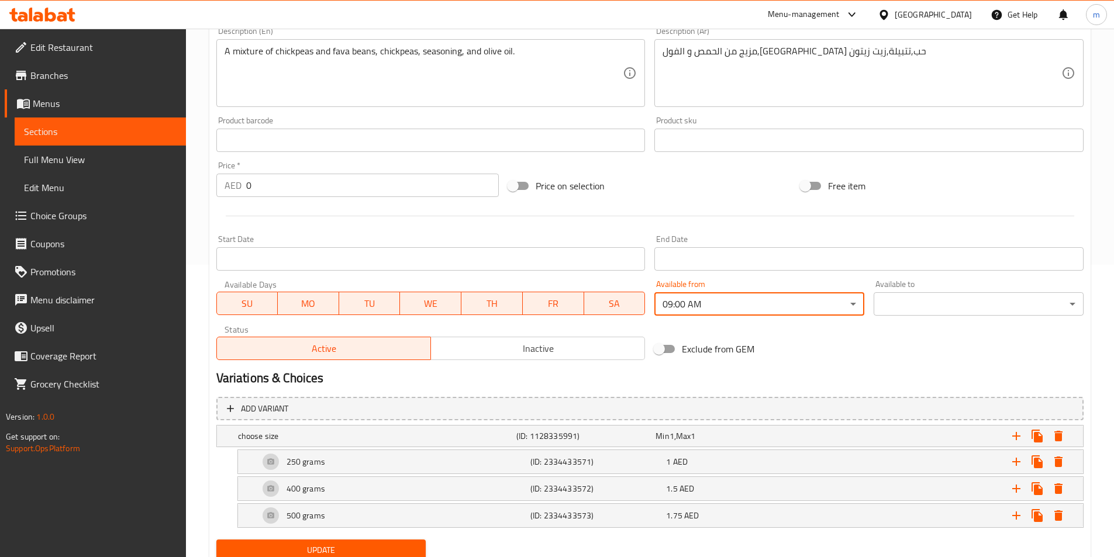
click at [913, 265] on body "​ Menu-management United Arab Emirates Get Help m Edit Restaurant Branches Menu…" at bounding box center [557, 0] width 1114 height 528
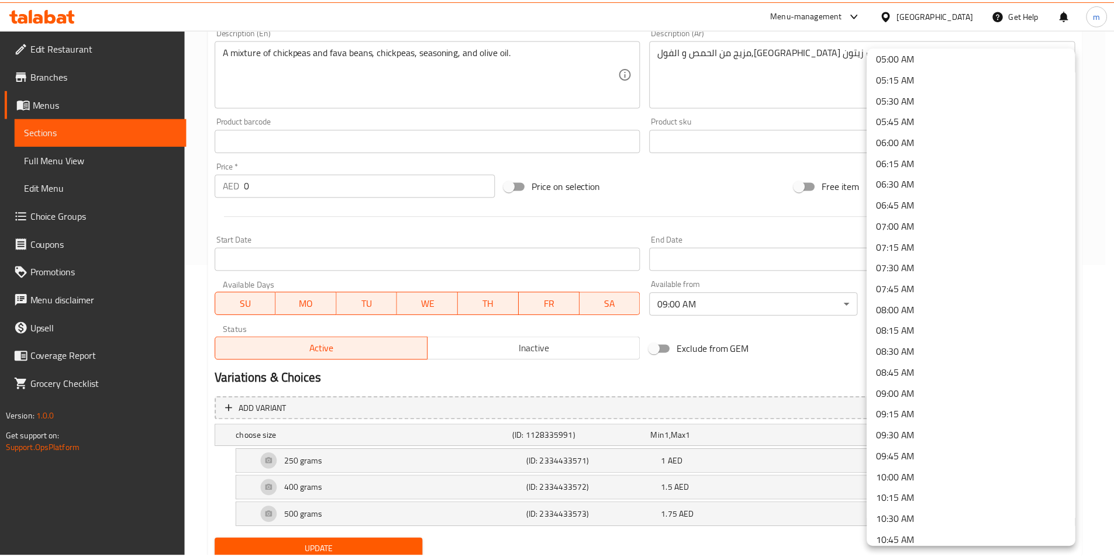
scroll to position [526, 0]
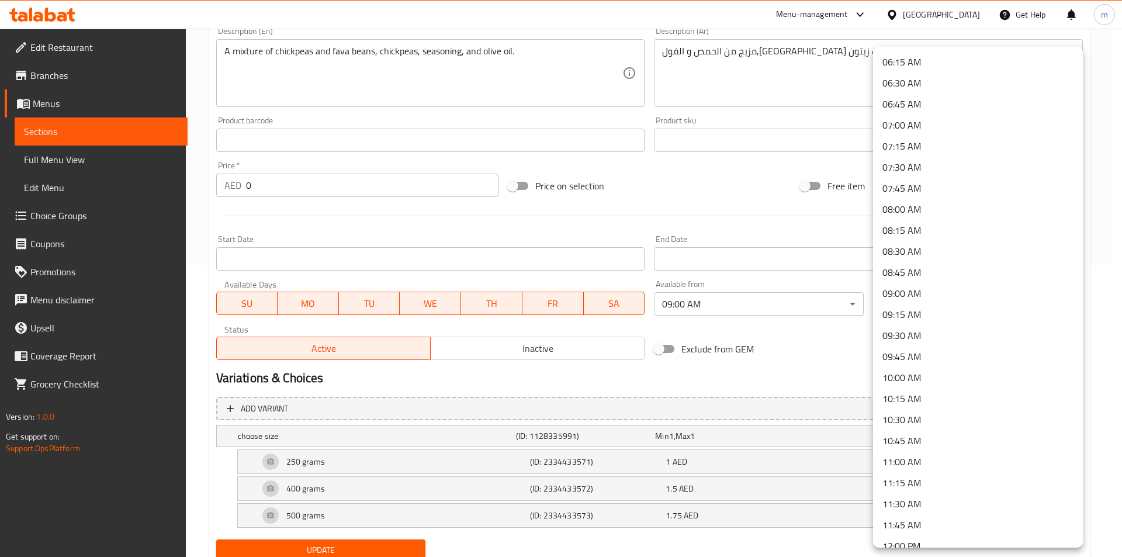
click at [925, 464] on li "11:00 AM" at bounding box center [978, 461] width 210 height 21
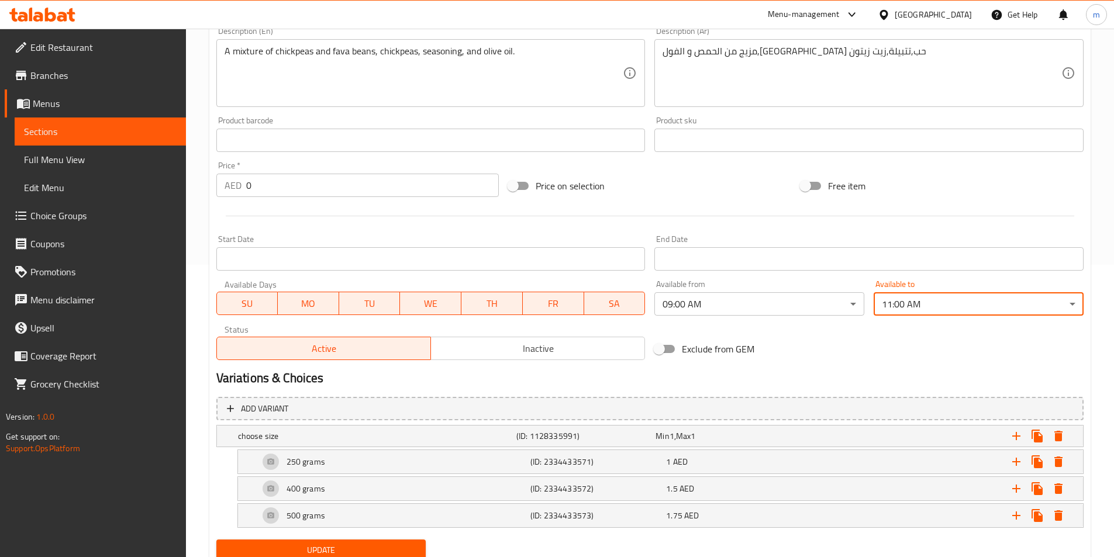
click at [392, 555] on span "Update" at bounding box center [321, 550] width 191 height 15
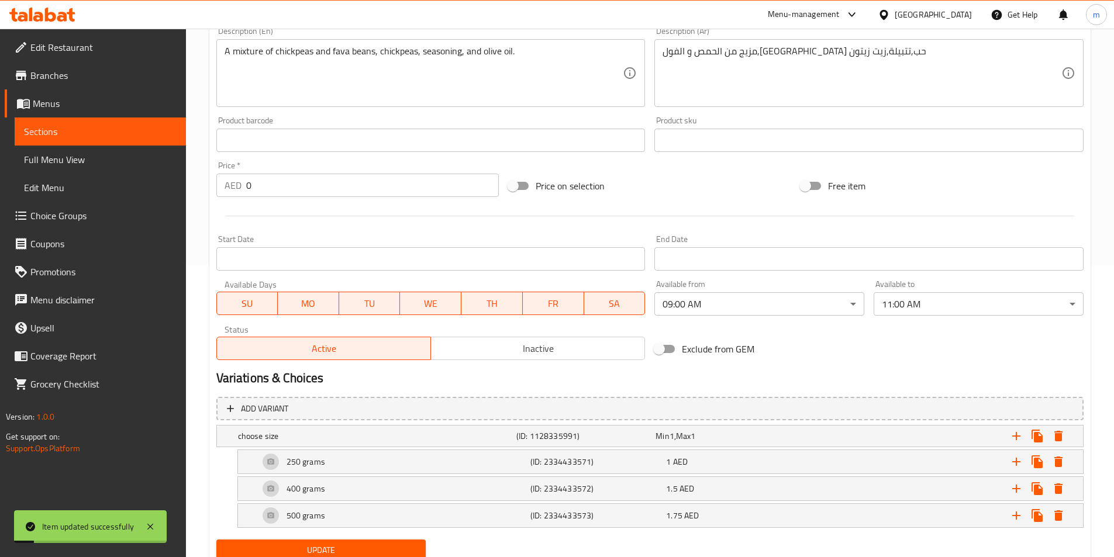
click at [49, 130] on span "Sections" at bounding box center [100, 132] width 153 height 14
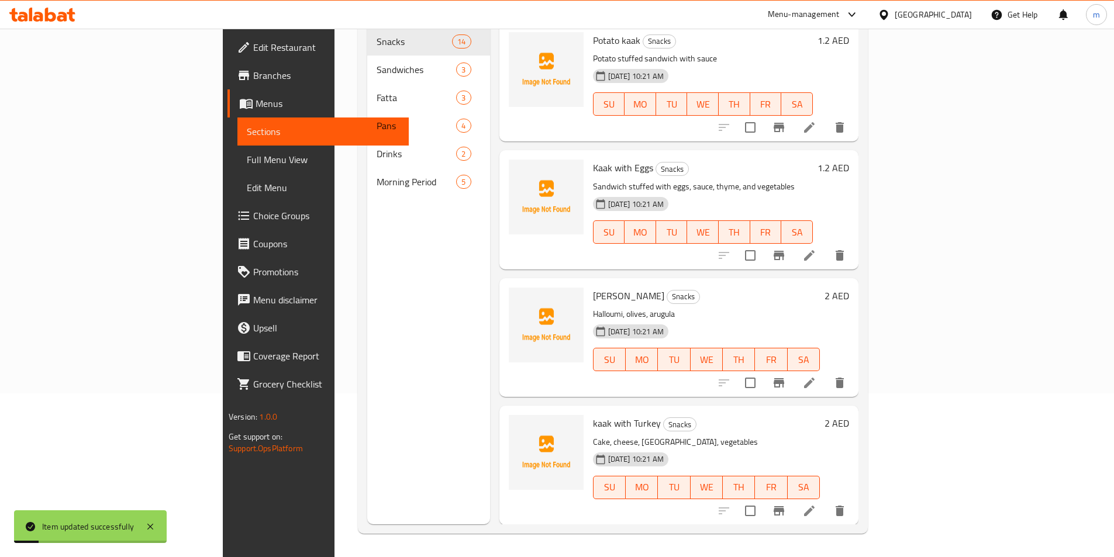
scroll to position [164, 0]
click at [247, 160] on span "Full Menu View" at bounding box center [323, 160] width 153 height 14
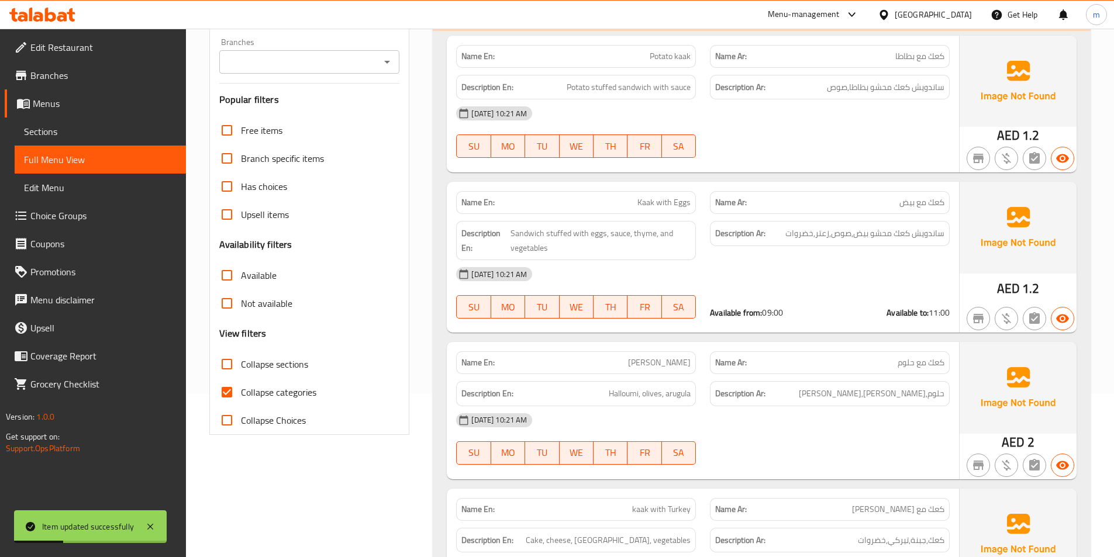
click at [294, 395] on span "Collapse categories" at bounding box center [278, 392] width 75 height 14
click at [241, 395] on input "Collapse categories" at bounding box center [227, 392] width 28 height 28
checkbox input "false"
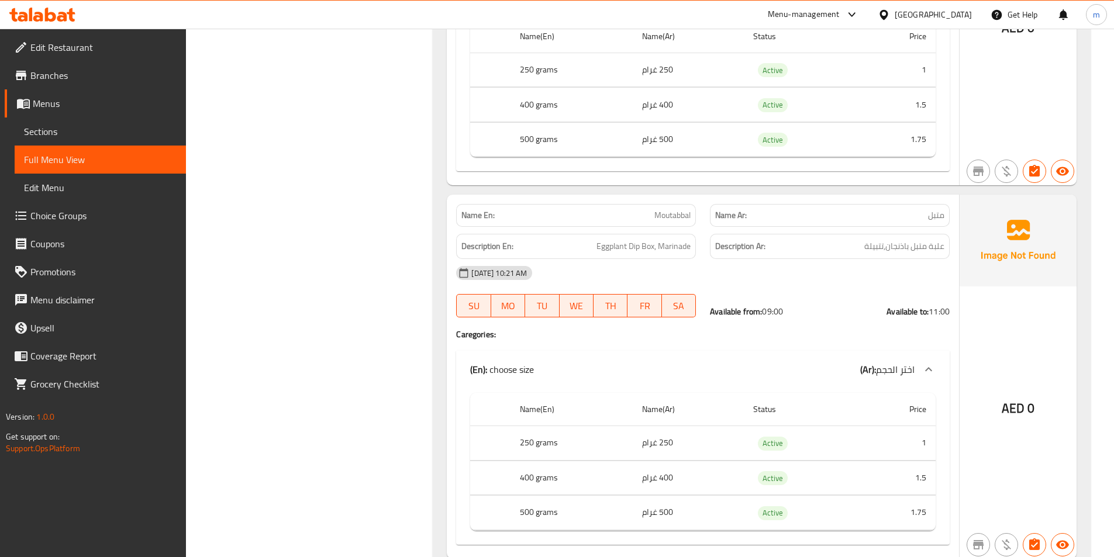
scroll to position [5996, 0]
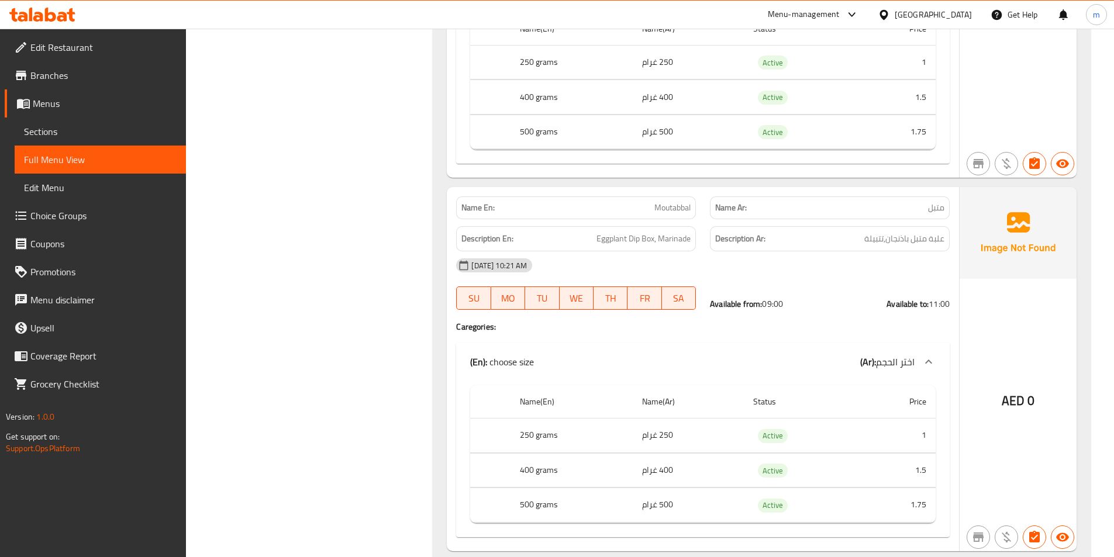
click at [47, 131] on span "Sections" at bounding box center [100, 132] width 153 height 14
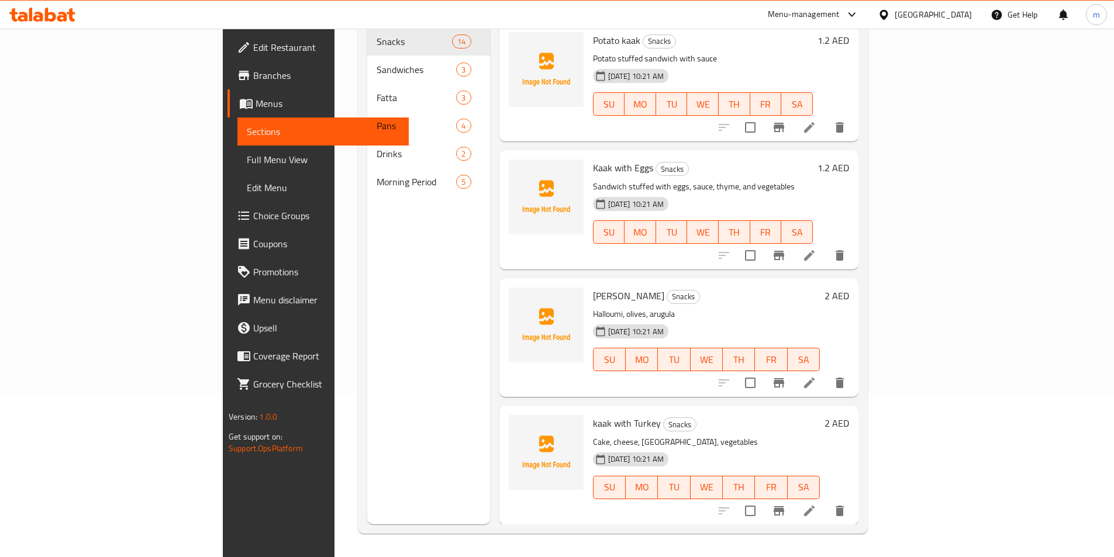
scroll to position [164, 0]
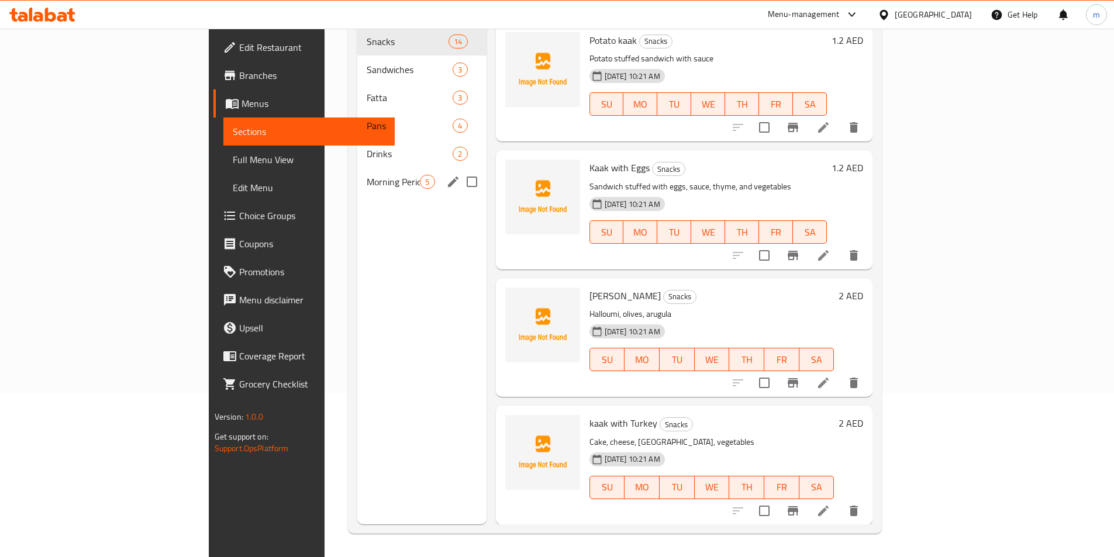
click at [367, 175] on span "Morning Period" at bounding box center [393, 182] width 53 height 14
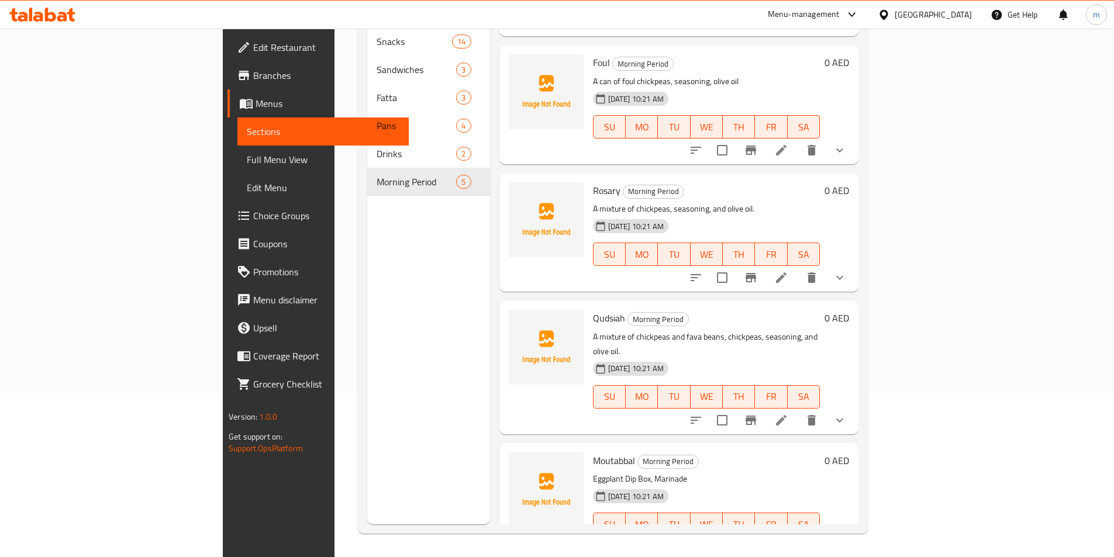
scroll to position [110, 0]
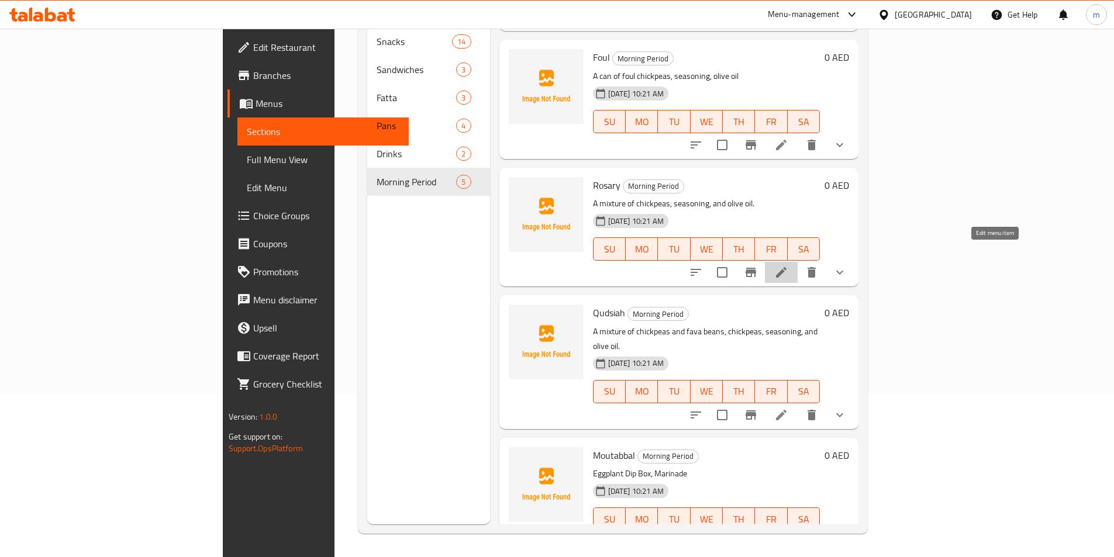
click at [788, 265] on icon at bounding box center [781, 272] width 14 height 14
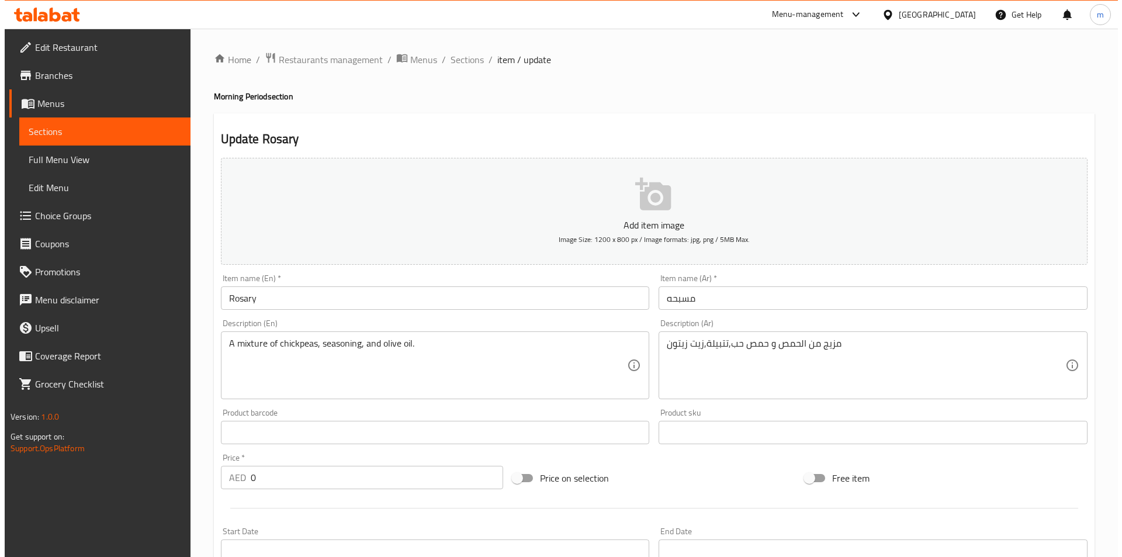
scroll to position [234, 0]
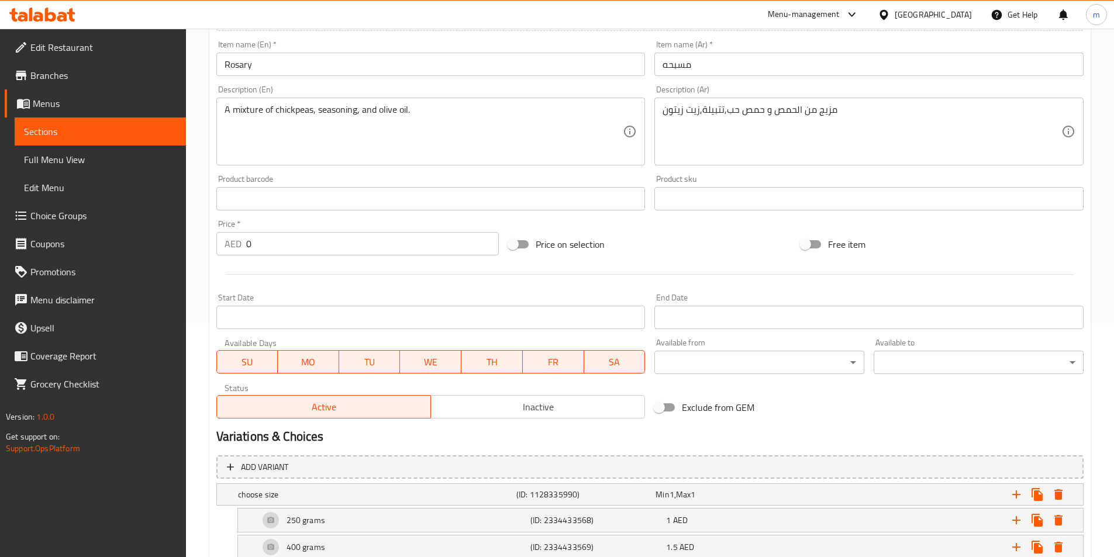
click at [711, 350] on div "Available from ​ ​" at bounding box center [759, 356] width 210 height 36
click at [733, 323] on body "​ Menu-management United Arab Emirates Get Help m Edit Restaurant Branches Menu…" at bounding box center [561, 59] width 1122 height 528
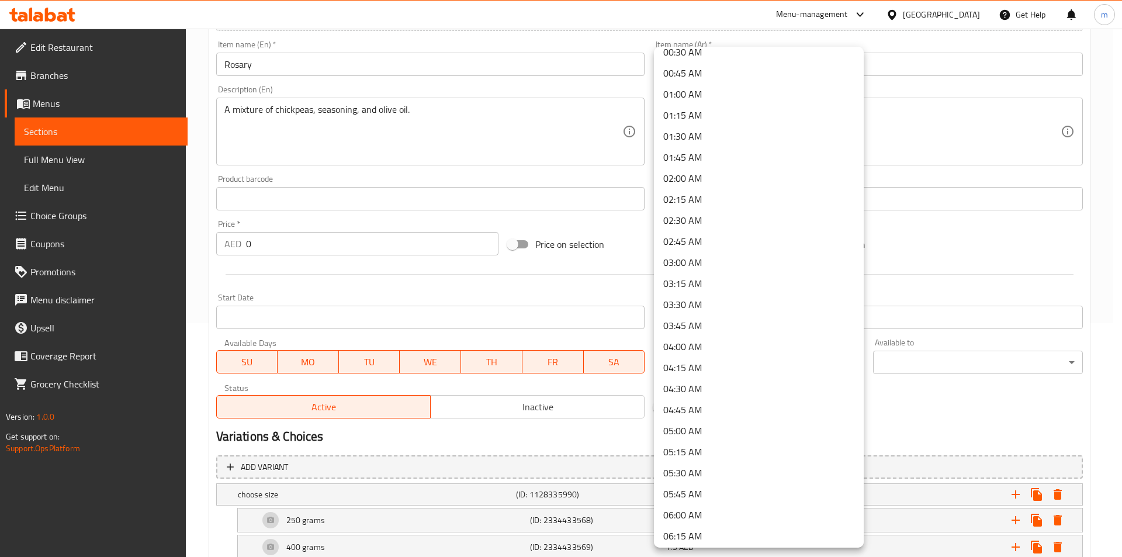
drag, startPoint x: 745, startPoint y: 403, endPoint x: 763, endPoint y: 381, distance: 28.3
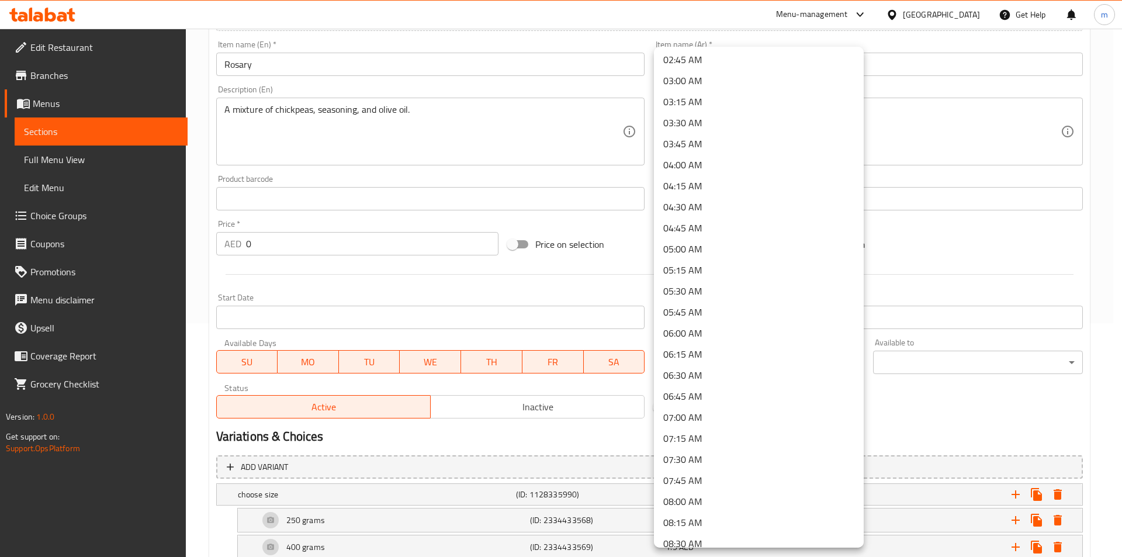
scroll to position [343, 0]
drag, startPoint x: 714, startPoint y: 472, endPoint x: 730, endPoint y: 475, distance: 15.5
click at [714, 473] on li "09:00 AM" at bounding box center [759, 476] width 210 height 21
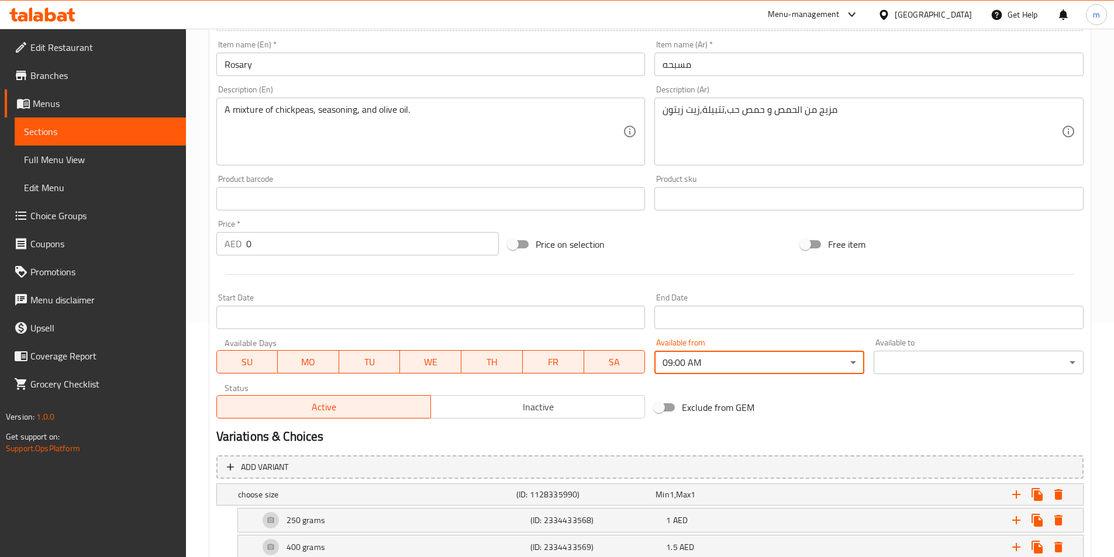
click at [925, 323] on body "​ Menu-management United Arab Emirates Get Help m Edit Restaurant Branches Menu…" at bounding box center [557, 59] width 1114 height 528
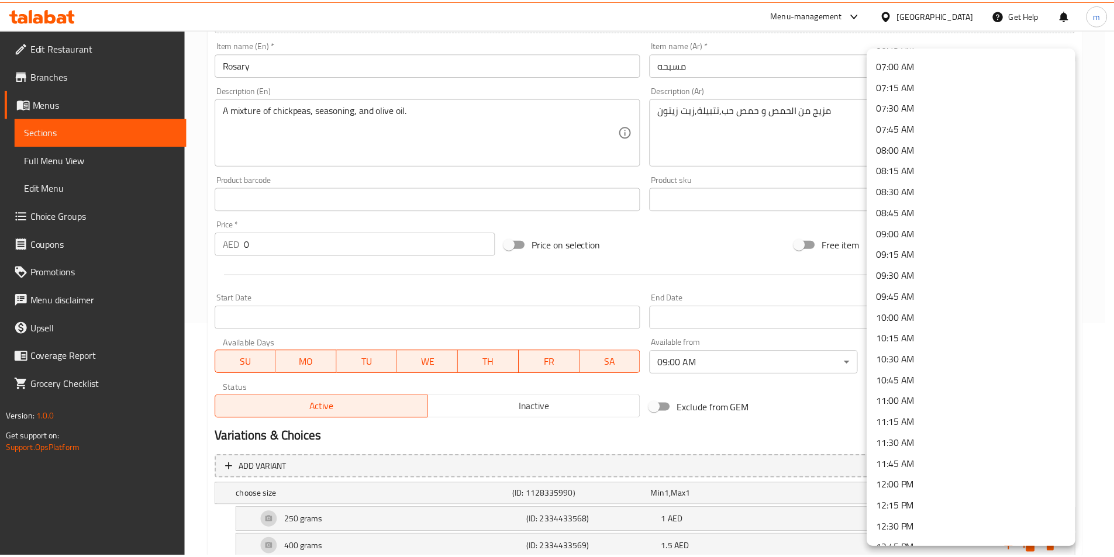
scroll to position [643, 0]
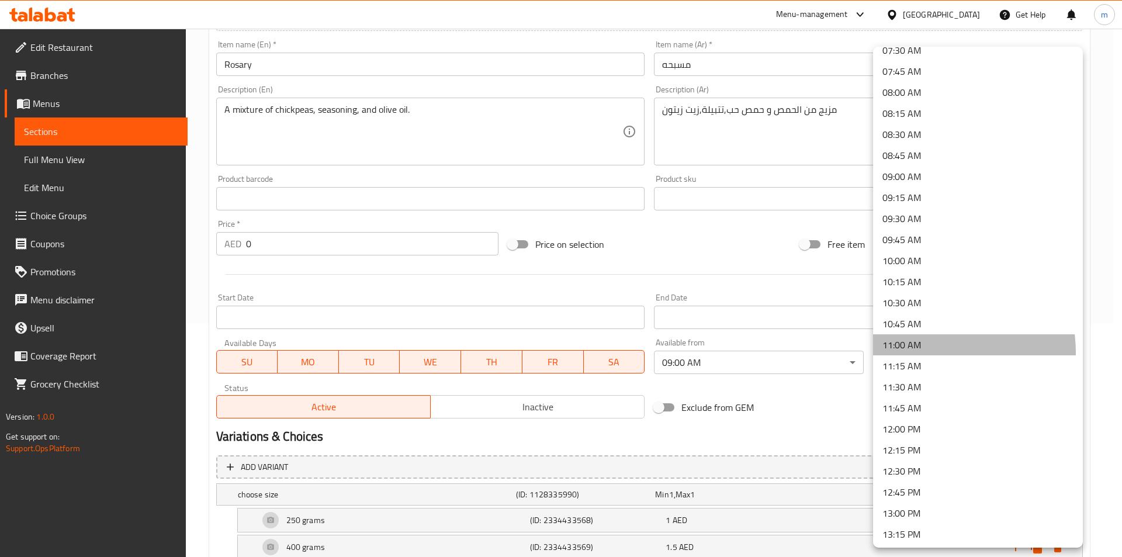
click at [919, 353] on li "11:00 AM" at bounding box center [978, 344] width 210 height 21
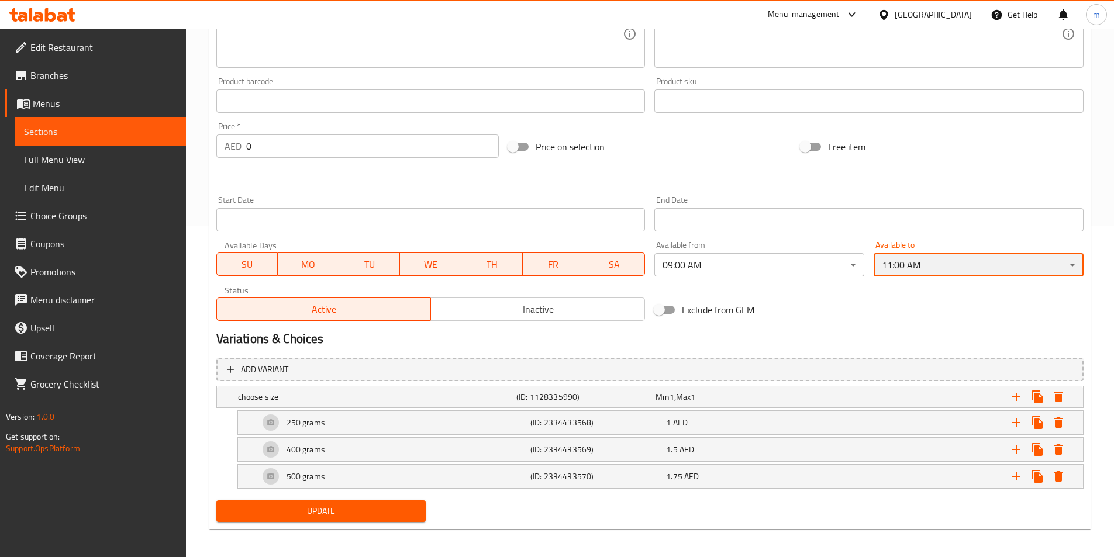
scroll to position [336, 0]
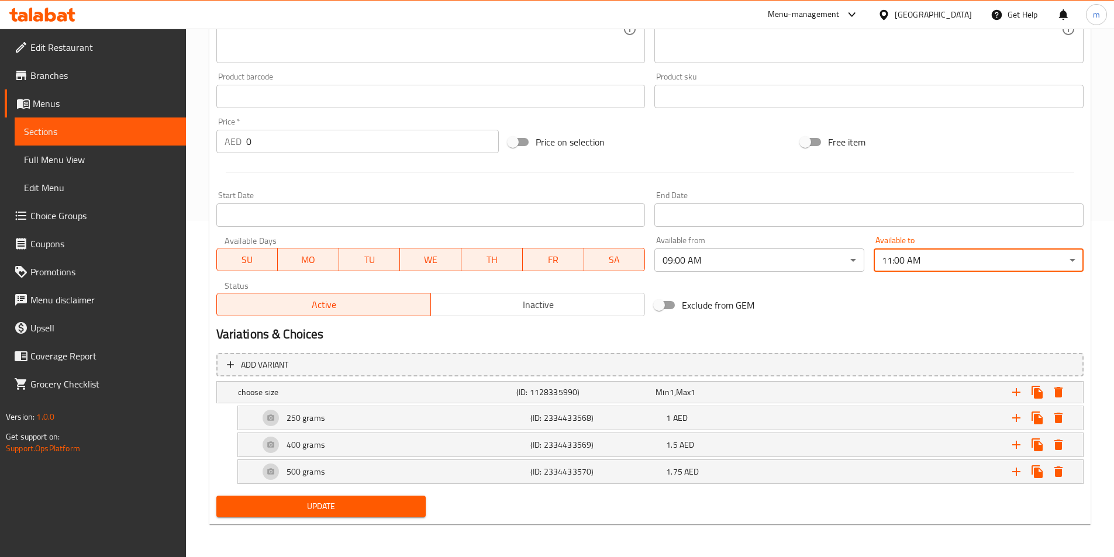
click at [349, 496] on button "Update" at bounding box center [321, 507] width 210 height 22
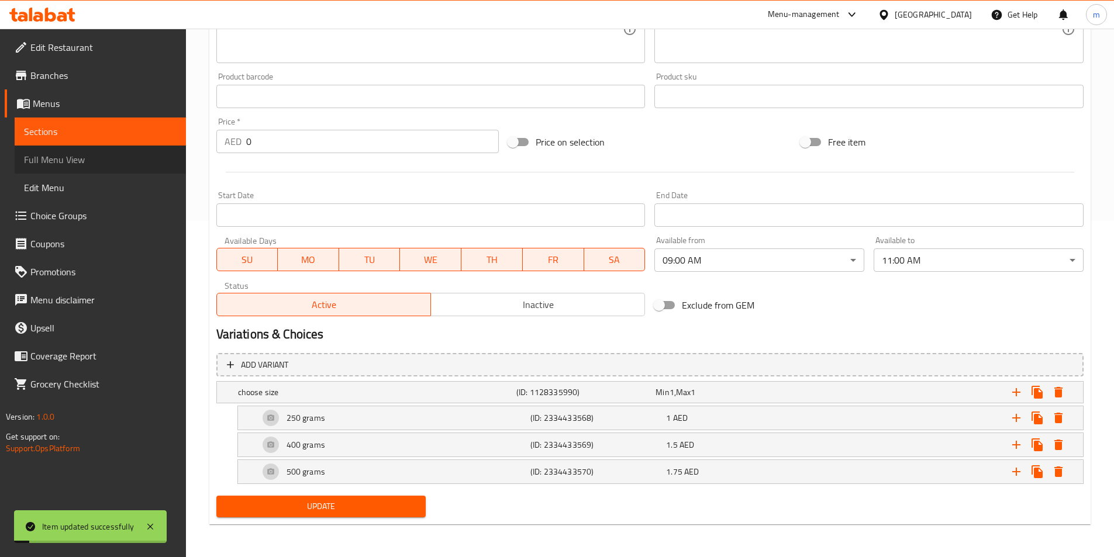
click at [80, 161] on span "Full Menu View" at bounding box center [100, 160] width 153 height 14
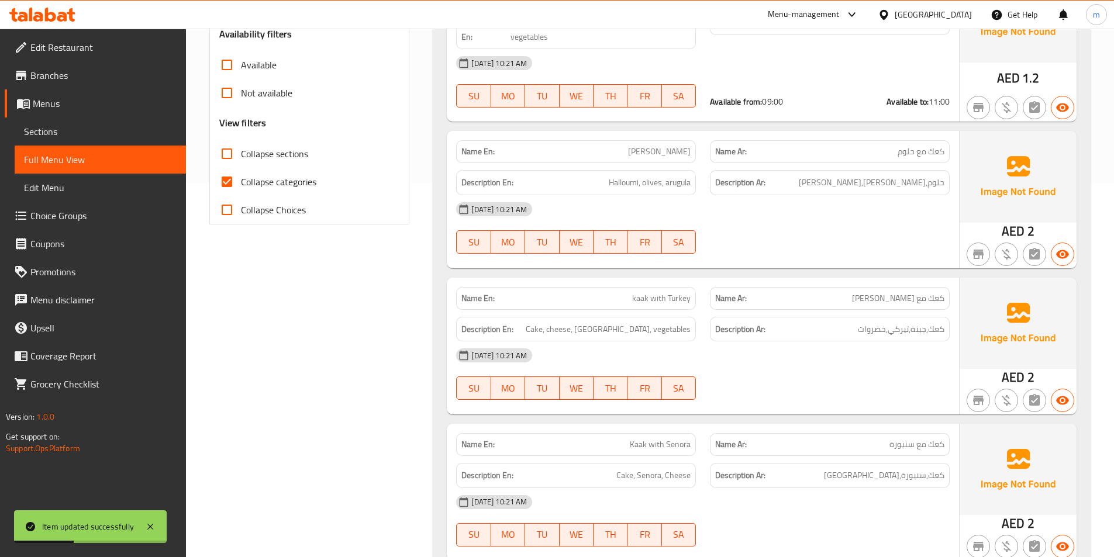
scroll to position [395, 0]
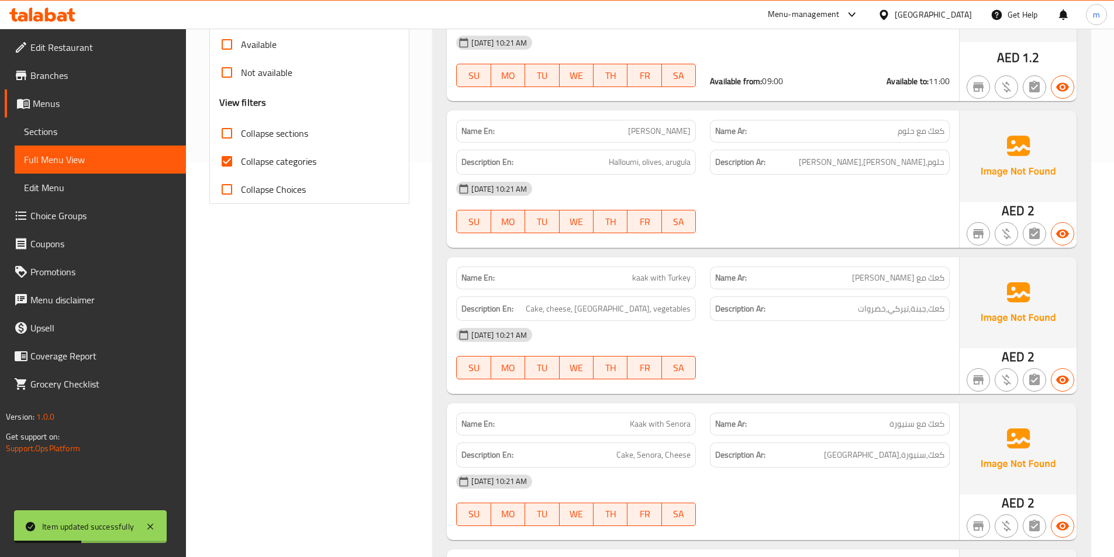
click at [296, 161] on span "Collapse categories" at bounding box center [278, 161] width 75 height 14
click at [241, 161] on input "Collapse categories" at bounding box center [227, 161] width 28 height 28
checkbox input "false"
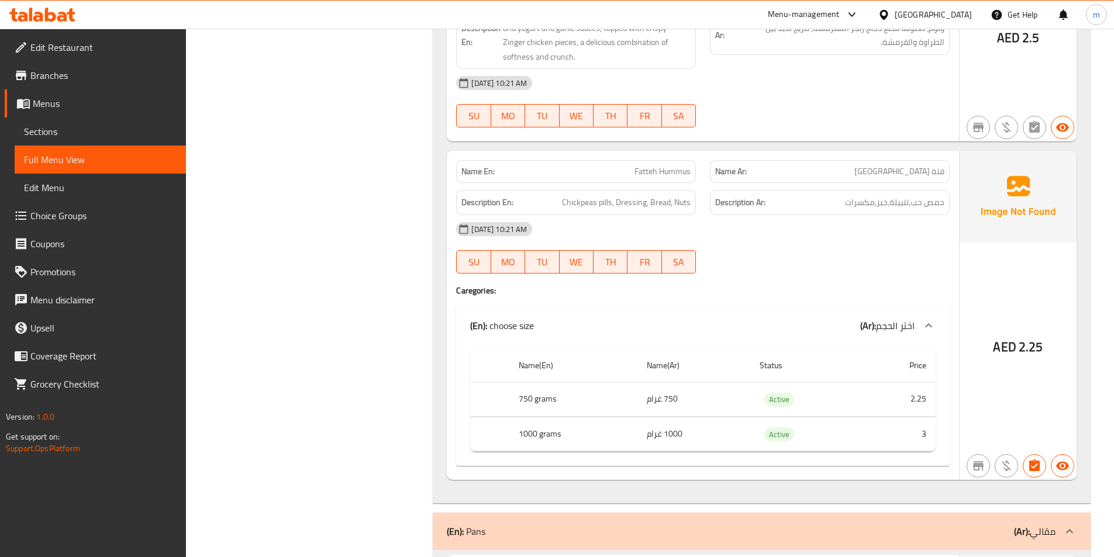
scroll to position [3069, 0]
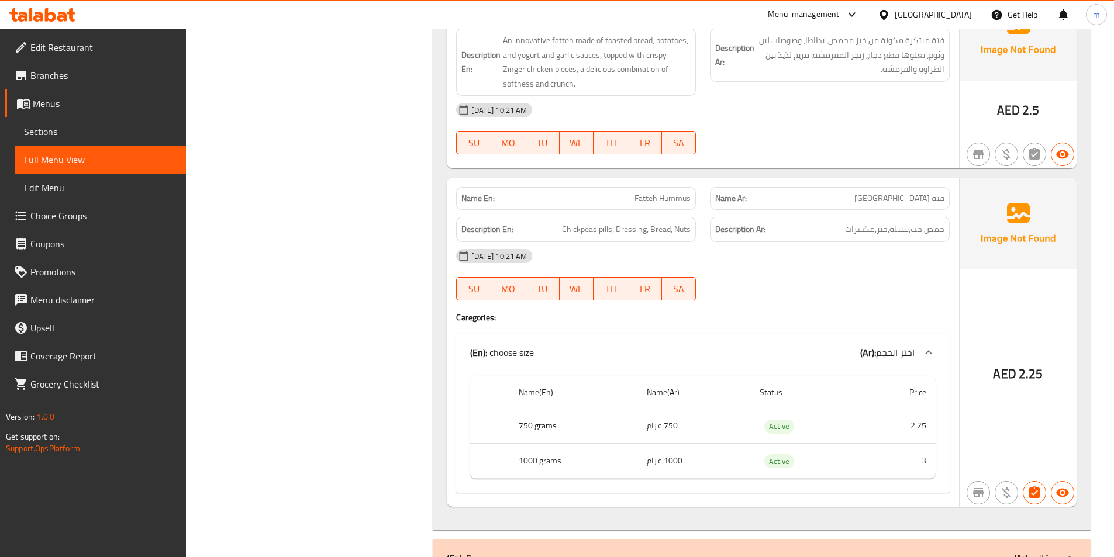
click at [52, 125] on span "Sections" at bounding box center [100, 132] width 153 height 14
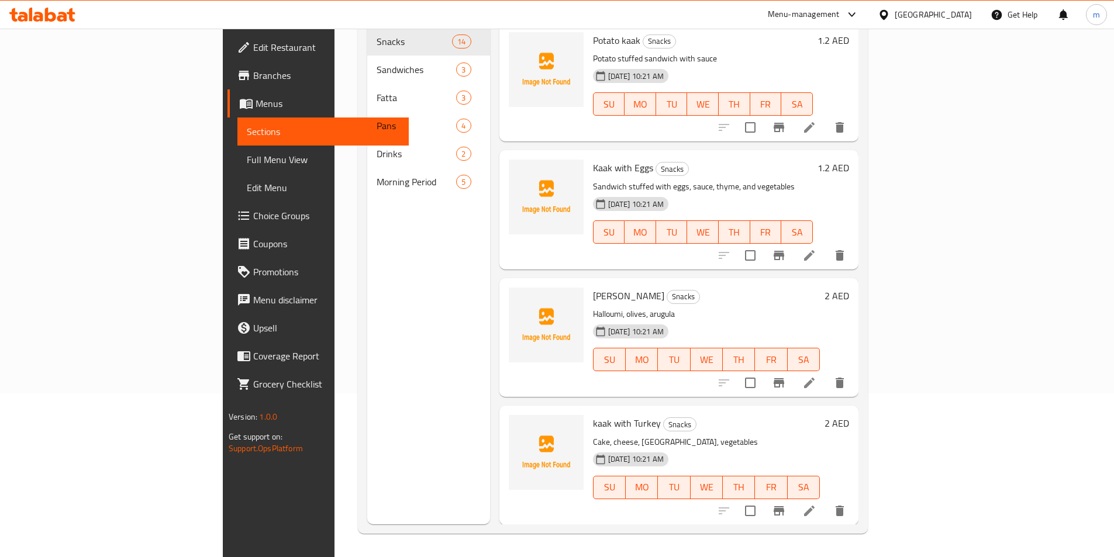
scroll to position [164, 0]
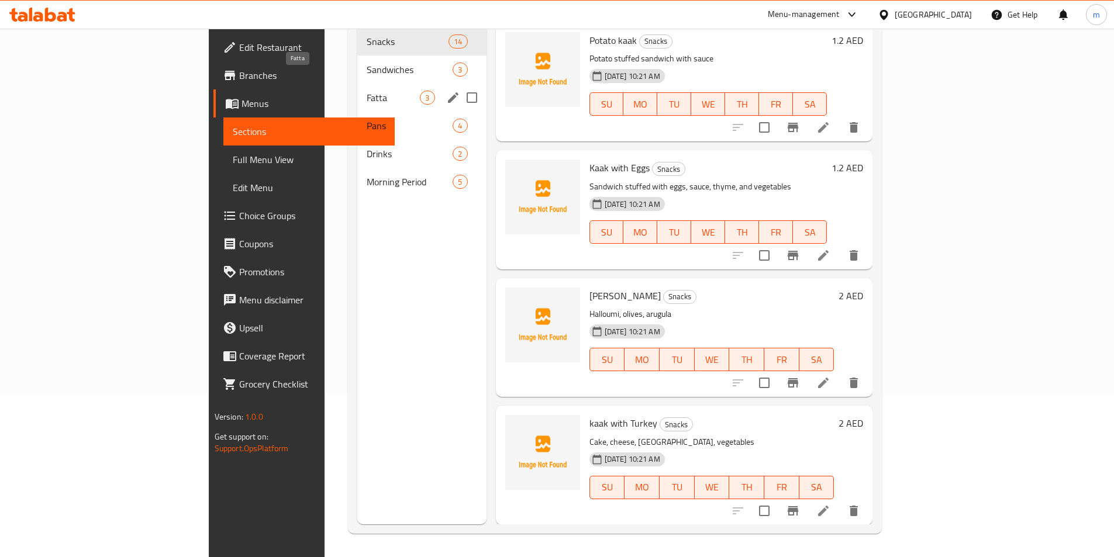
click at [367, 91] on span "Fatta" at bounding box center [393, 98] width 53 height 14
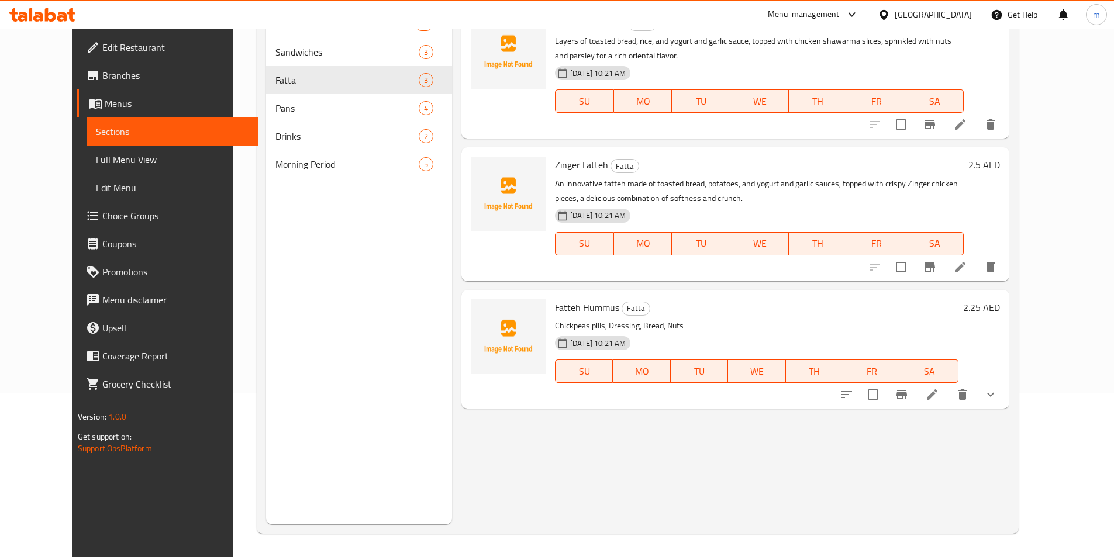
click at [939, 396] on icon at bounding box center [932, 395] width 14 height 14
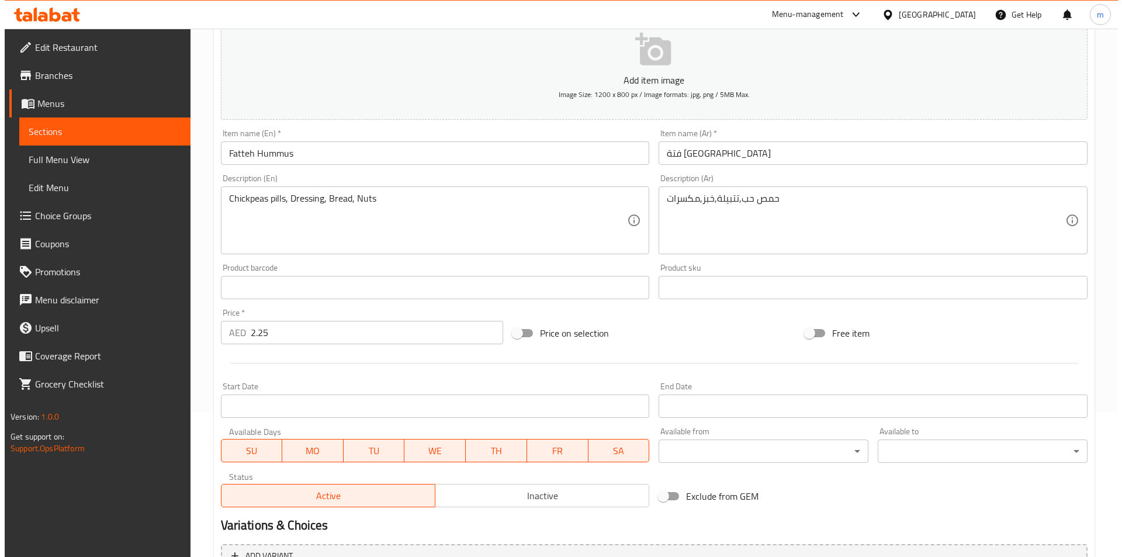
scroll to position [175, 0]
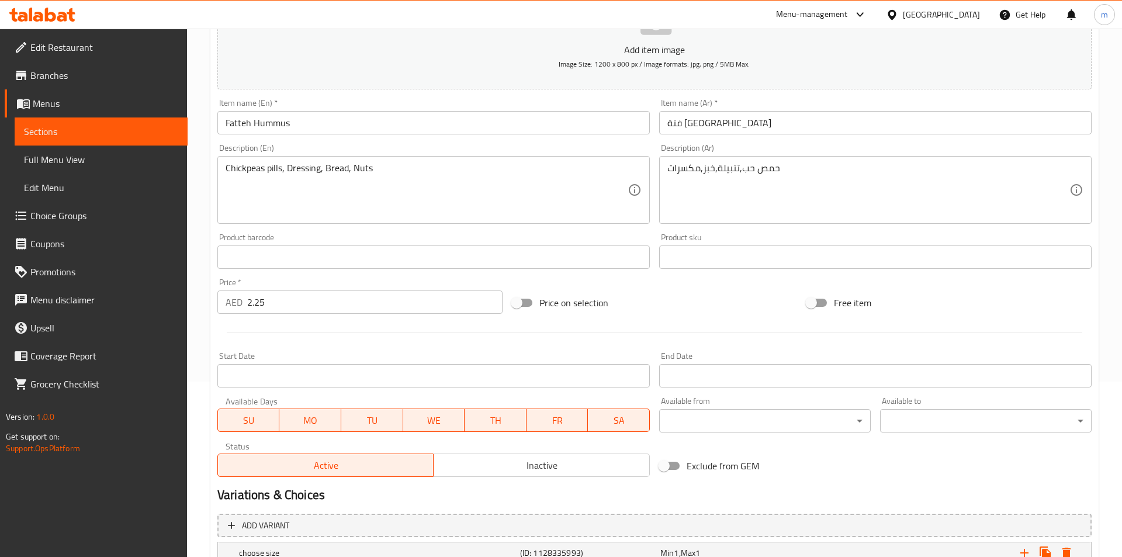
click at [700, 382] on body "​ Menu-management United Arab Emirates Get Help m Edit Restaurant Branches Menu…" at bounding box center [561, 117] width 1122 height 528
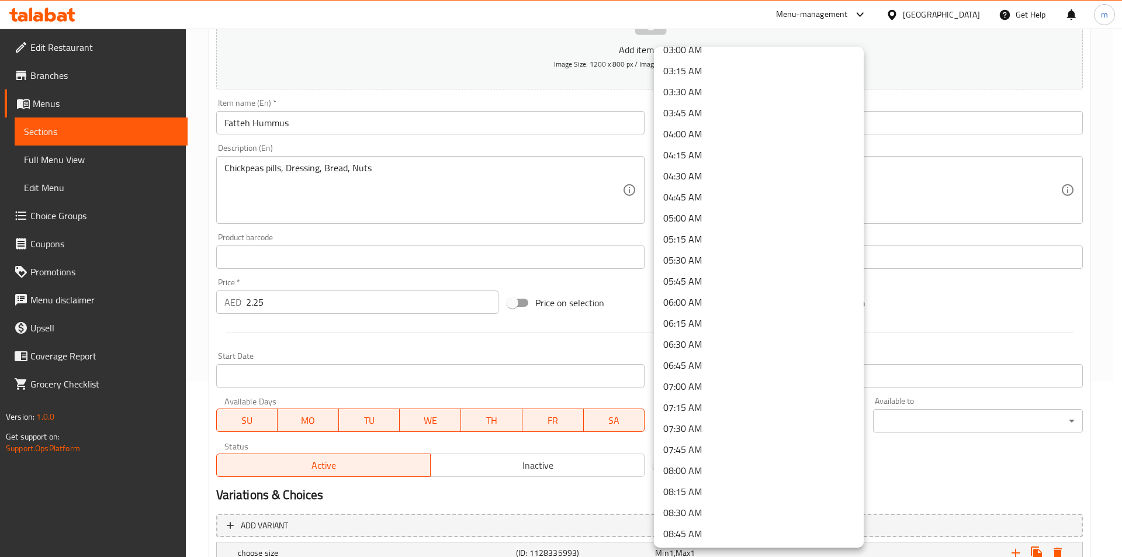
scroll to position [292, 0]
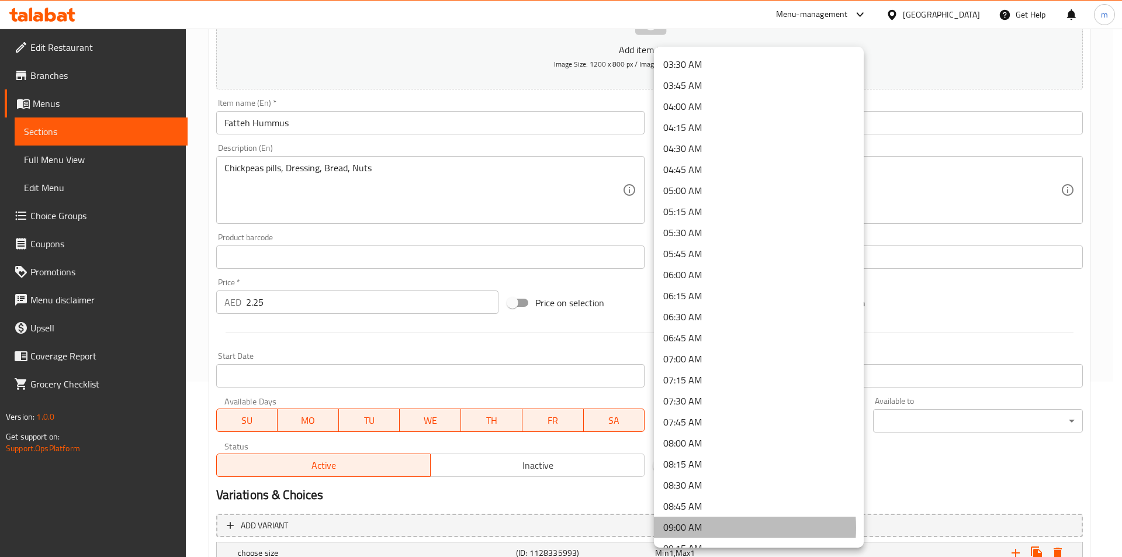
click at [710, 528] on li "09:00 AM" at bounding box center [759, 527] width 210 height 21
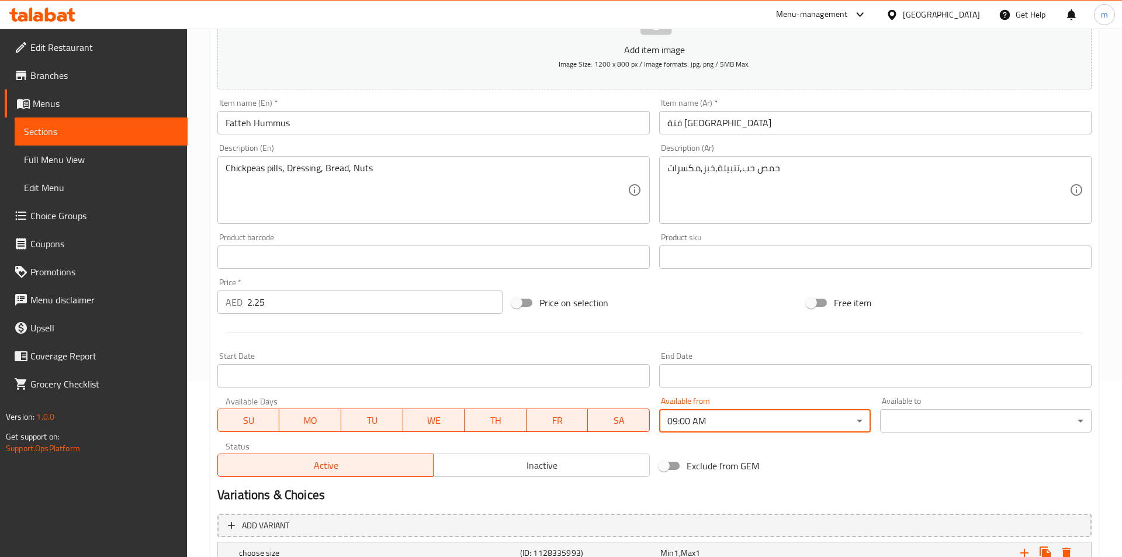
click at [915, 382] on body "​ Menu-management United Arab Emirates Get Help m Edit Restaurant Branches Menu…" at bounding box center [561, 117] width 1122 height 528
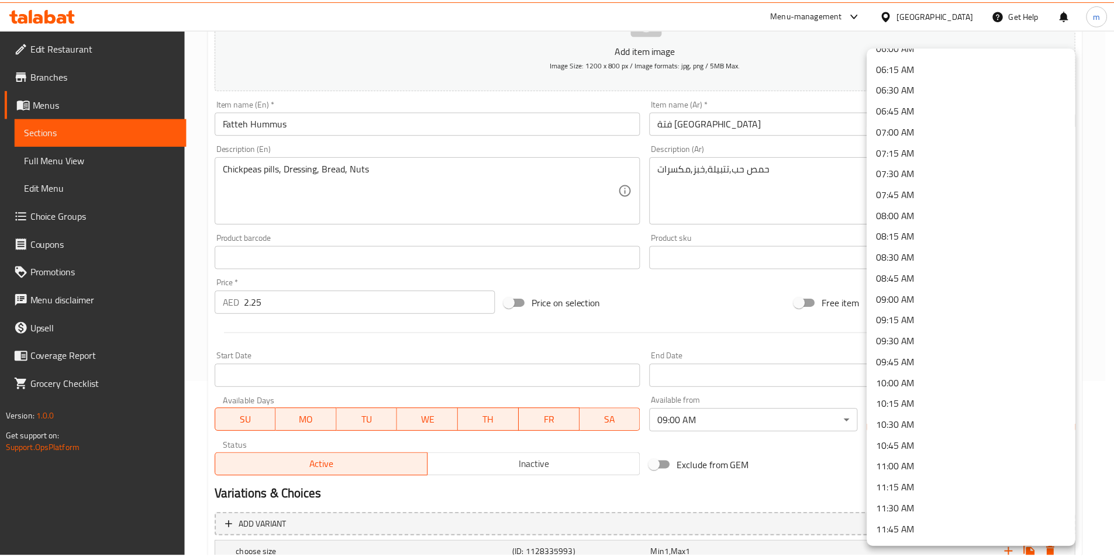
scroll to position [526, 0]
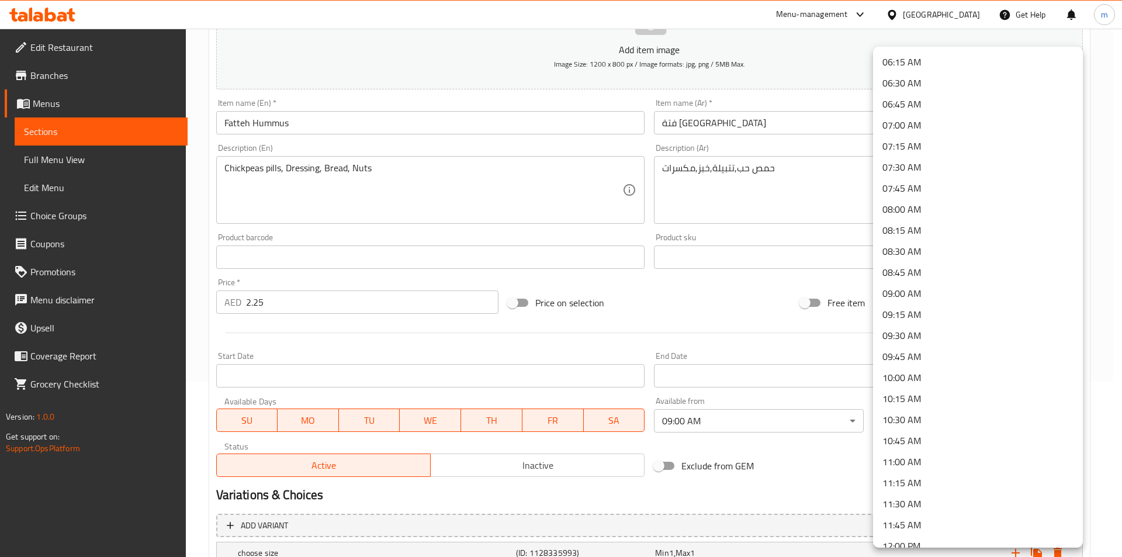
click at [918, 466] on li "11:00 AM" at bounding box center [978, 461] width 210 height 21
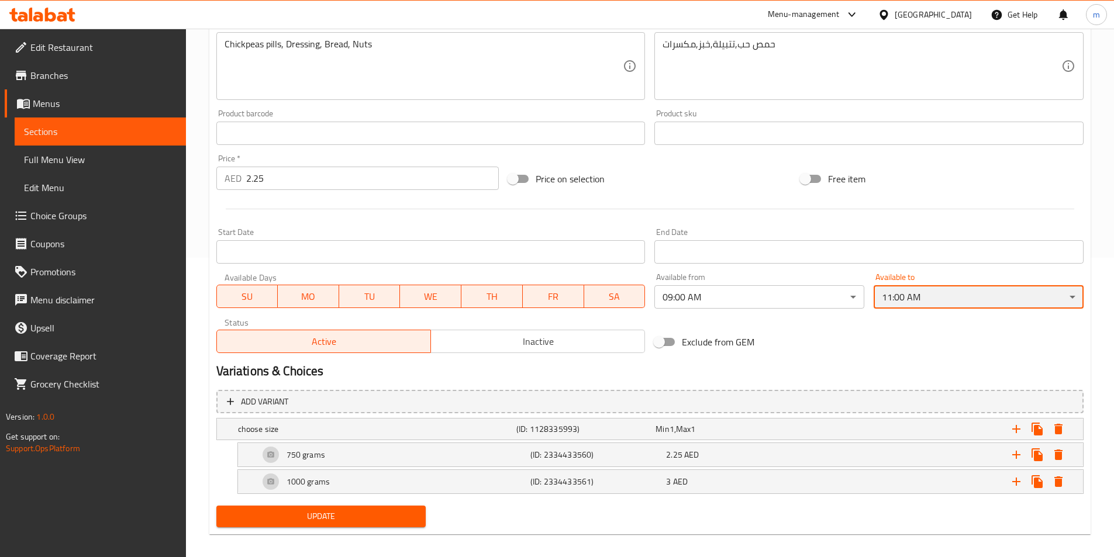
scroll to position [309, 0]
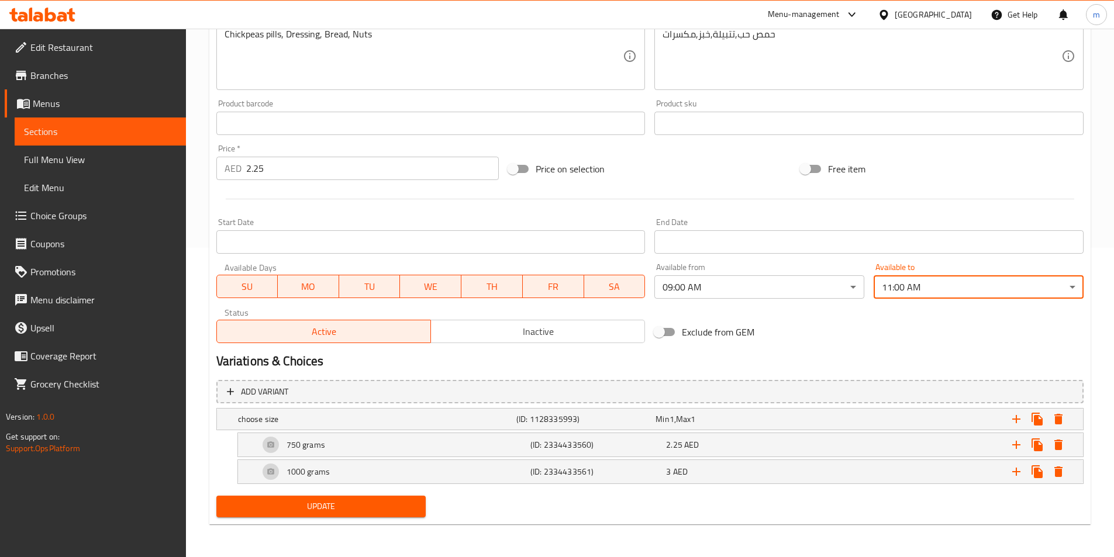
click at [338, 505] on span "Update" at bounding box center [321, 506] width 191 height 15
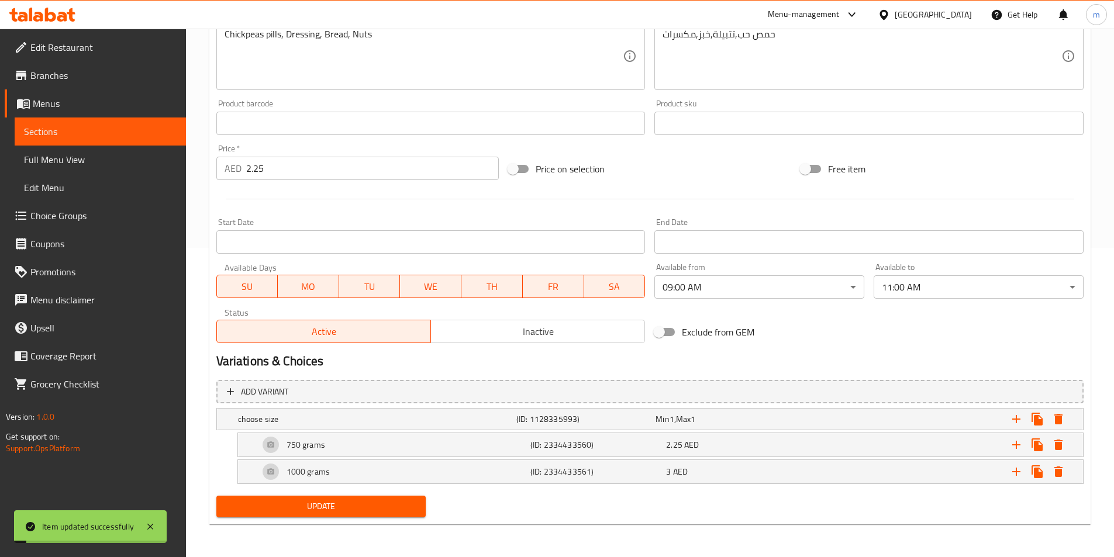
click at [69, 105] on span "Menus" at bounding box center [105, 103] width 144 height 14
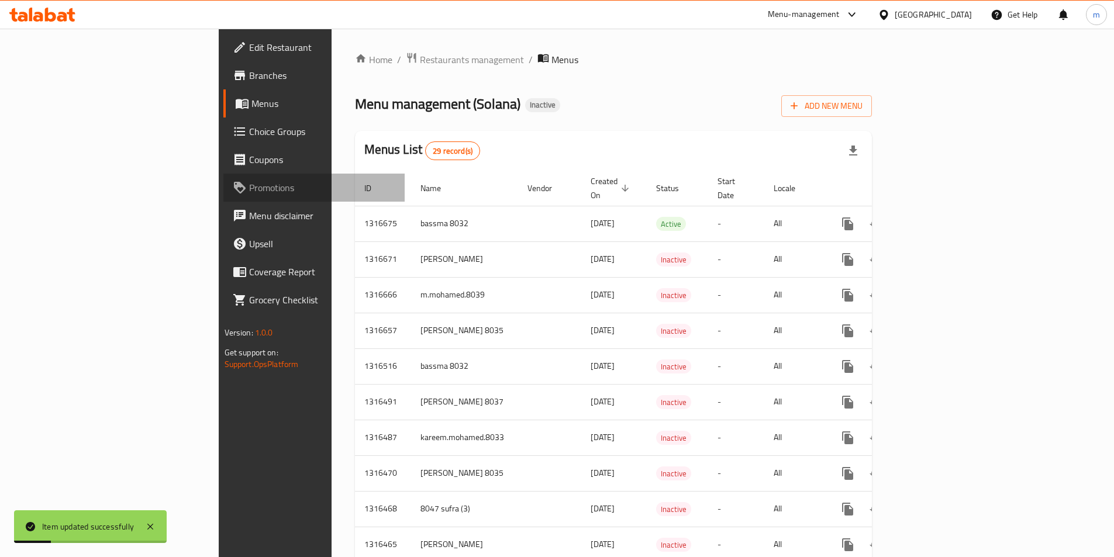
click at [249, 189] on span "Promotions" at bounding box center [322, 188] width 146 height 14
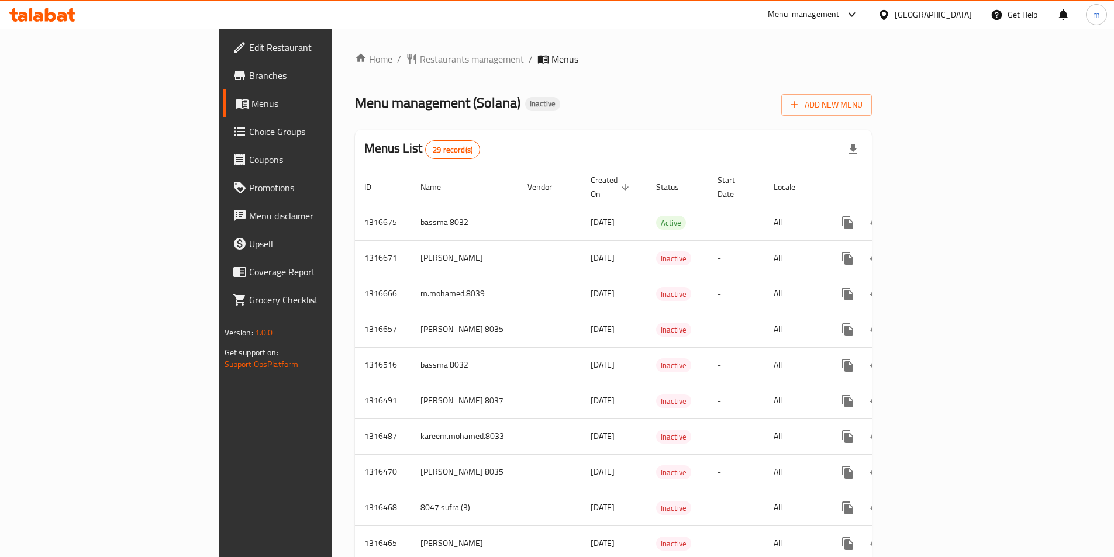
click at [251, 98] on span "Menus" at bounding box center [323, 103] width 144 height 14
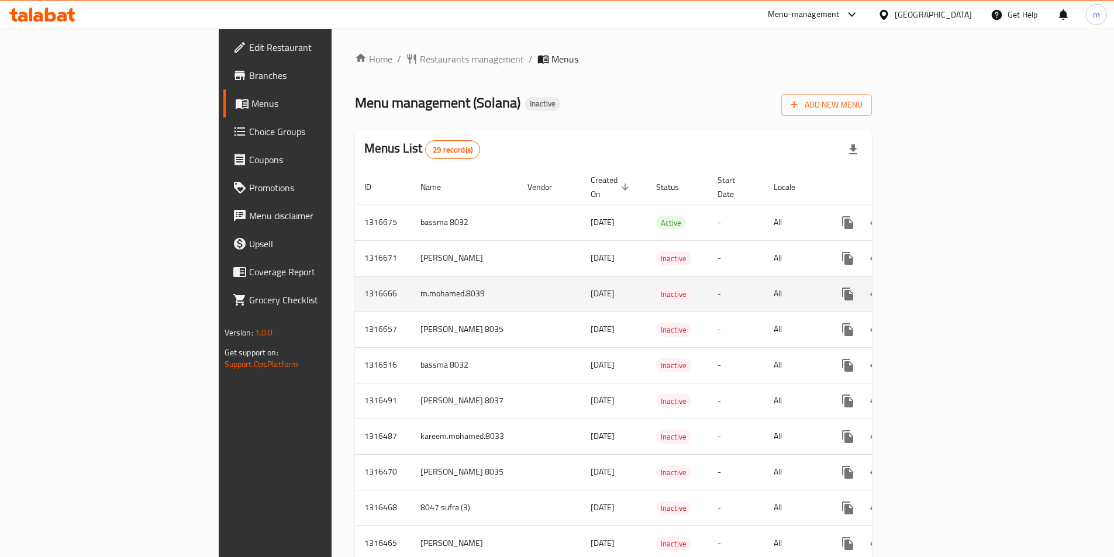
click at [937, 289] on icon "enhanced table" at bounding box center [932, 294] width 11 height 11
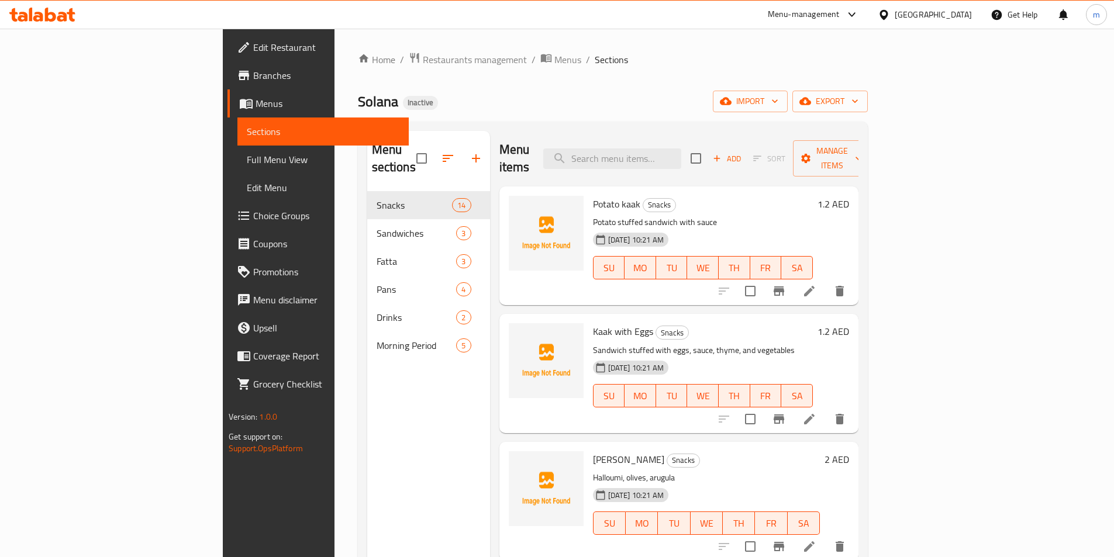
click at [247, 153] on span "Full Menu View" at bounding box center [323, 160] width 153 height 14
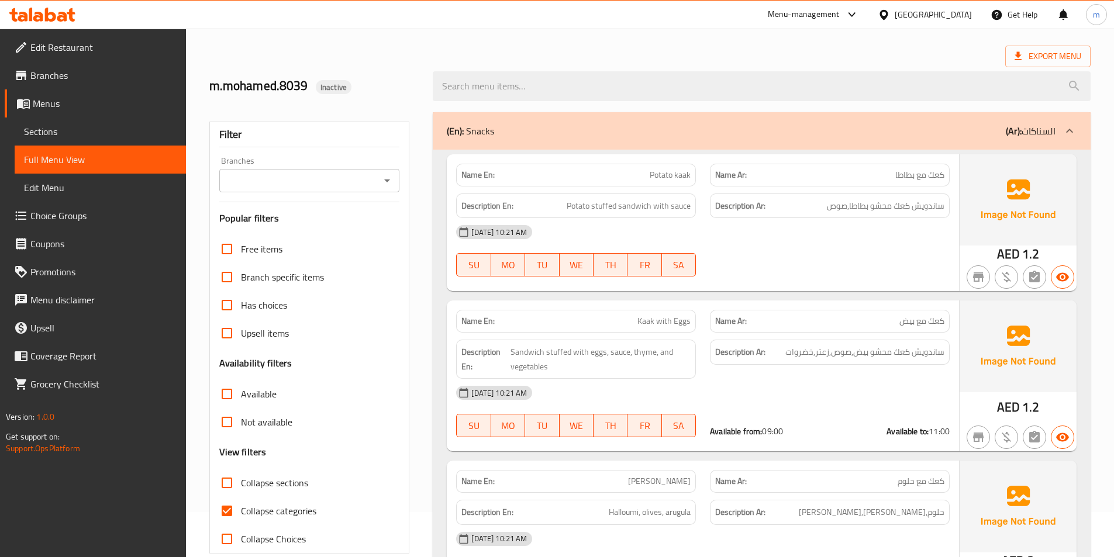
scroll to position [292, 0]
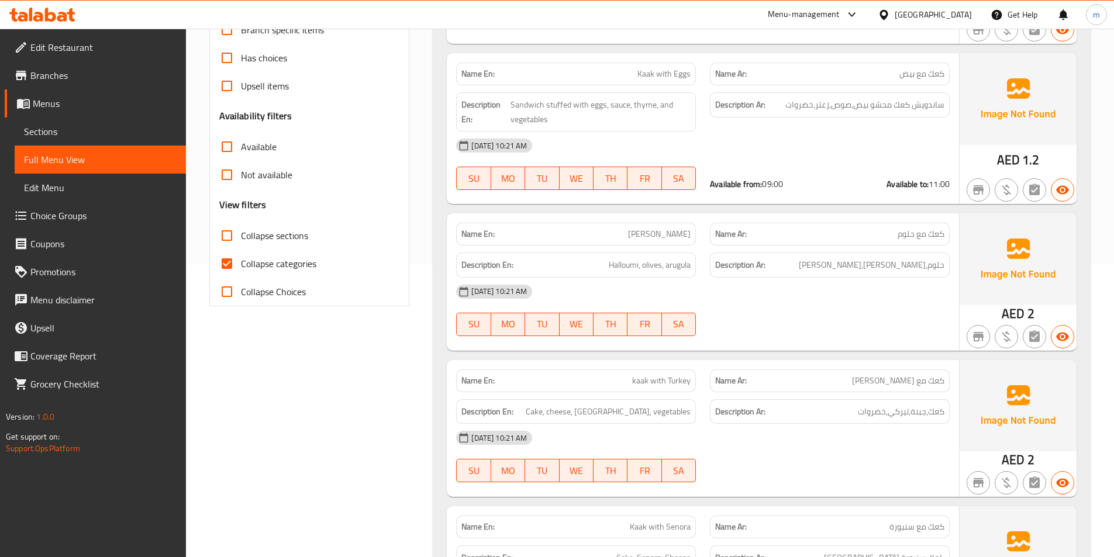
click at [258, 269] on span "Collapse categories" at bounding box center [278, 264] width 75 height 14
click at [241, 269] on input "Collapse categories" at bounding box center [227, 264] width 28 height 28
checkbox input "false"
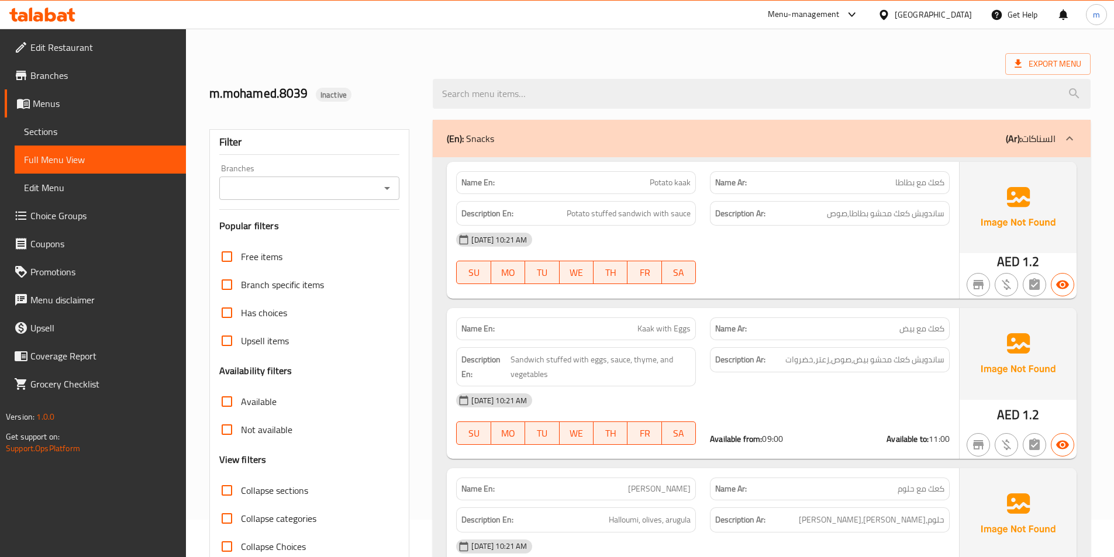
scroll to position [58, 0]
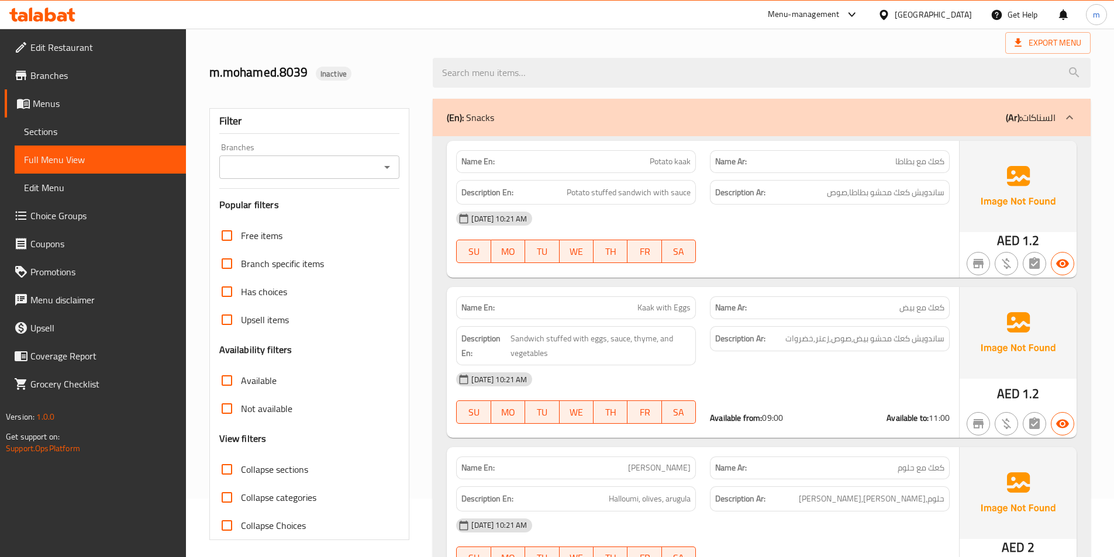
click at [69, 136] on span "Sections" at bounding box center [100, 132] width 153 height 14
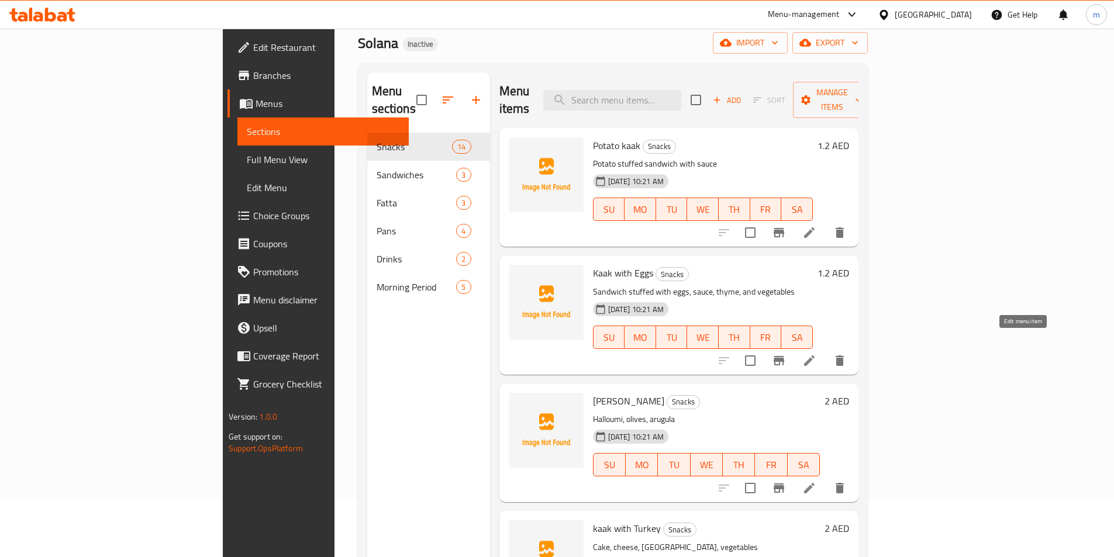
click at [816, 354] on icon at bounding box center [809, 361] width 14 height 14
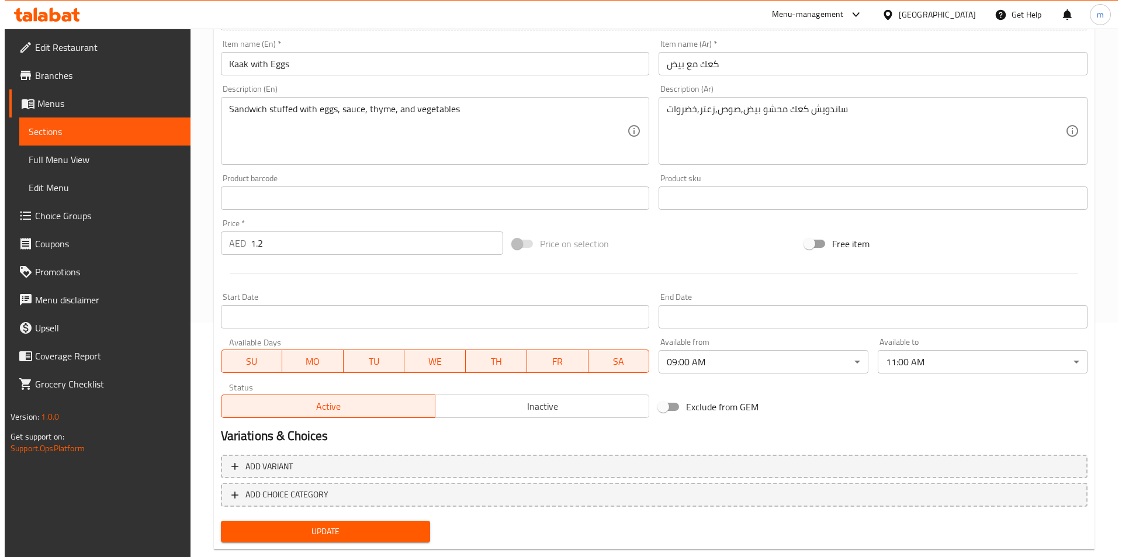
scroll to position [260, 0]
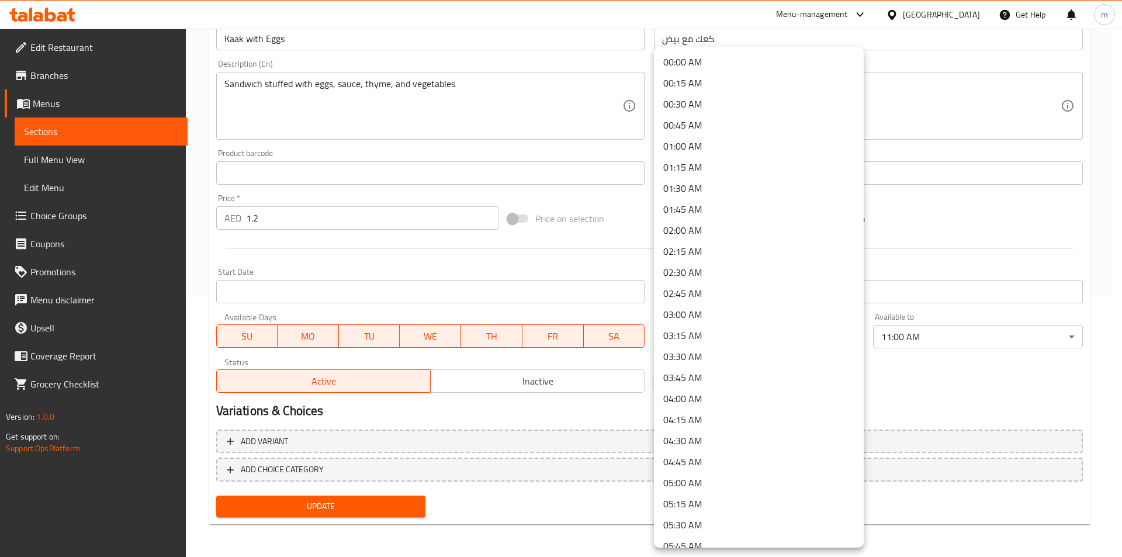
click at [848, 298] on body "​ Menu-management United Arab Emirates Get Help m Edit Restaurant Branches Menu…" at bounding box center [561, 33] width 1122 height 528
click at [732, 58] on li "00:00 AM" at bounding box center [759, 61] width 210 height 21
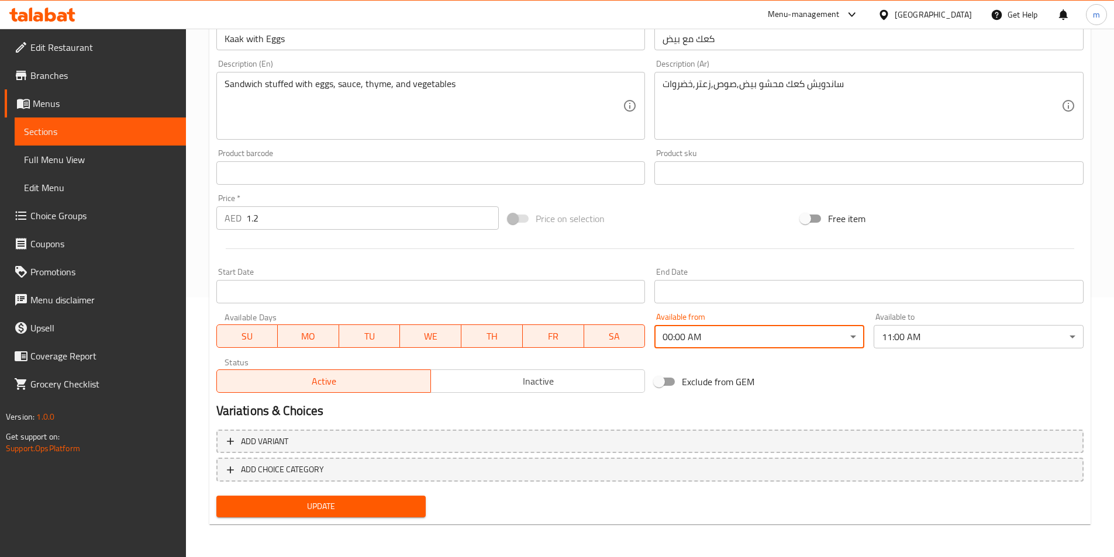
click at [967, 298] on body "​ Menu-management United Arab Emirates Get Help m Edit Restaurant Branches Menu…" at bounding box center [557, 33] width 1114 height 528
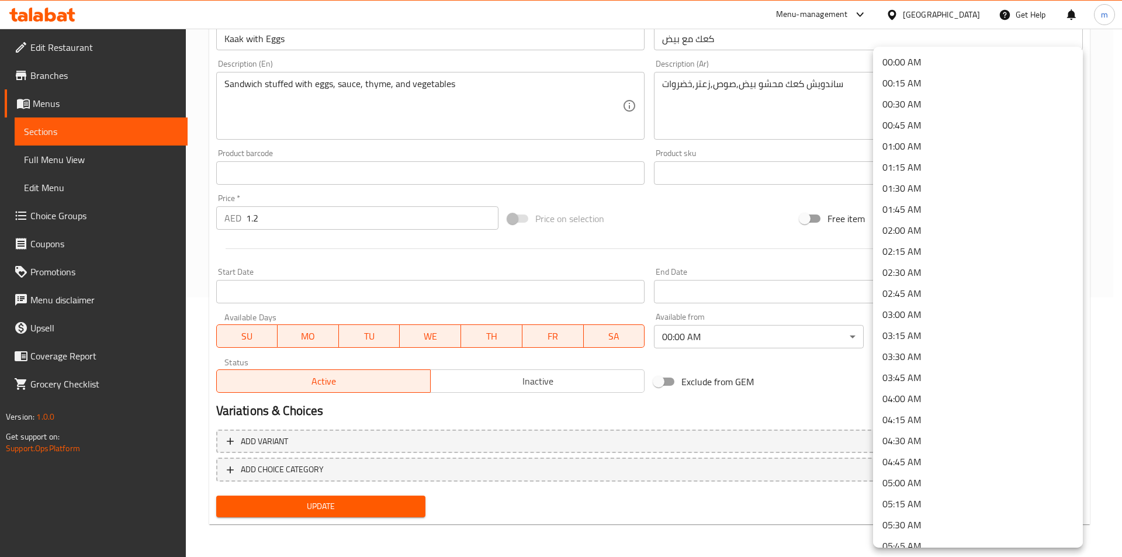
click at [953, 63] on li "00:00 AM" at bounding box center [978, 61] width 210 height 21
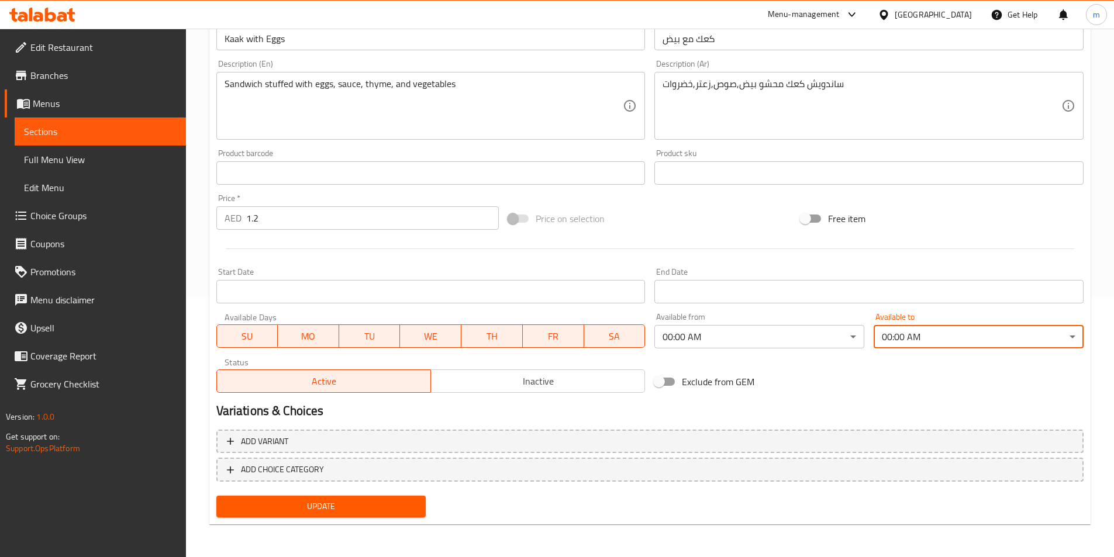
click at [364, 512] on span "Update" at bounding box center [321, 506] width 191 height 15
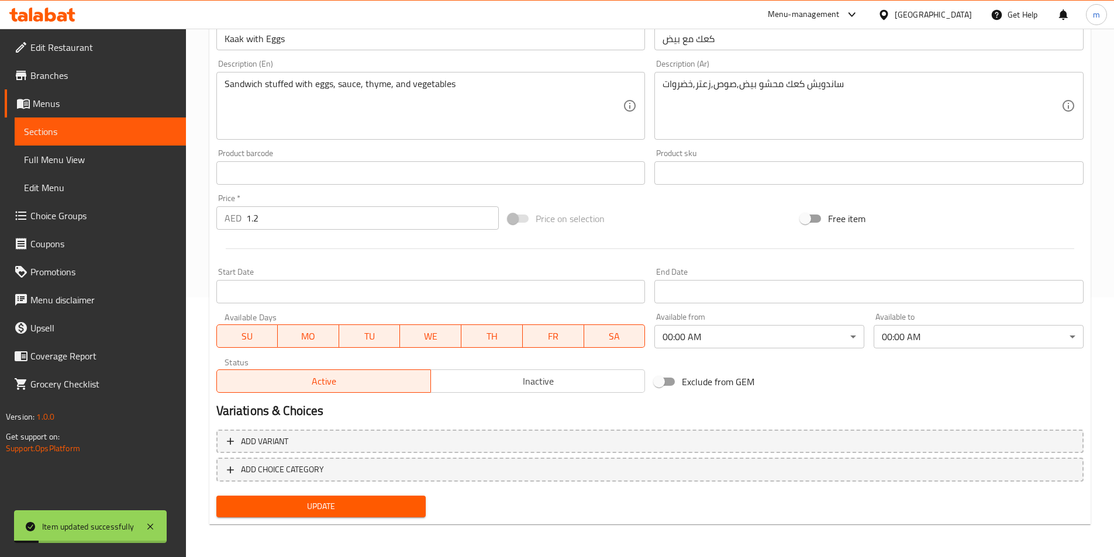
click at [58, 153] on span "Full Menu View" at bounding box center [100, 160] width 153 height 14
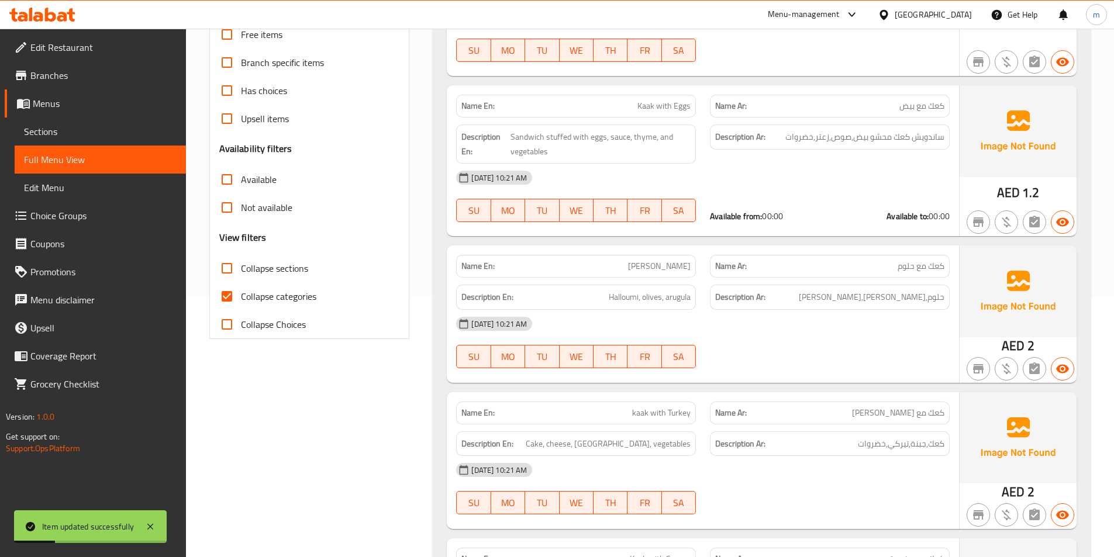
click at [251, 297] on span "Collapse categories" at bounding box center [278, 296] width 75 height 14
click at [241, 297] on input "Collapse categories" at bounding box center [227, 296] width 28 height 28
checkbox input "false"
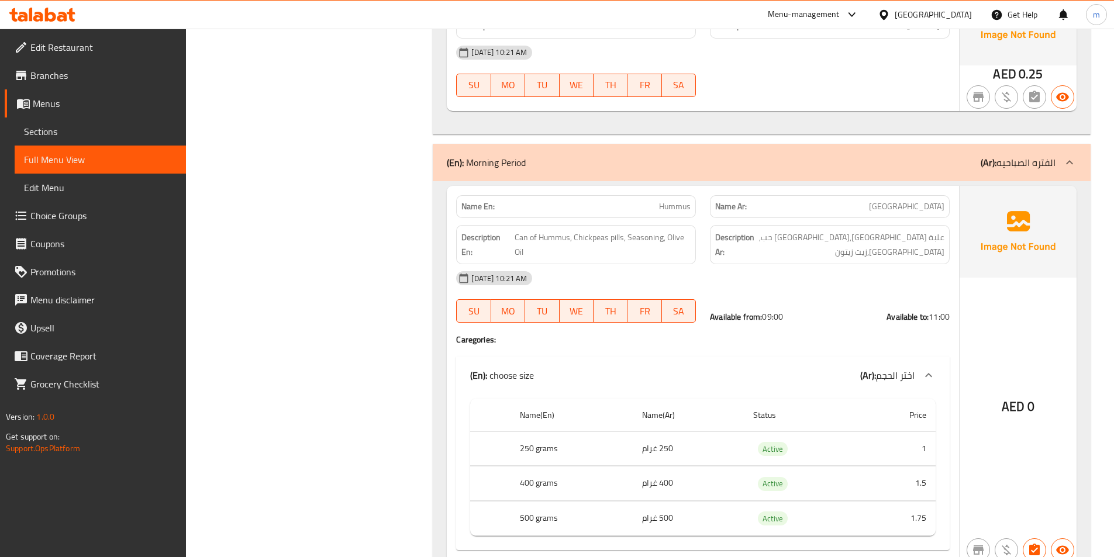
scroll to position [4418, 0]
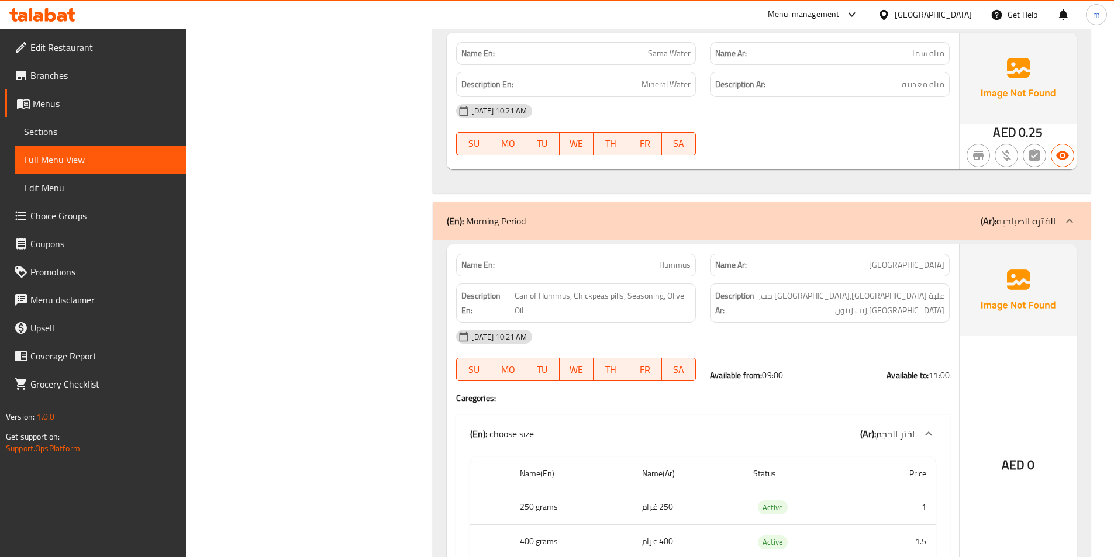
click at [75, 113] on link "Menus" at bounding box center [95, 103] width 181 height 28
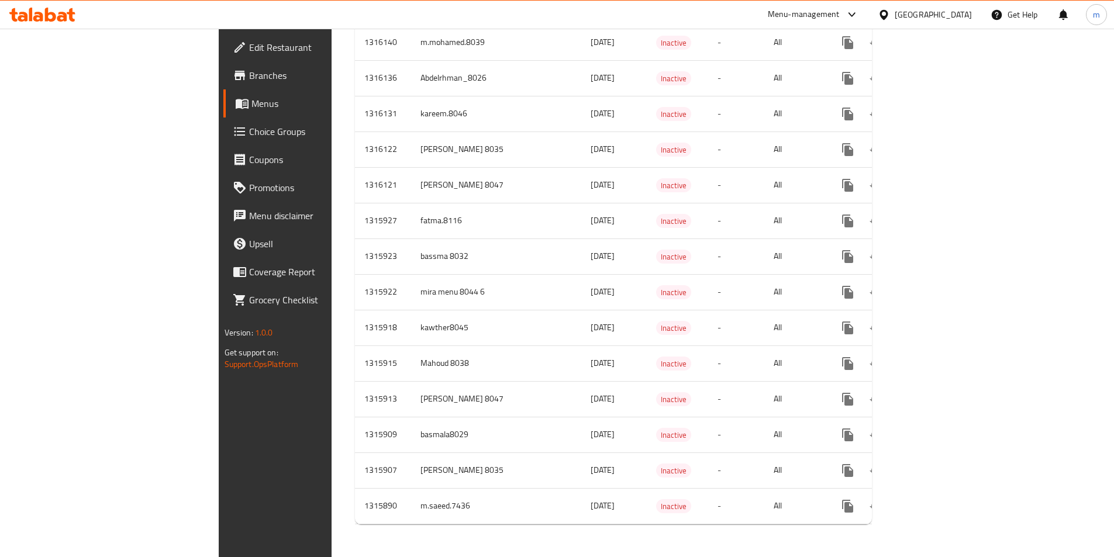
scroll to position [709, 0]
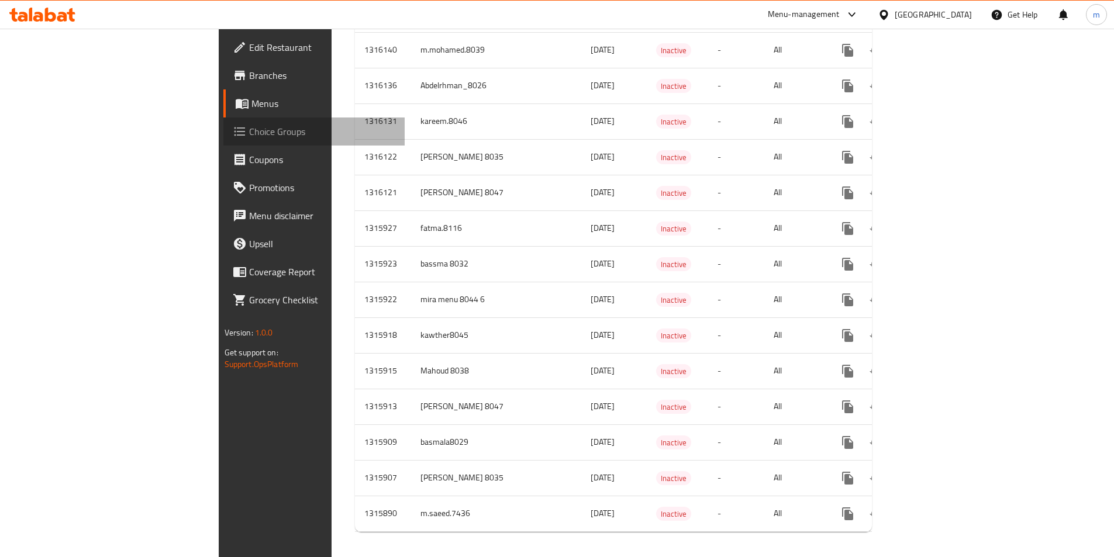
click at [223, 139] on link "Choice Groups" at bounding box center [313, 132] width 181 height 28
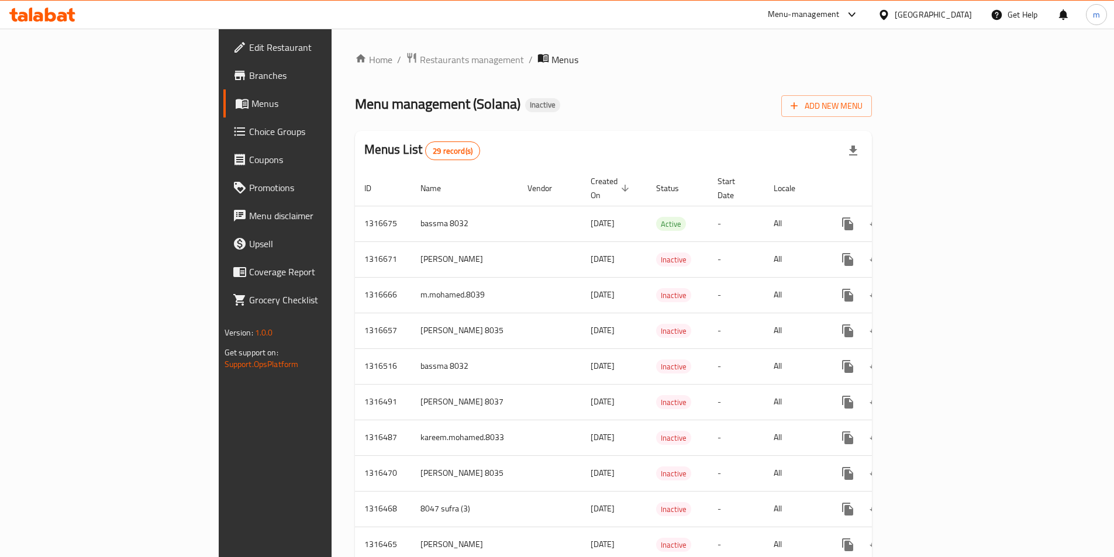
scroll to position [709, 0]
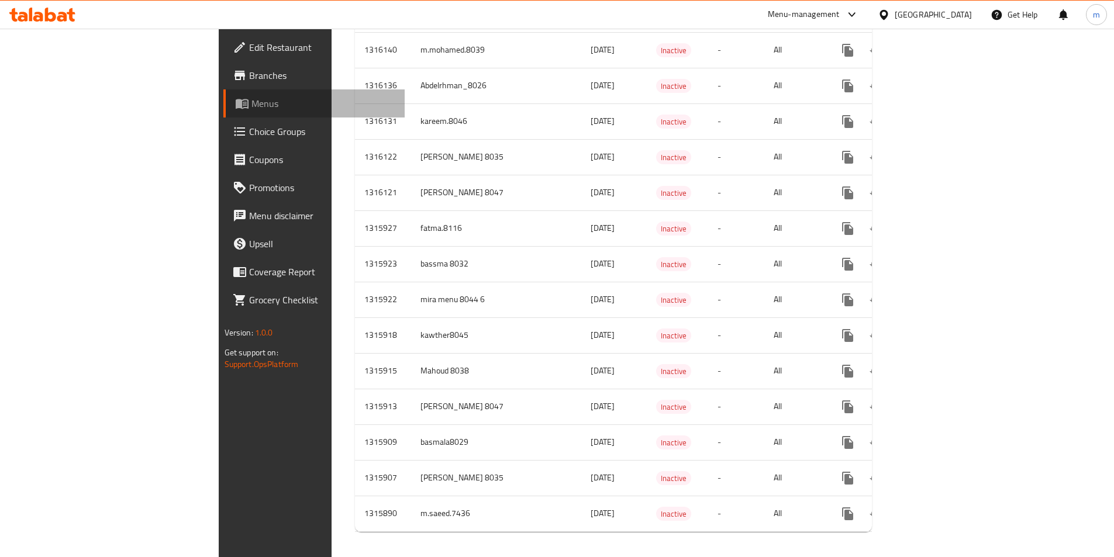
click at [223, 96] on link "Menus" at bounding box center [313, 103] width 181 height 28
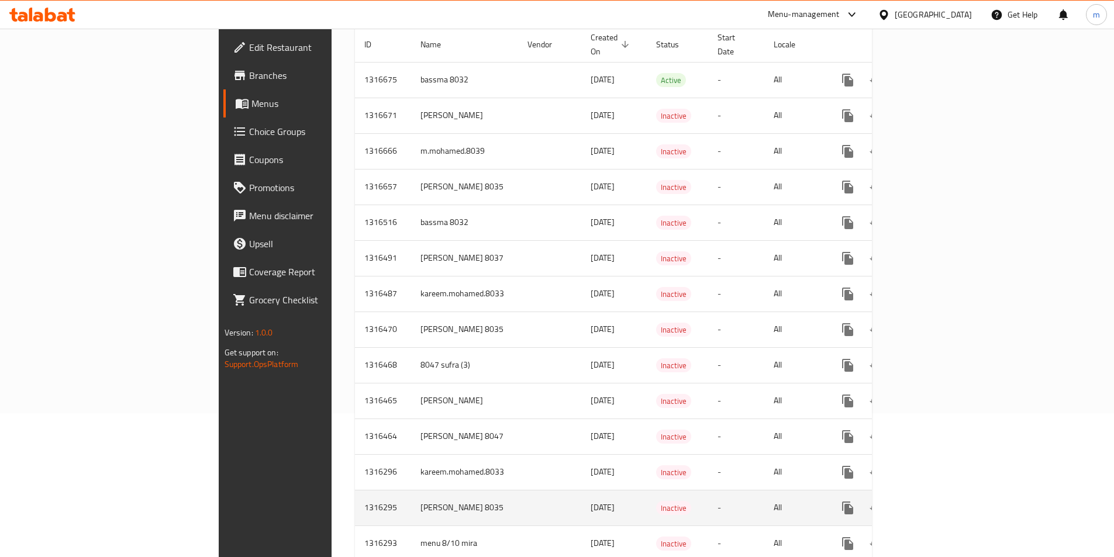
scroll to position [7, 0]
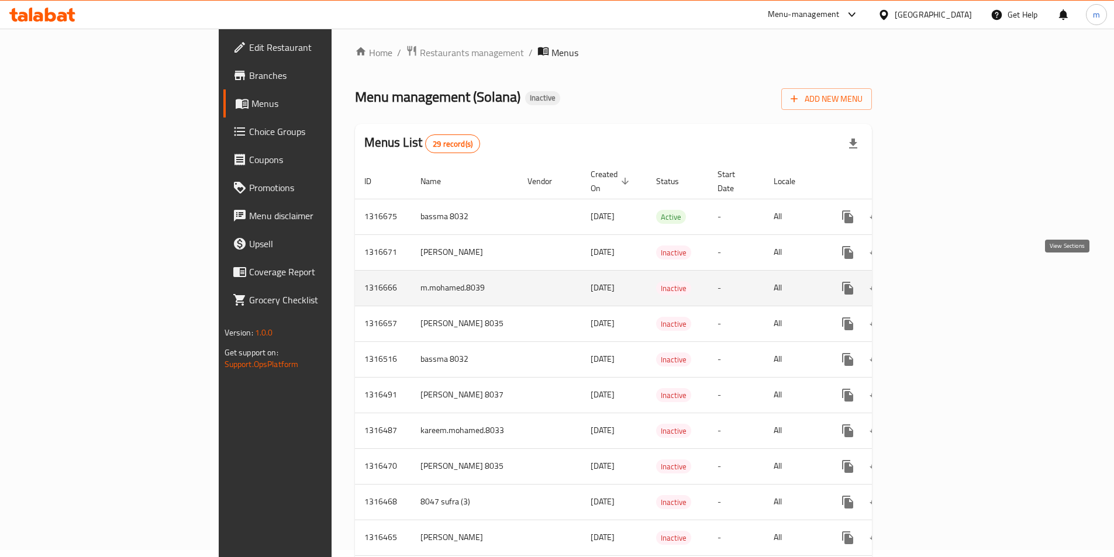
click at [946, 274] on link "enhanced table" at bounding box center [932, 288] width 28 height 28
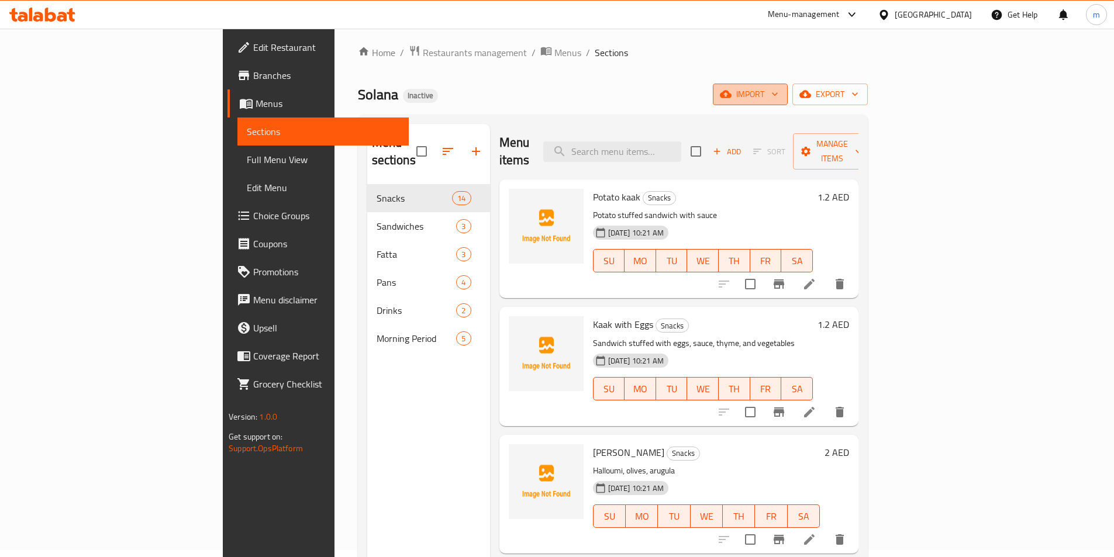
click at [787, 102] on button "import" at bounding box center [750, 95] width 75 height 22
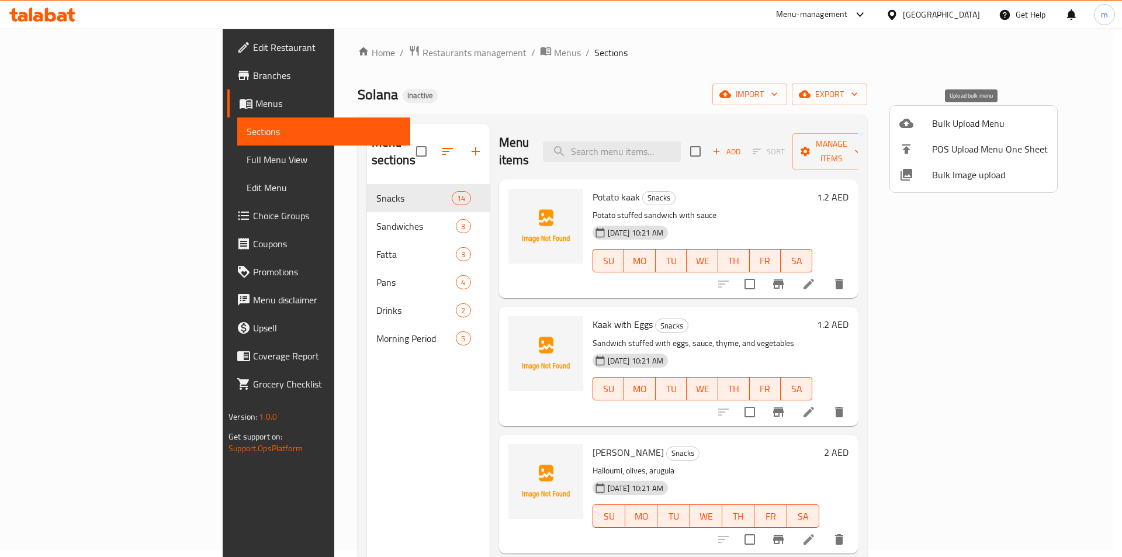
click at [979, 123] on span "Bulk Upload Menu" at bounding box center [990, 123] width 116 height 14
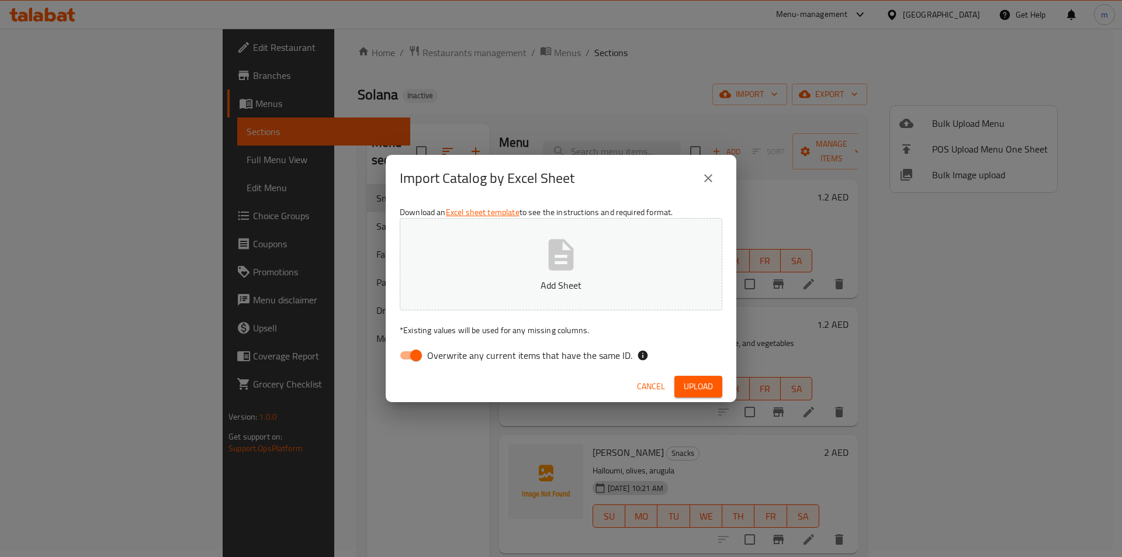
click at [708, 174] on icon "close" at bounding box center [708, 178] width 14 height 14
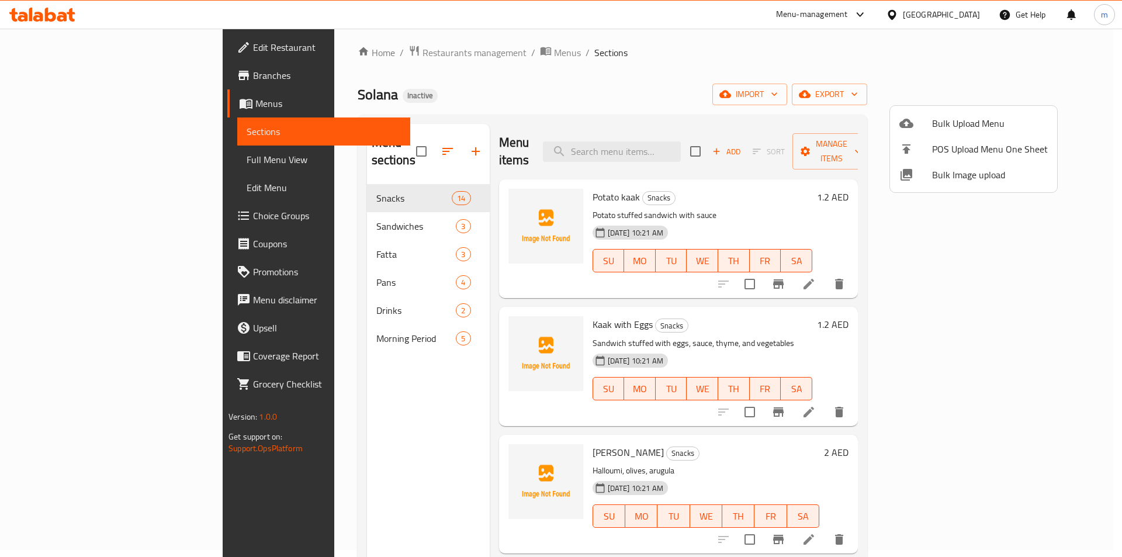
click at [1090, 101] on div at bounding box center [561, 278] width 1122 height 557
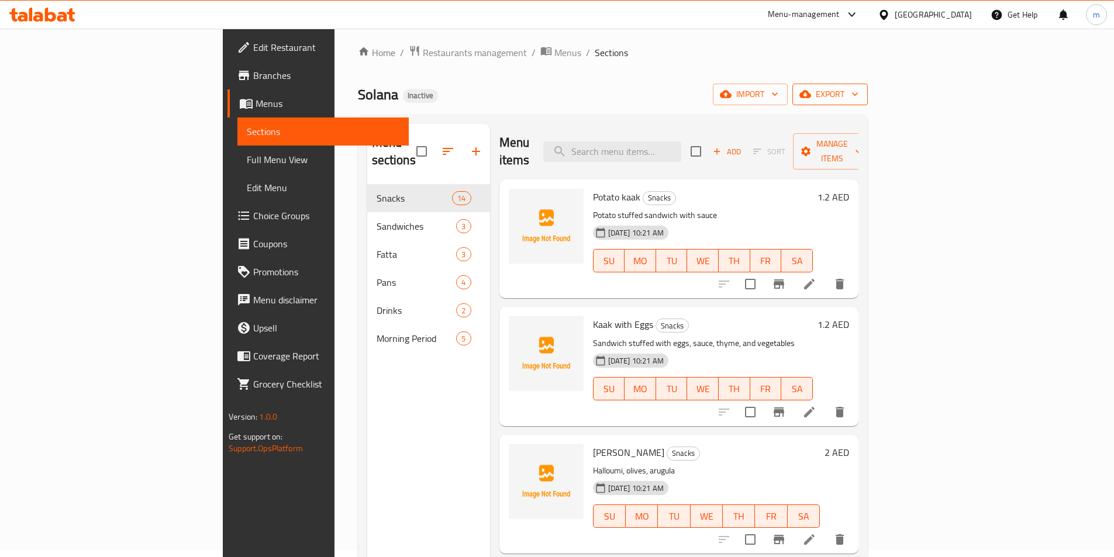
click at [858, 101] on span "export" at bounding box center [829, 94] width 57 height 15
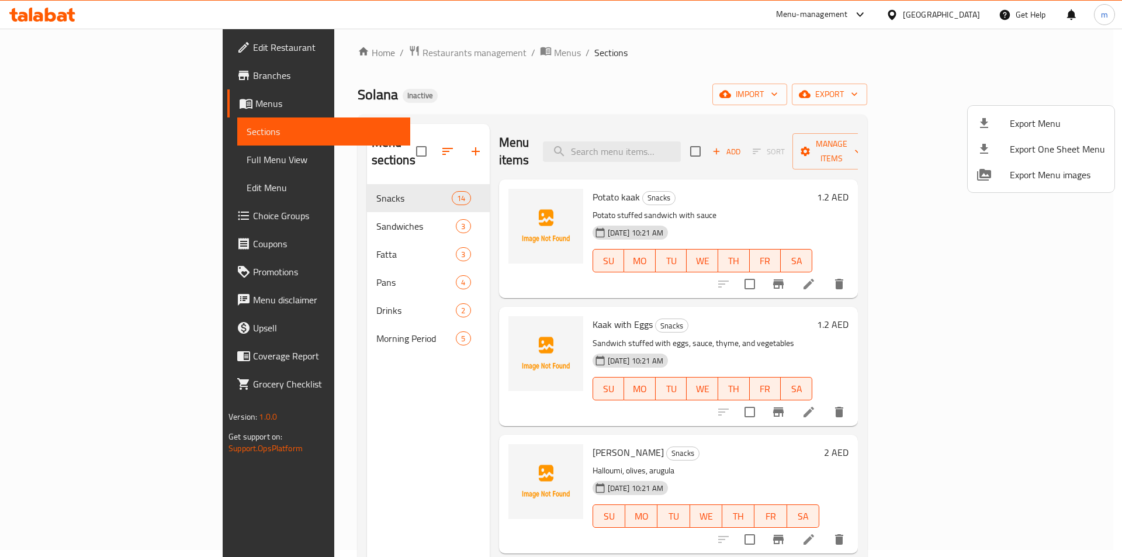
click at [790, 87] on div at bounding box center [561, 278] width 1122 height 557
